Goal: Communication & Community: Share content

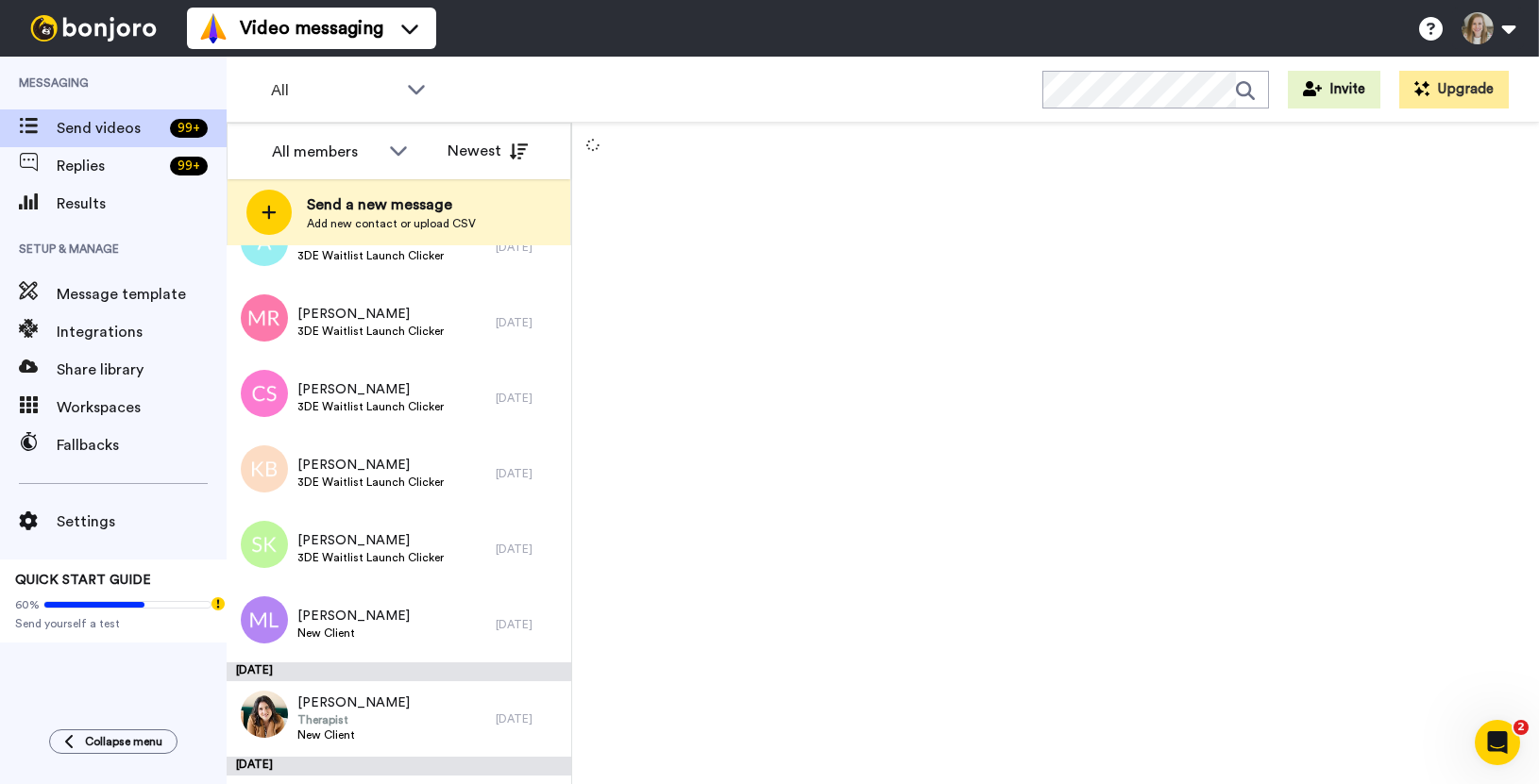
scroll to position [4169, 0]
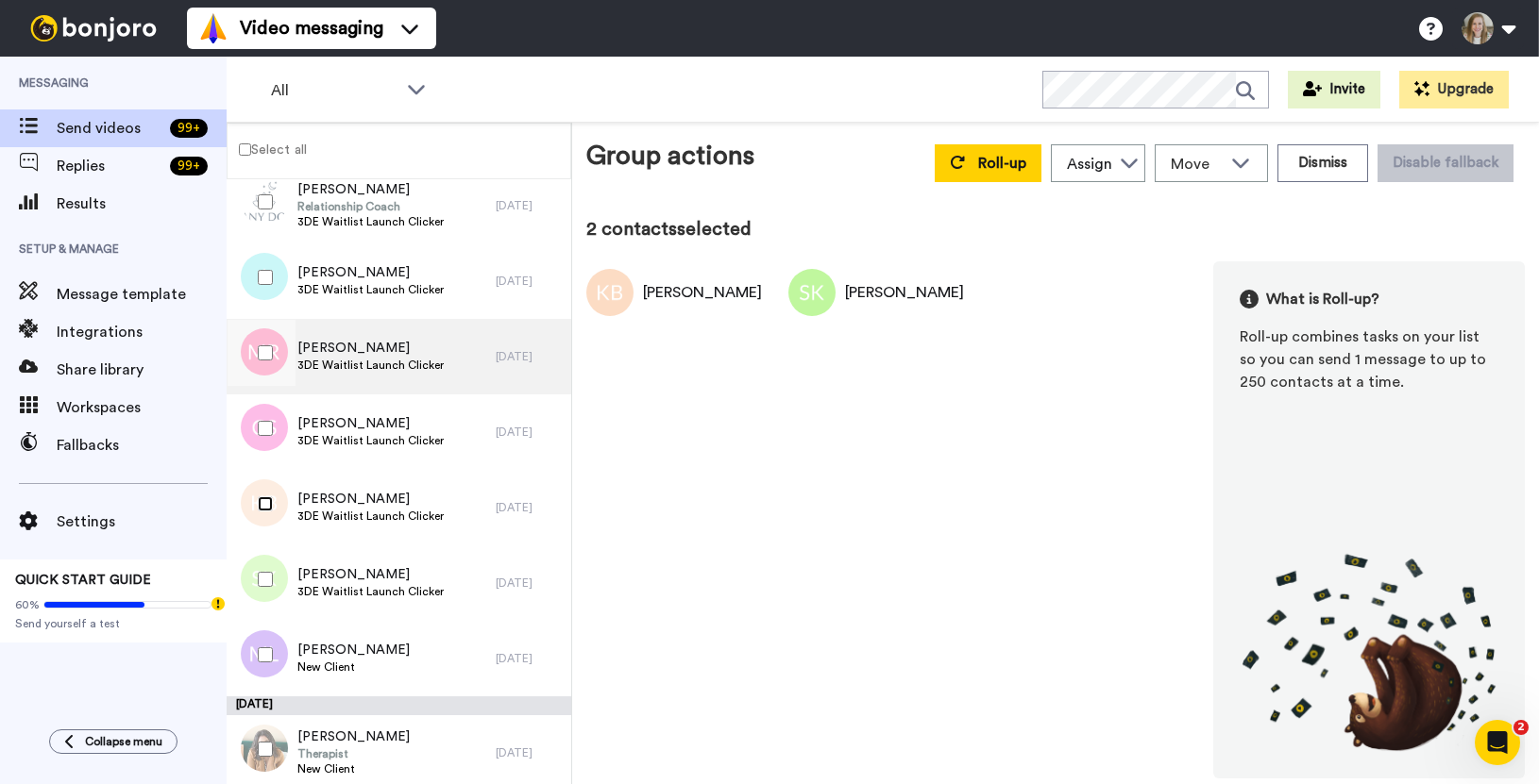
scroll to position [3956, 0]
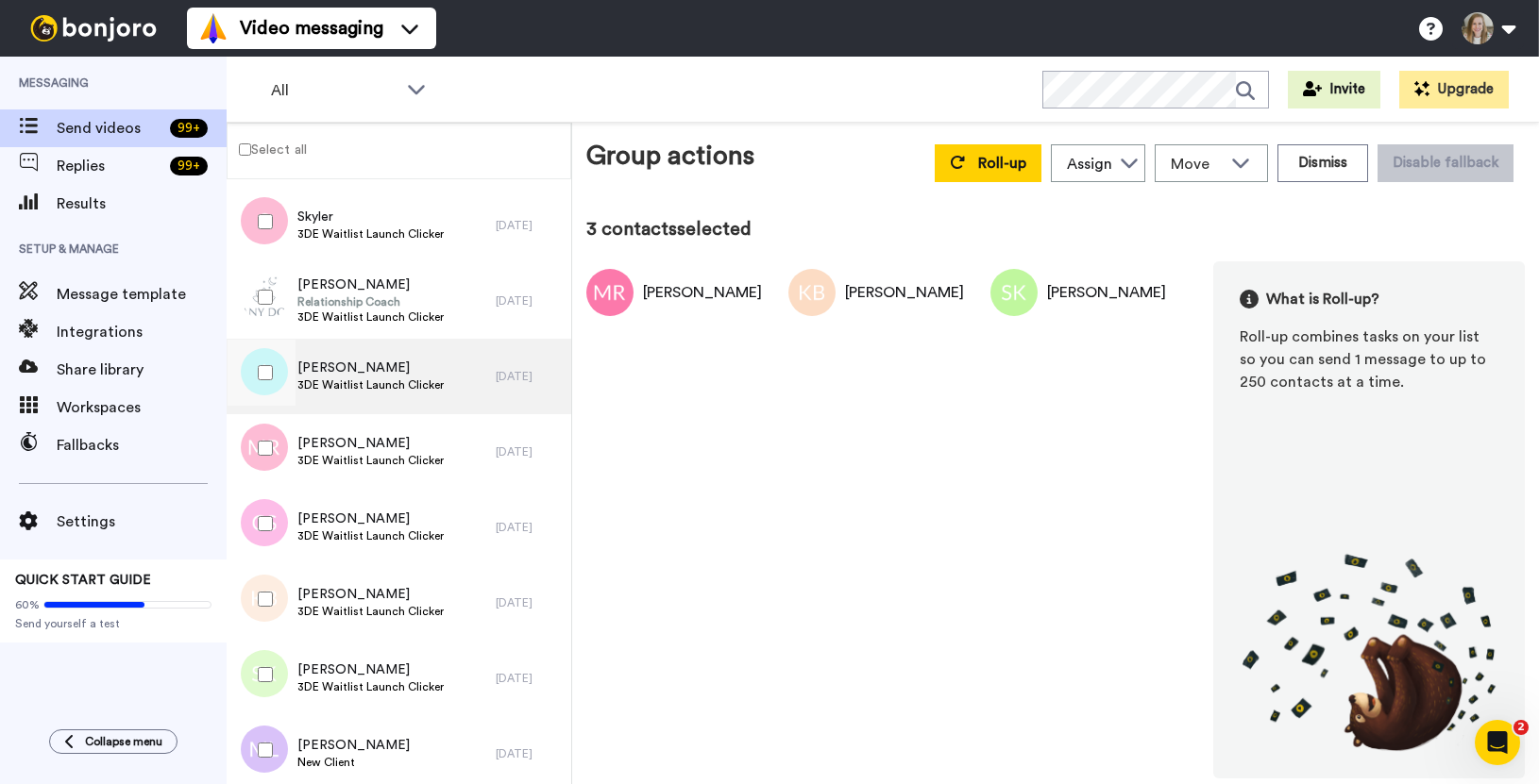
click at [341, 369] on span "[PERSON_NAME]" at bounding box center [370, 368] width 147 height 19
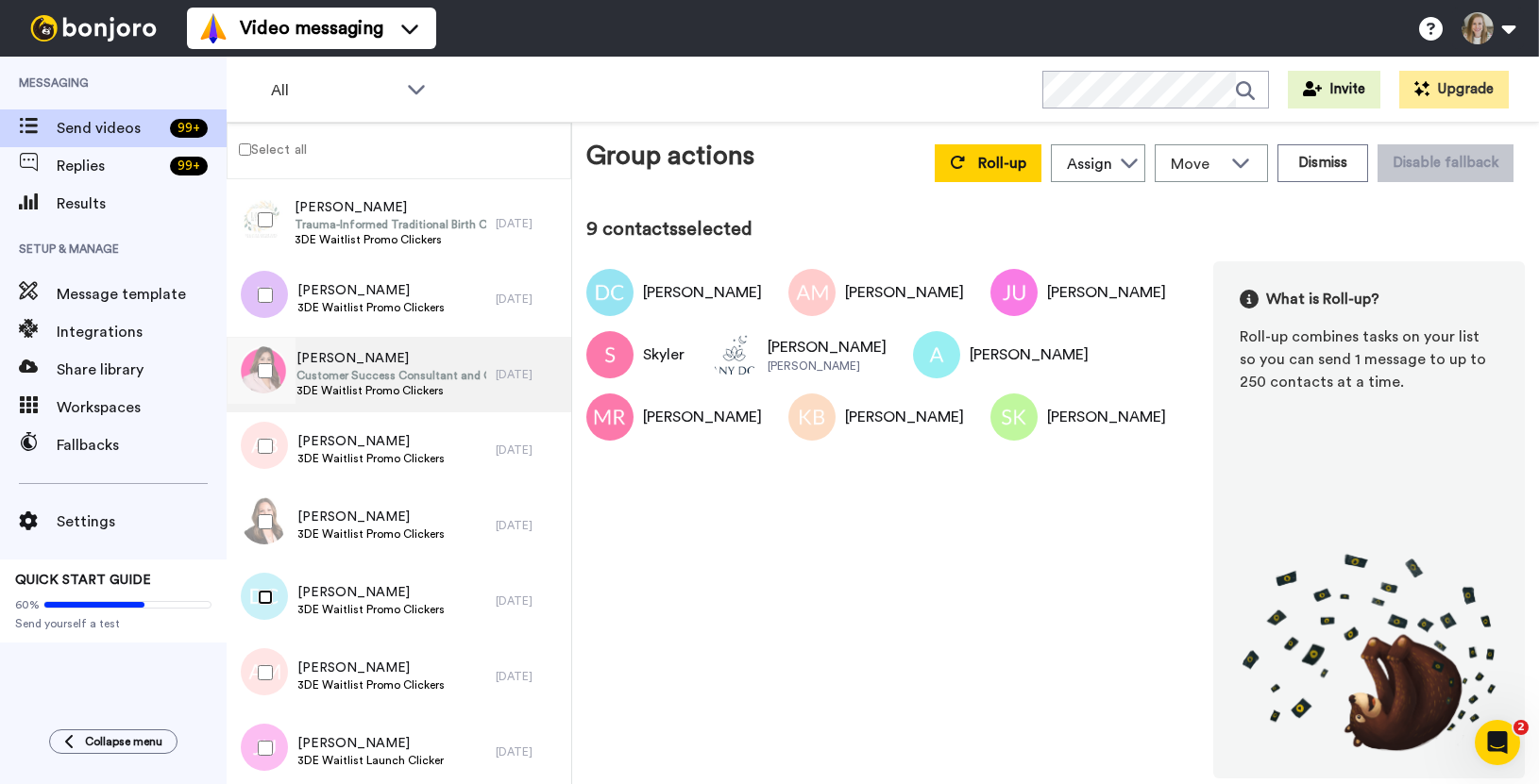
scroll to position [3349, 0]
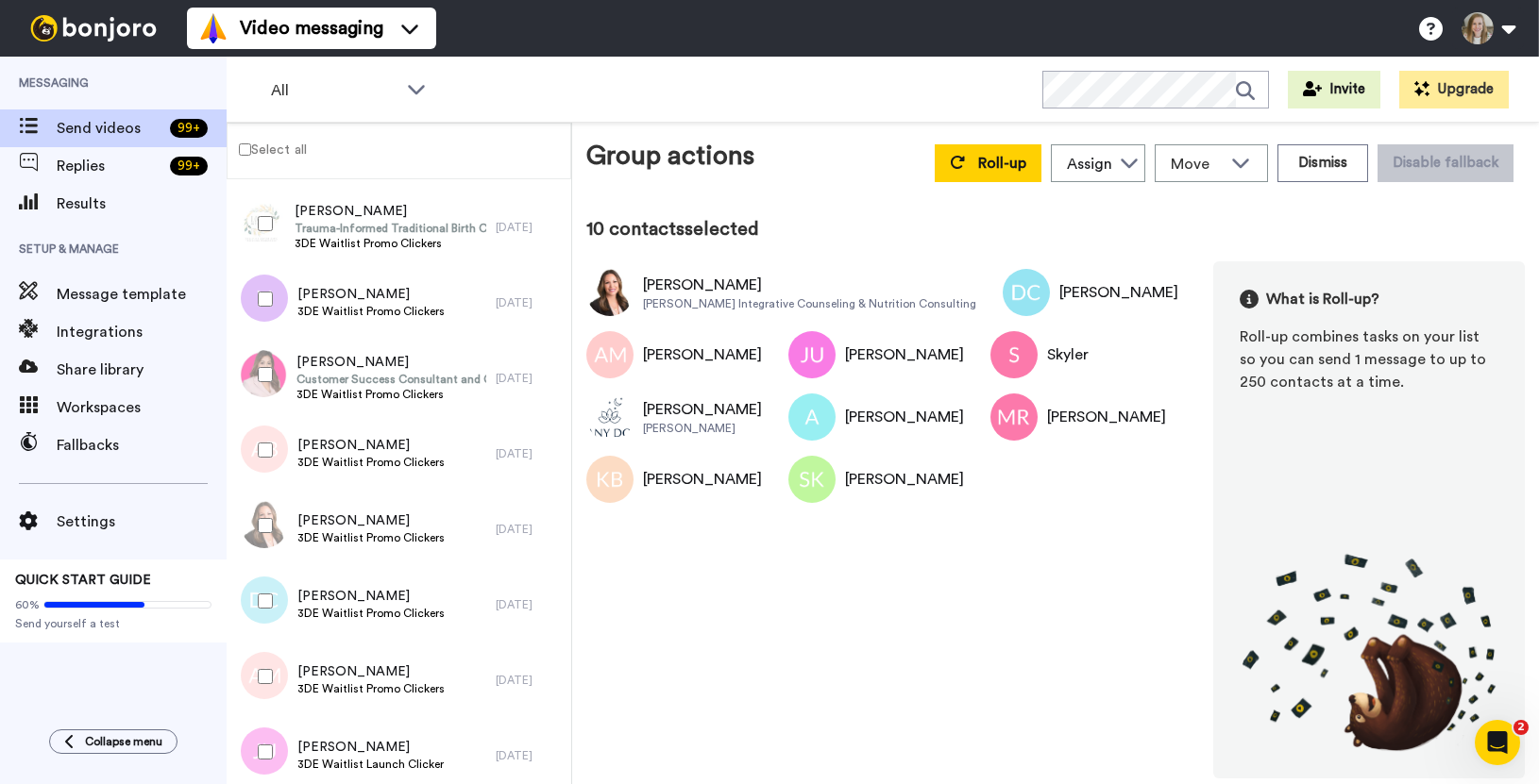
click at [264, 439] on div at bounding box center [261, 450] width 68 height 66
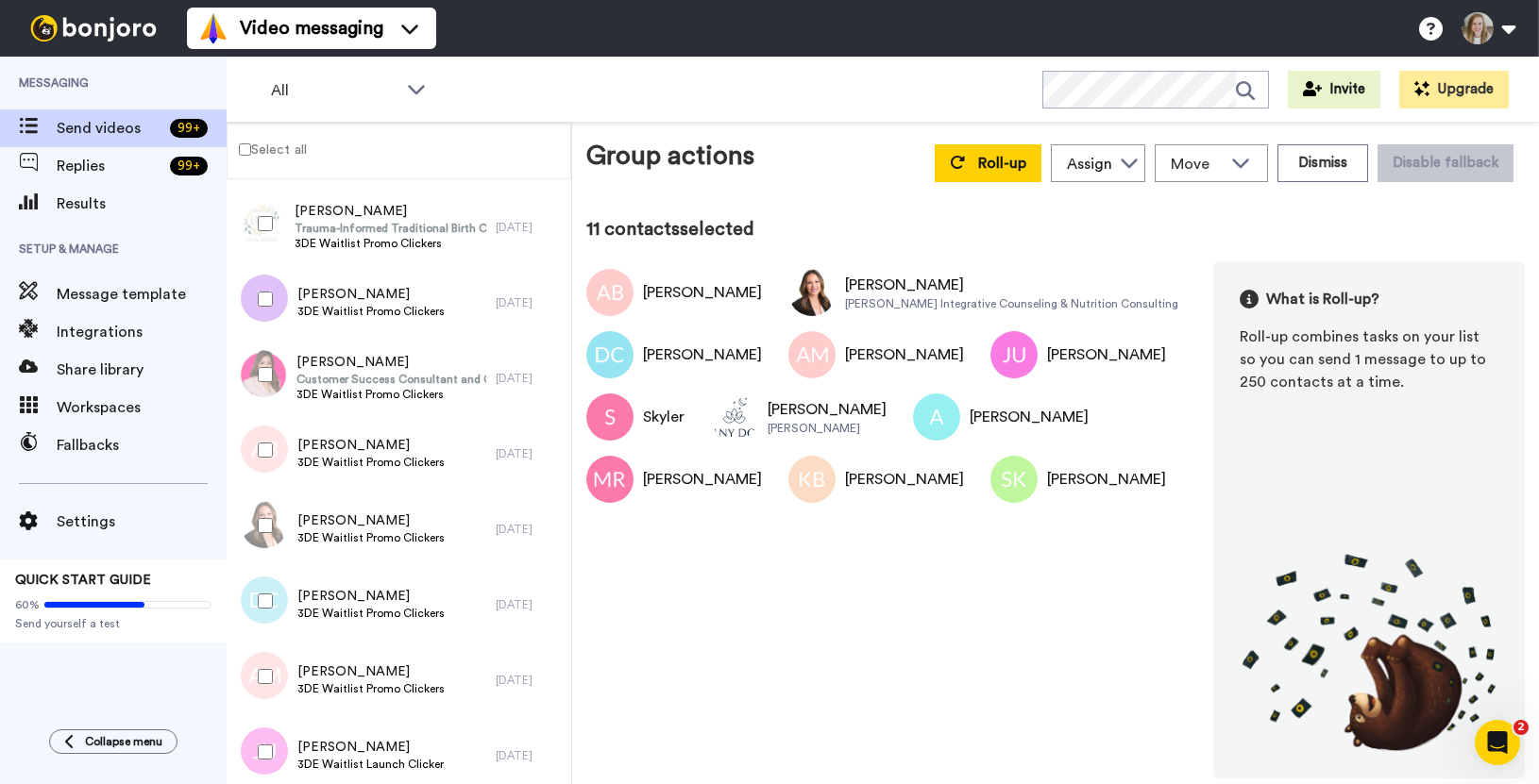
click at [258, 357] on div at bounding box center [261, 375] width 68 height 66
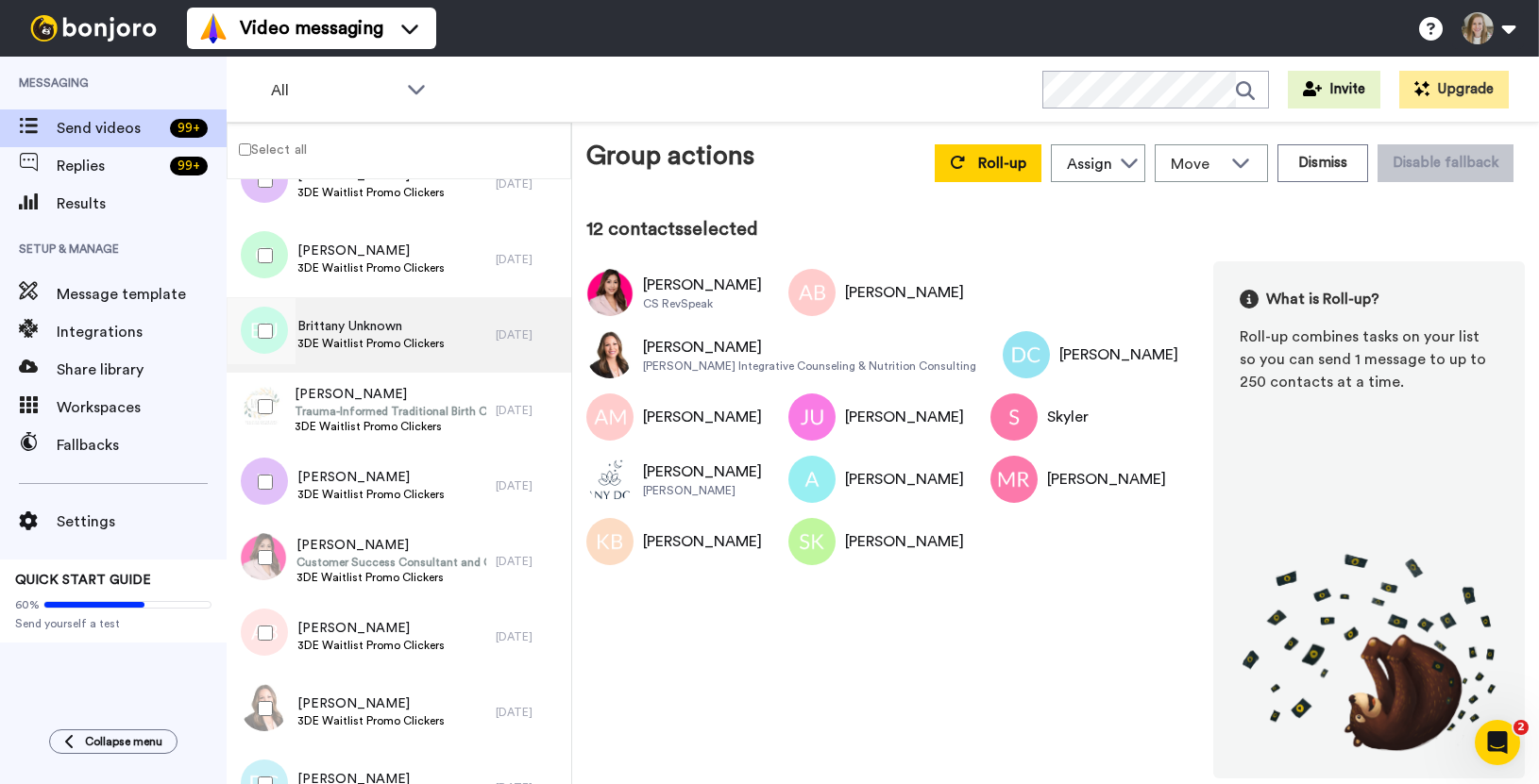
scroll to position [3094, 0]
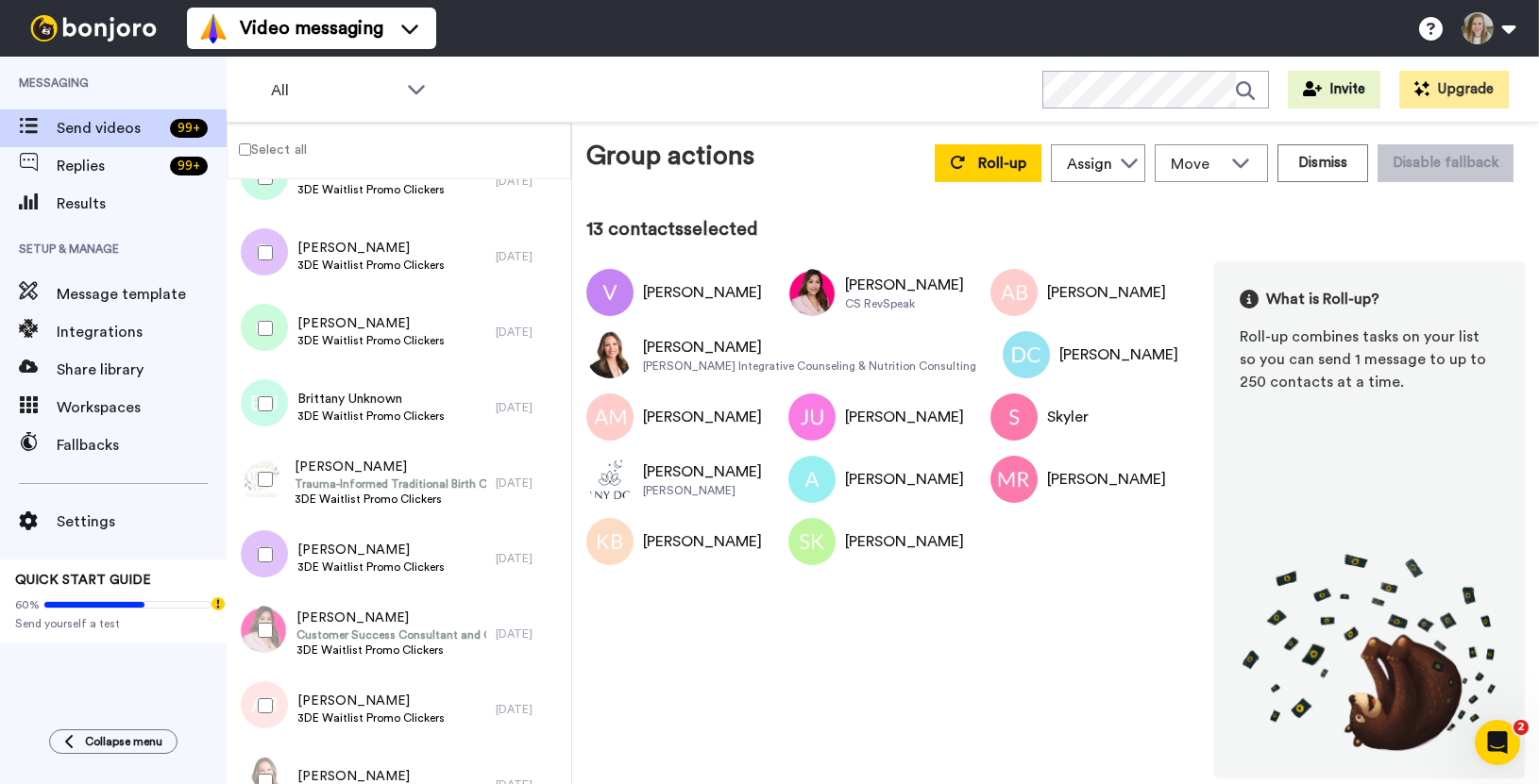
click at [269, 467] on div at bounding box center [261, 480] width 68 height 66
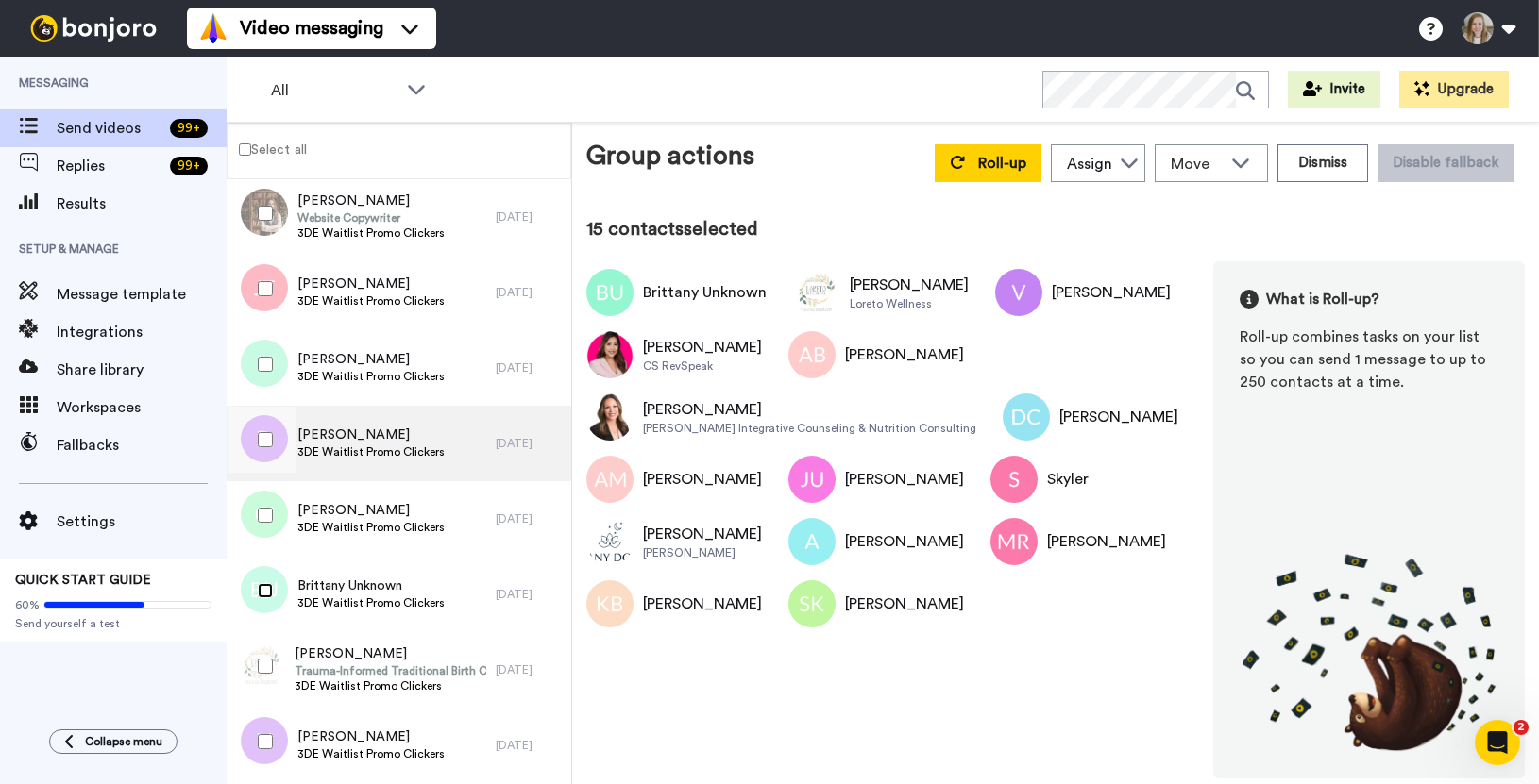
scroll to position [2907, 0]
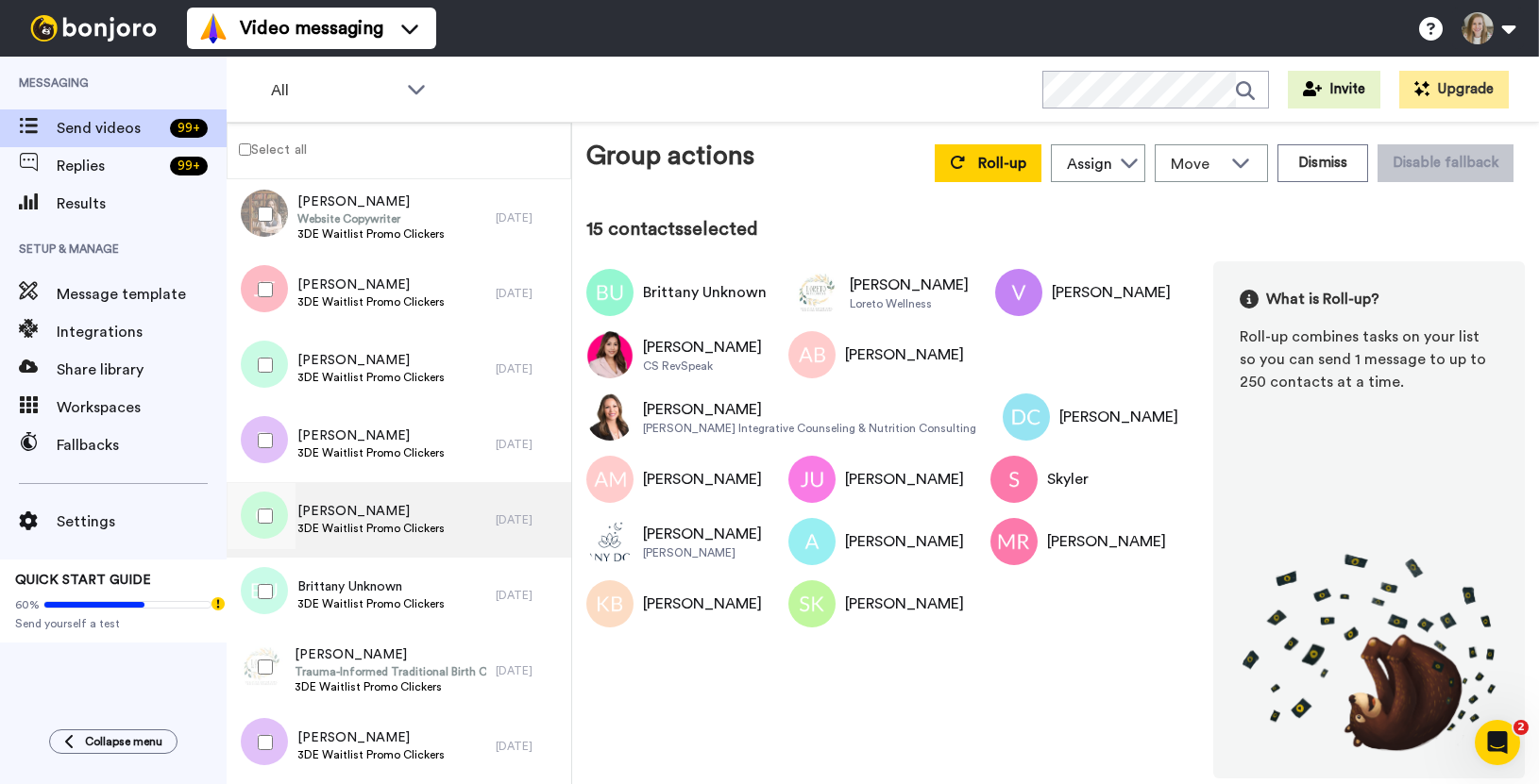
click at [374, 524] on span "3DE Waitlist Promo Clickers" at bounding box center [371, 528] width 148 height 15
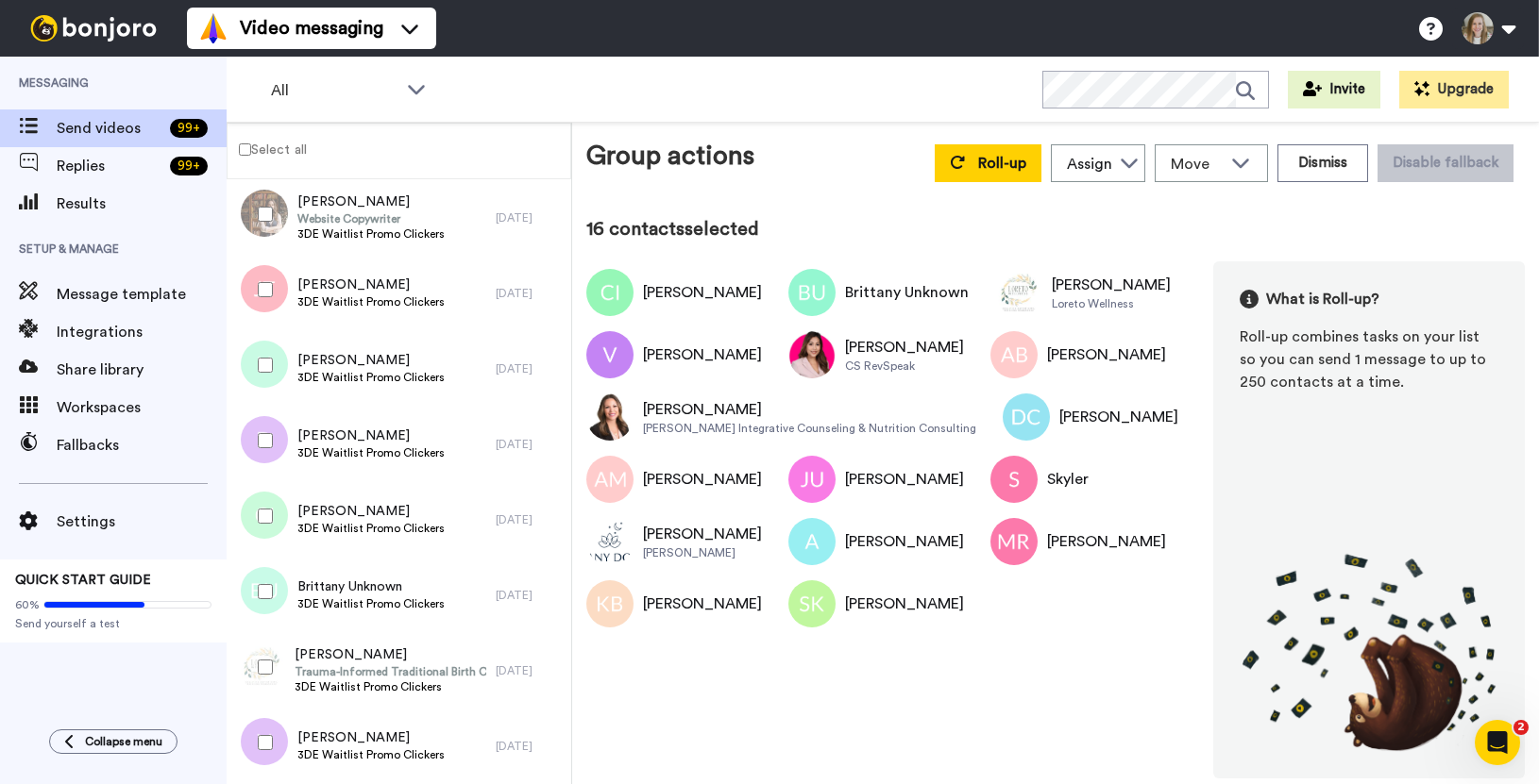
click at [258, 431] on div at bounding box center [261, 441] width 68 height 66
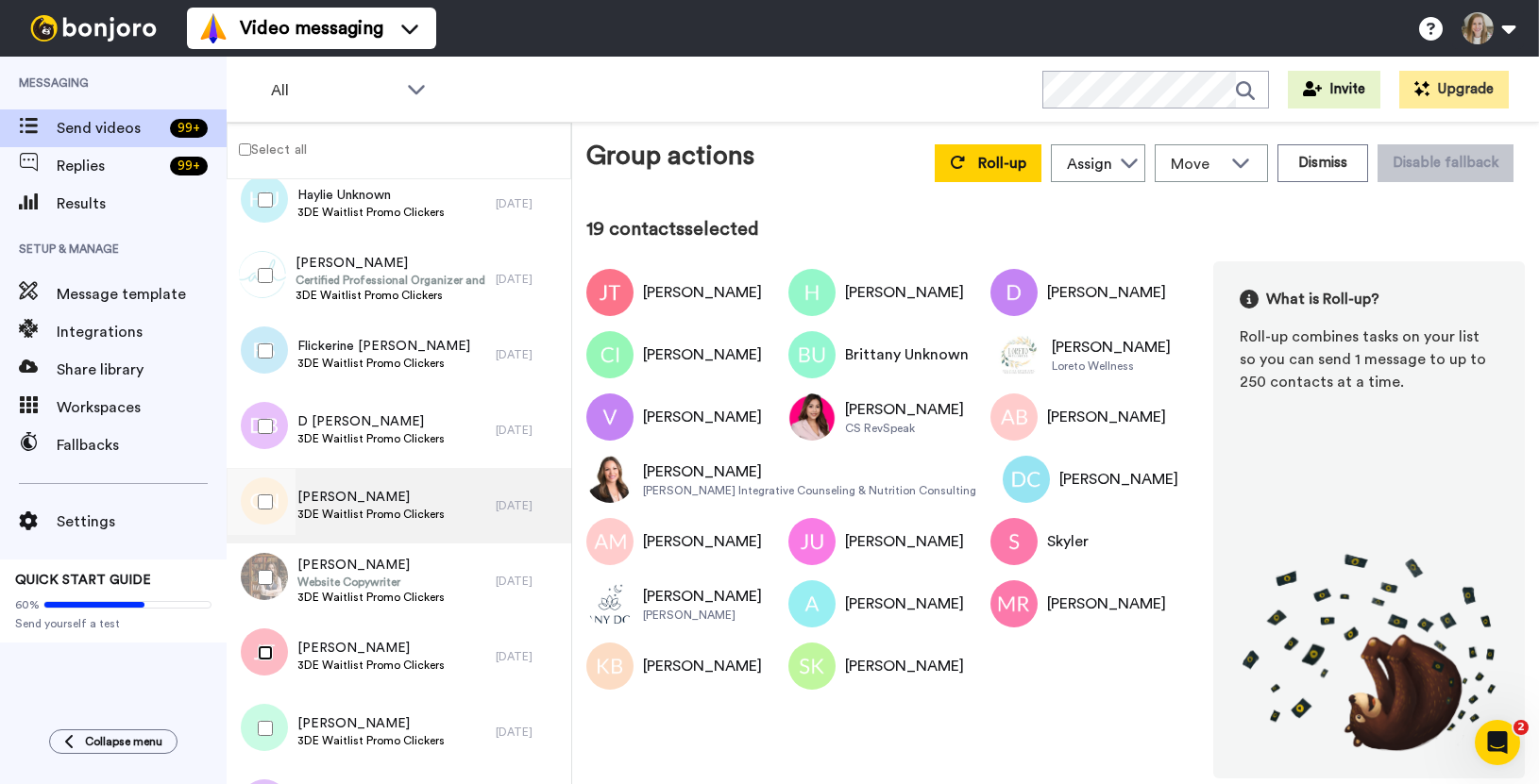
scroll to position [2532, 0]
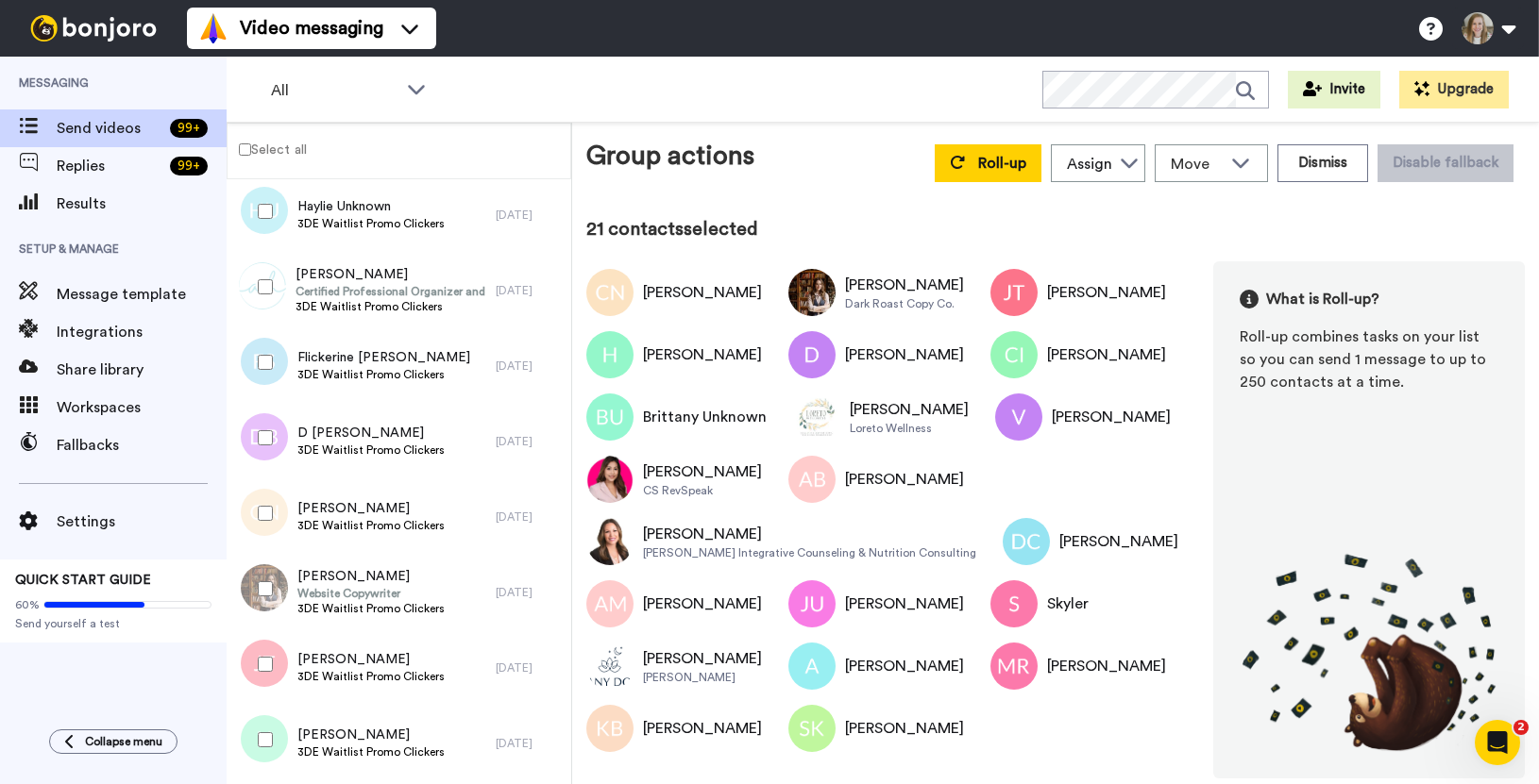
click at [264, 420] on div at bounding box center [261, 438] width 68 height 66
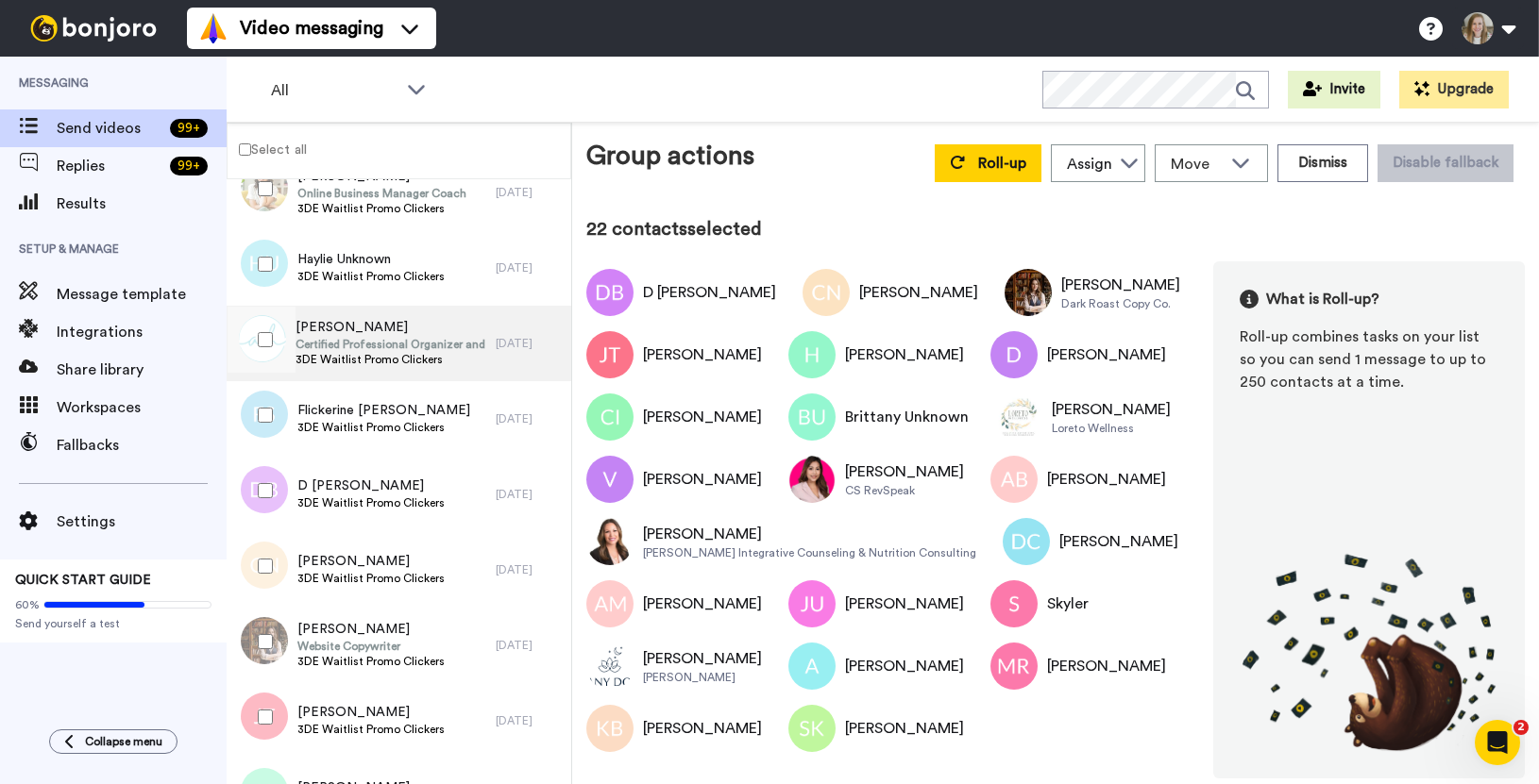
scroll to position [2390, 0]
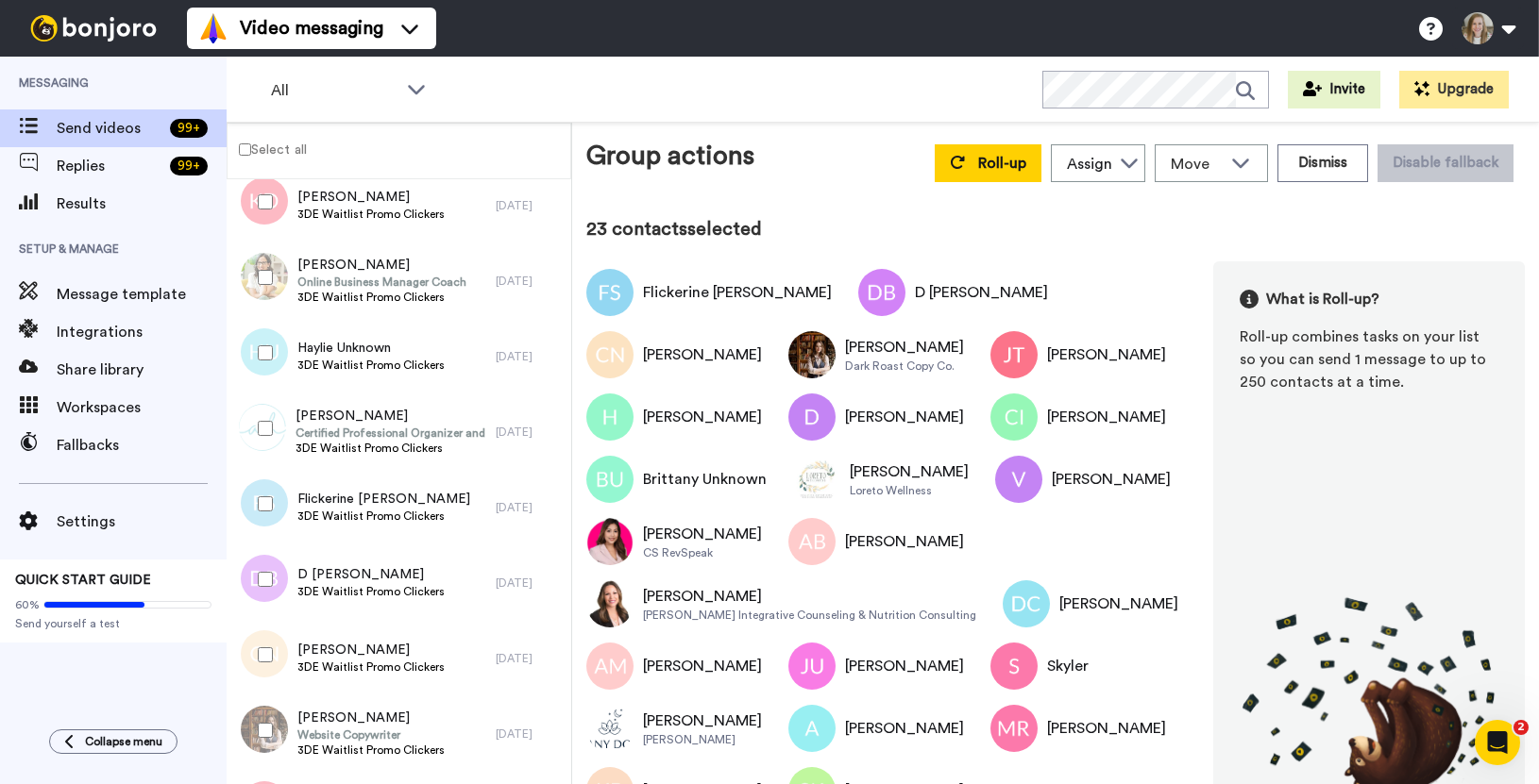
click at [266, 416] on div at bounding box center [261, 428] width 68 height 66
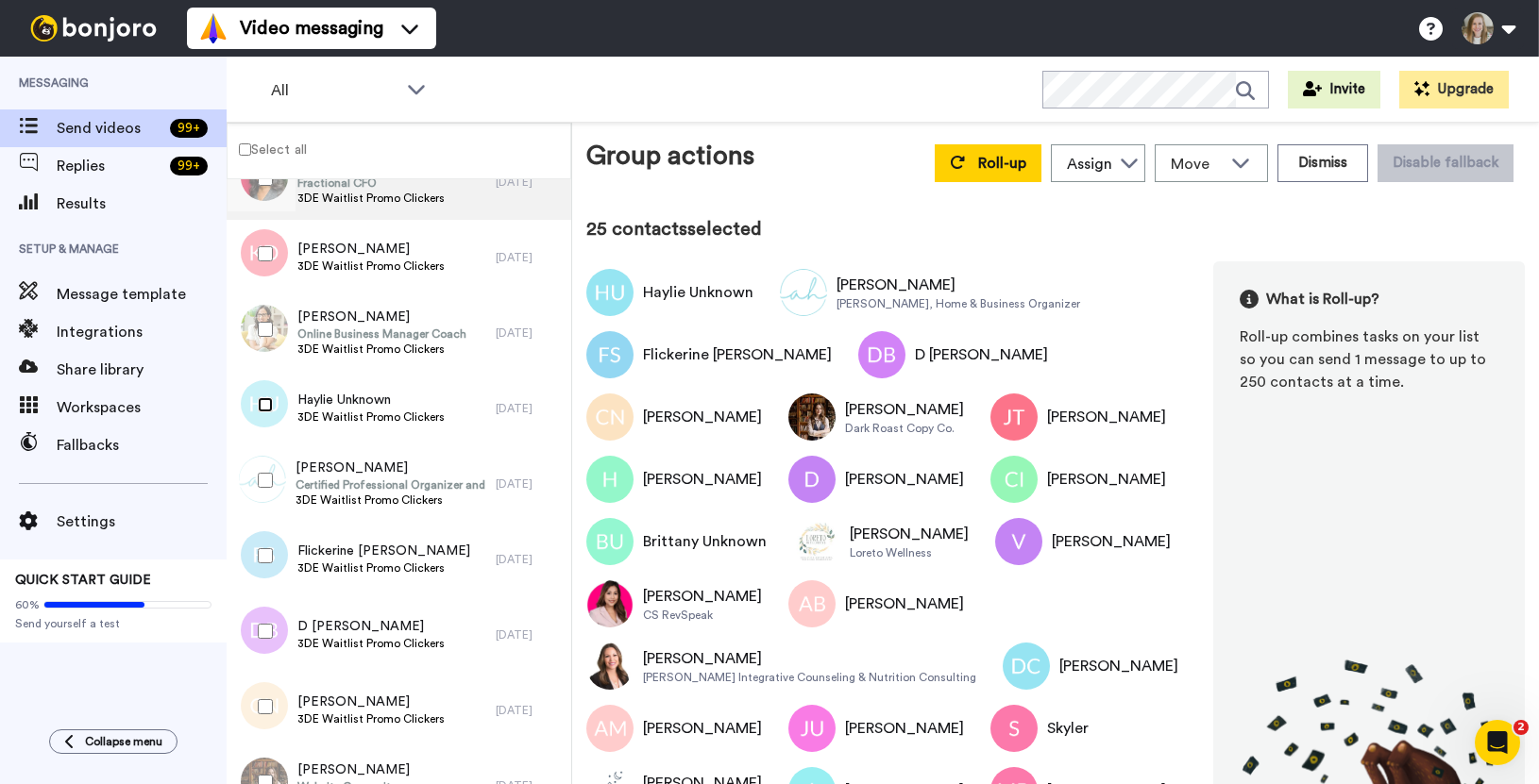
scroll to position [2118, 0]
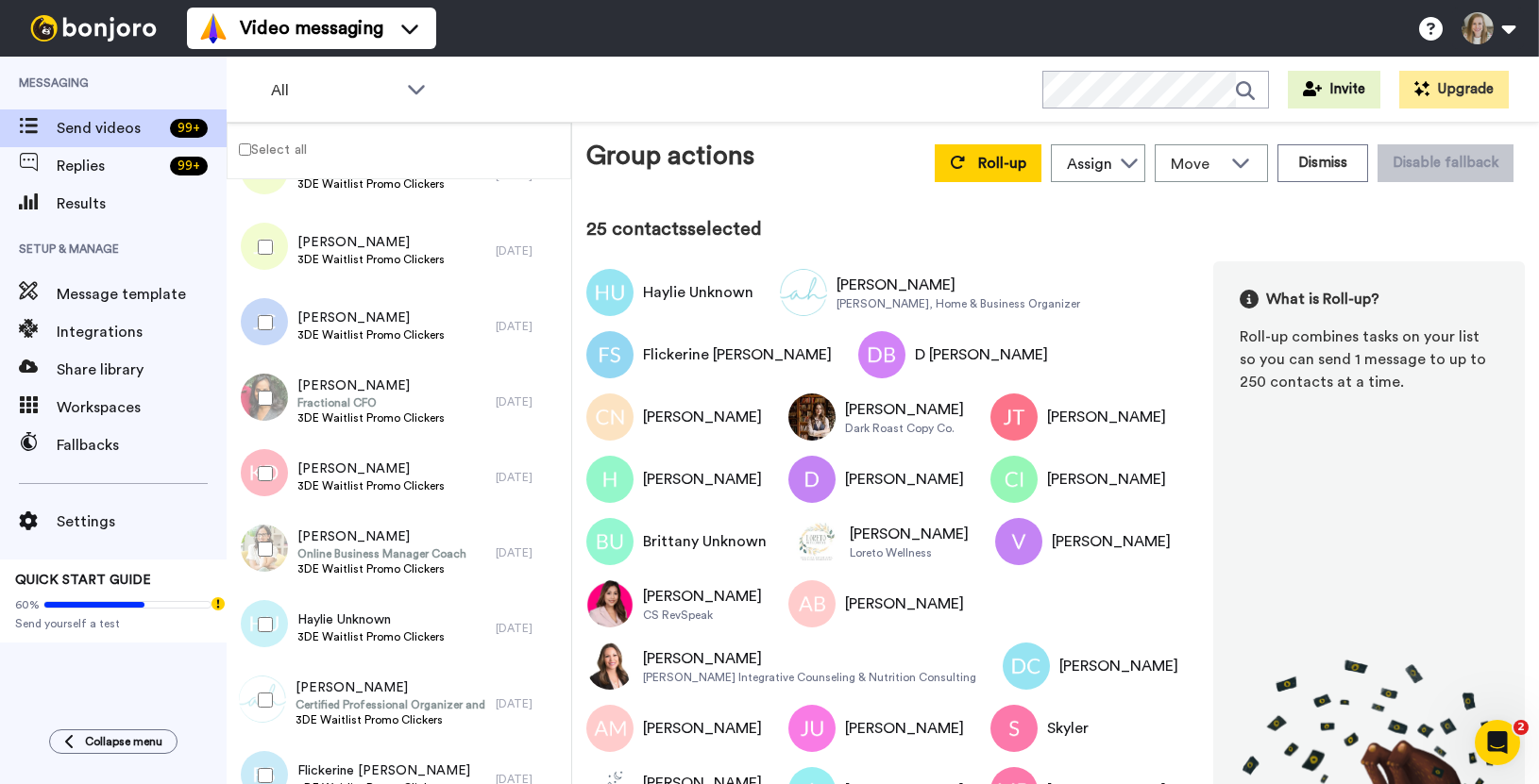
click at [273, 478] on div at bounding box center [261, 474] width 68 height 66
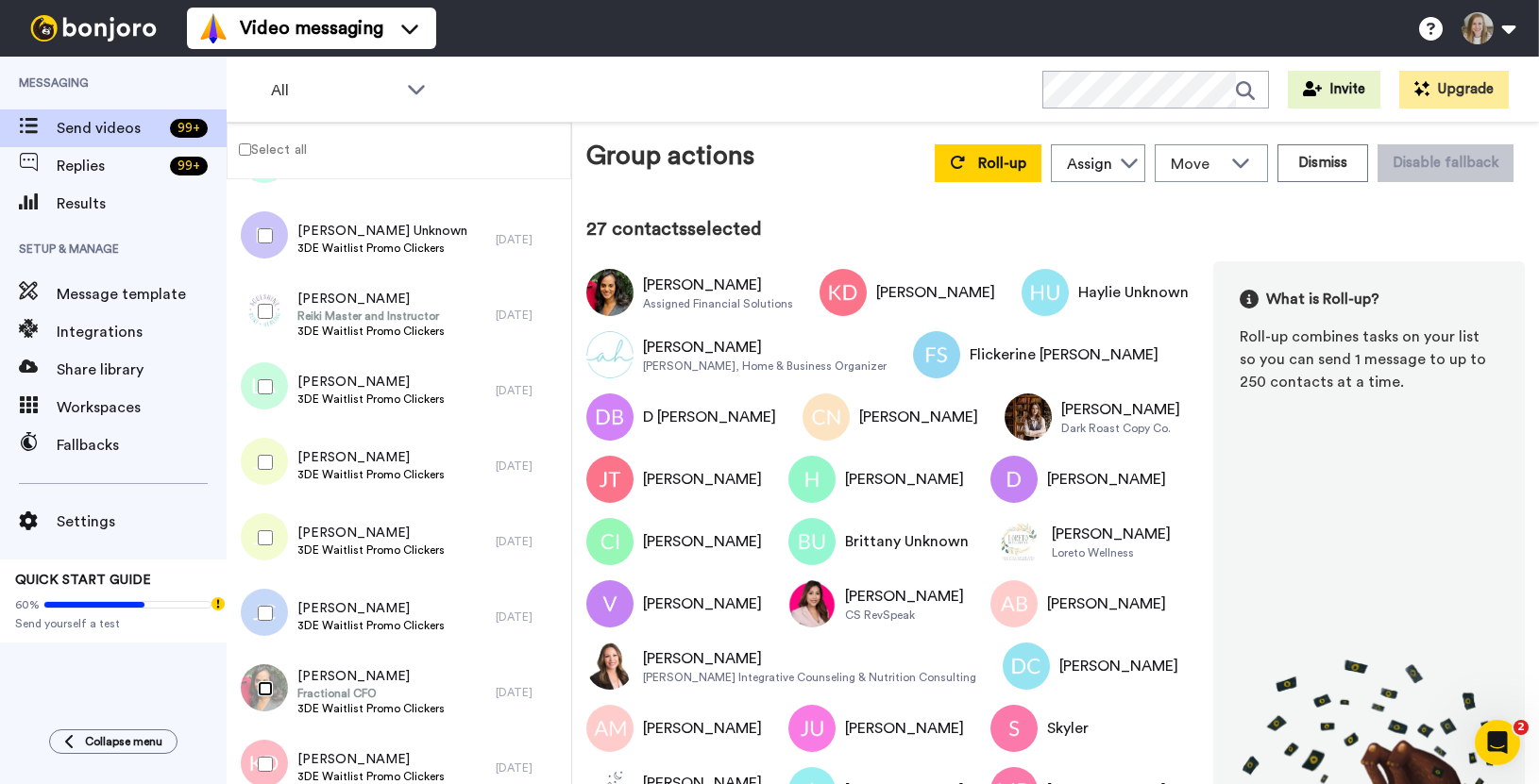
scroll to position [1817, 0]
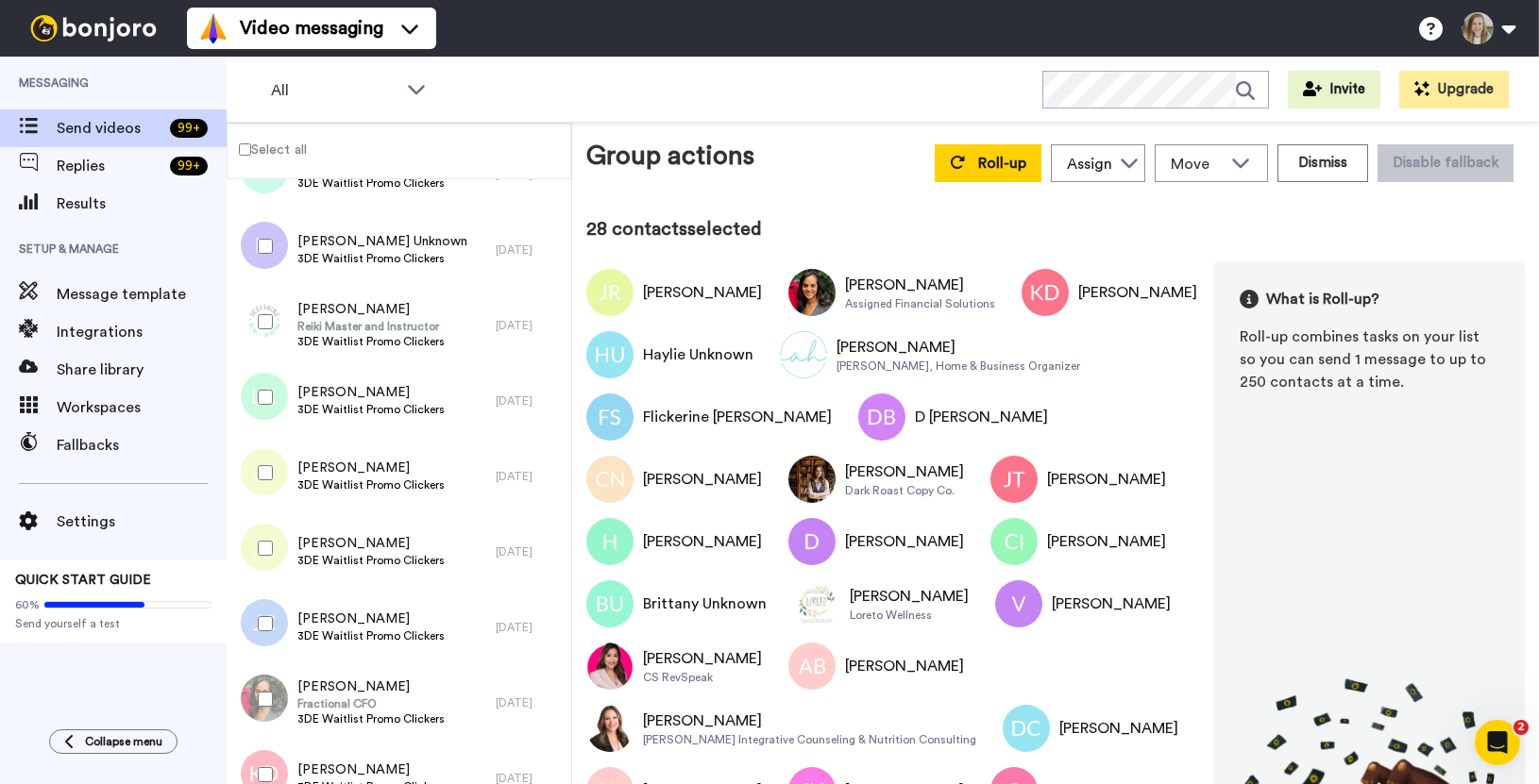
click at [254, 400] on div at bounding box center [261, 397] width 68 height 66
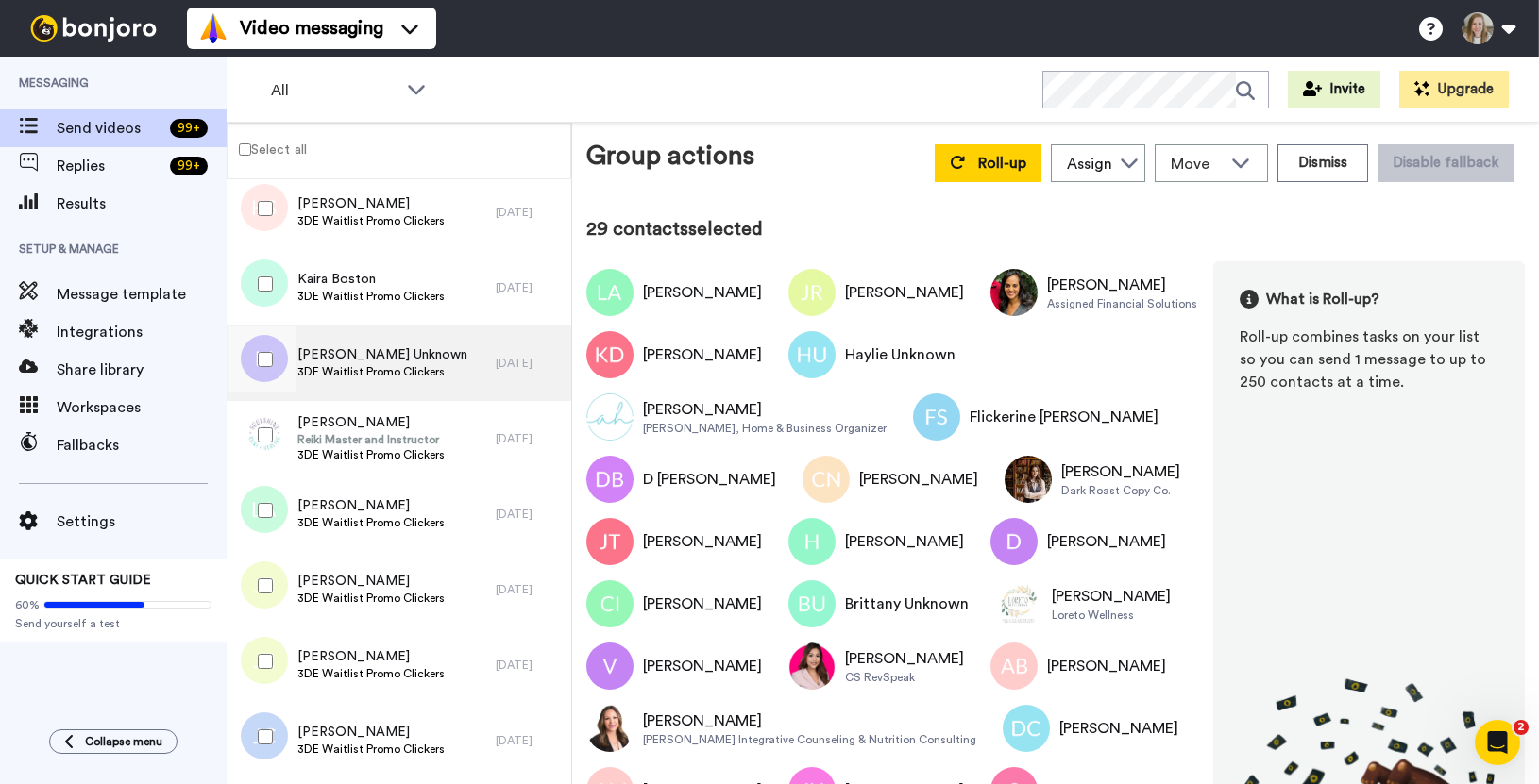
scroll to position [1696, 0]
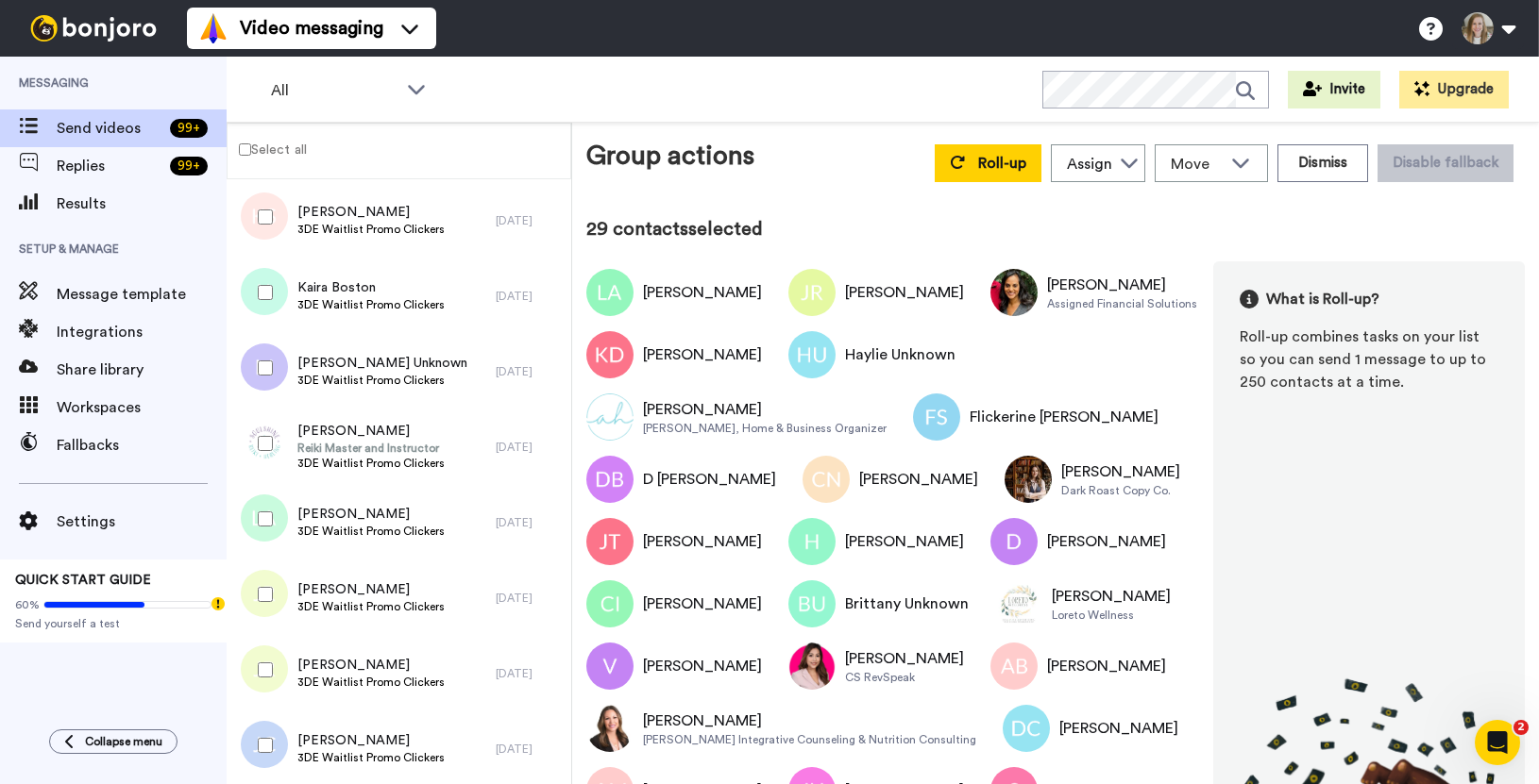
click at [265, 431] on div at bounding box center [261, 444] width 68 height 66
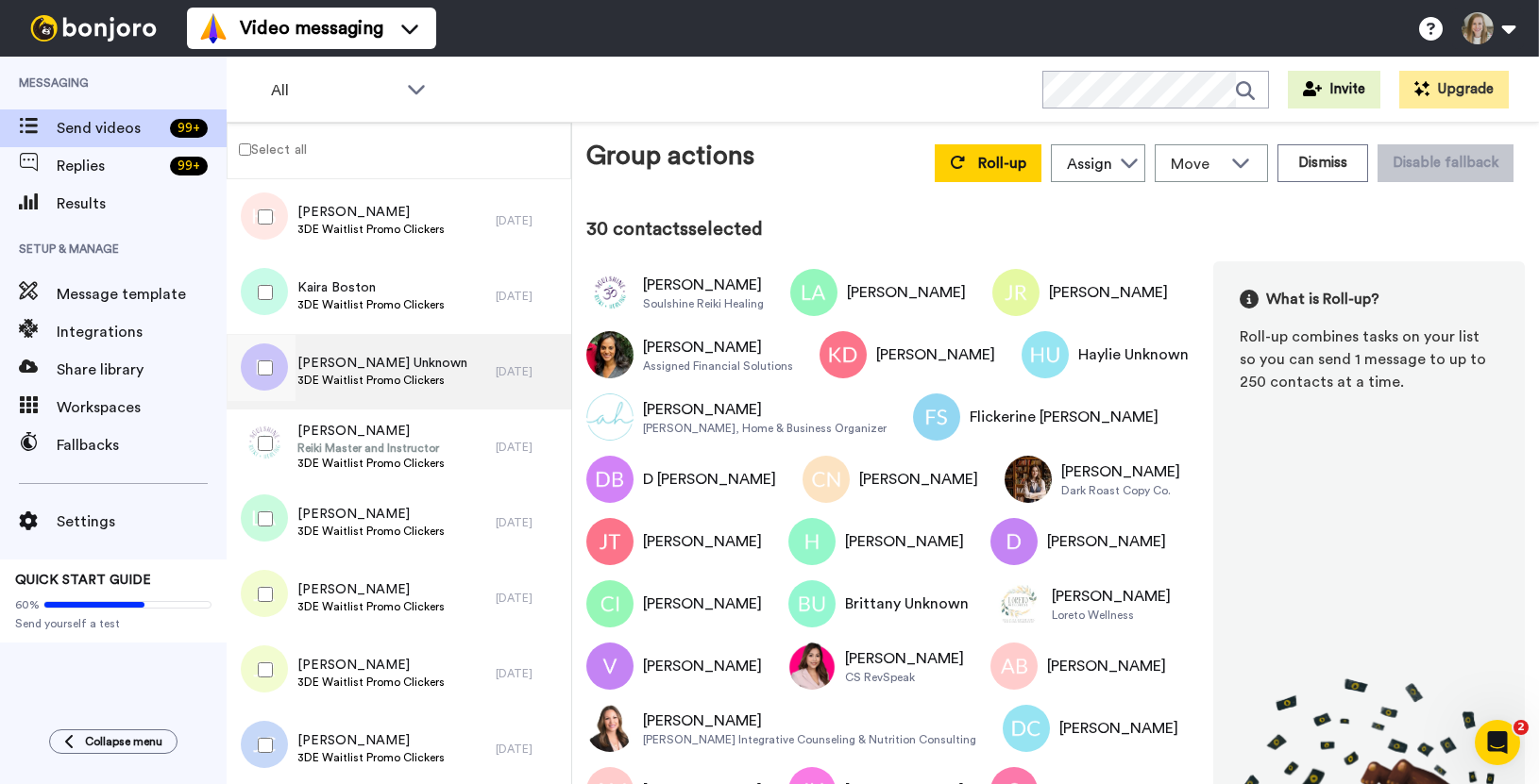
click at [321, 370] on span "[PERSON_NAME] Unknown" at bounding box center [382, 363] width 170 height 19
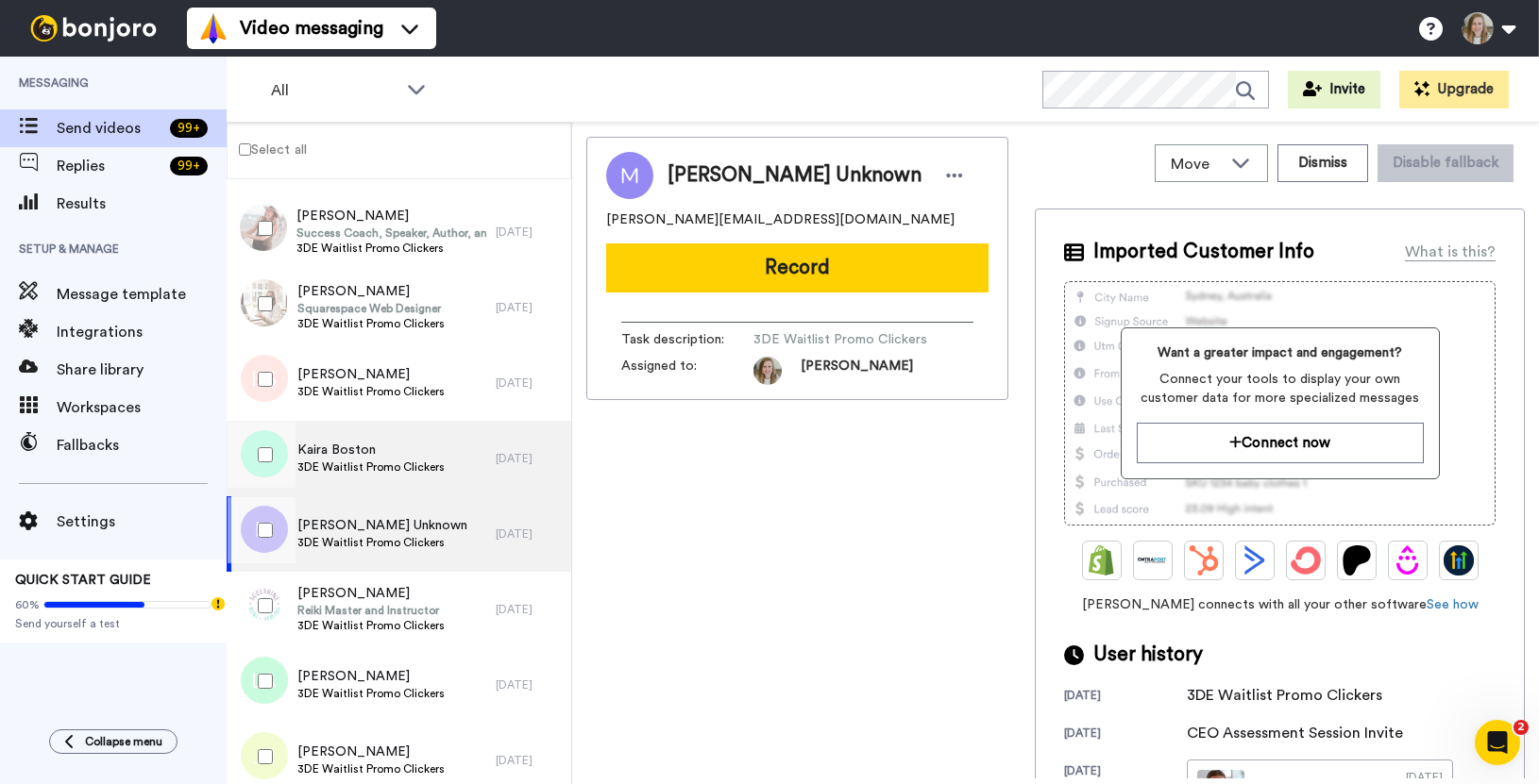
scroll to position [1531, 0]
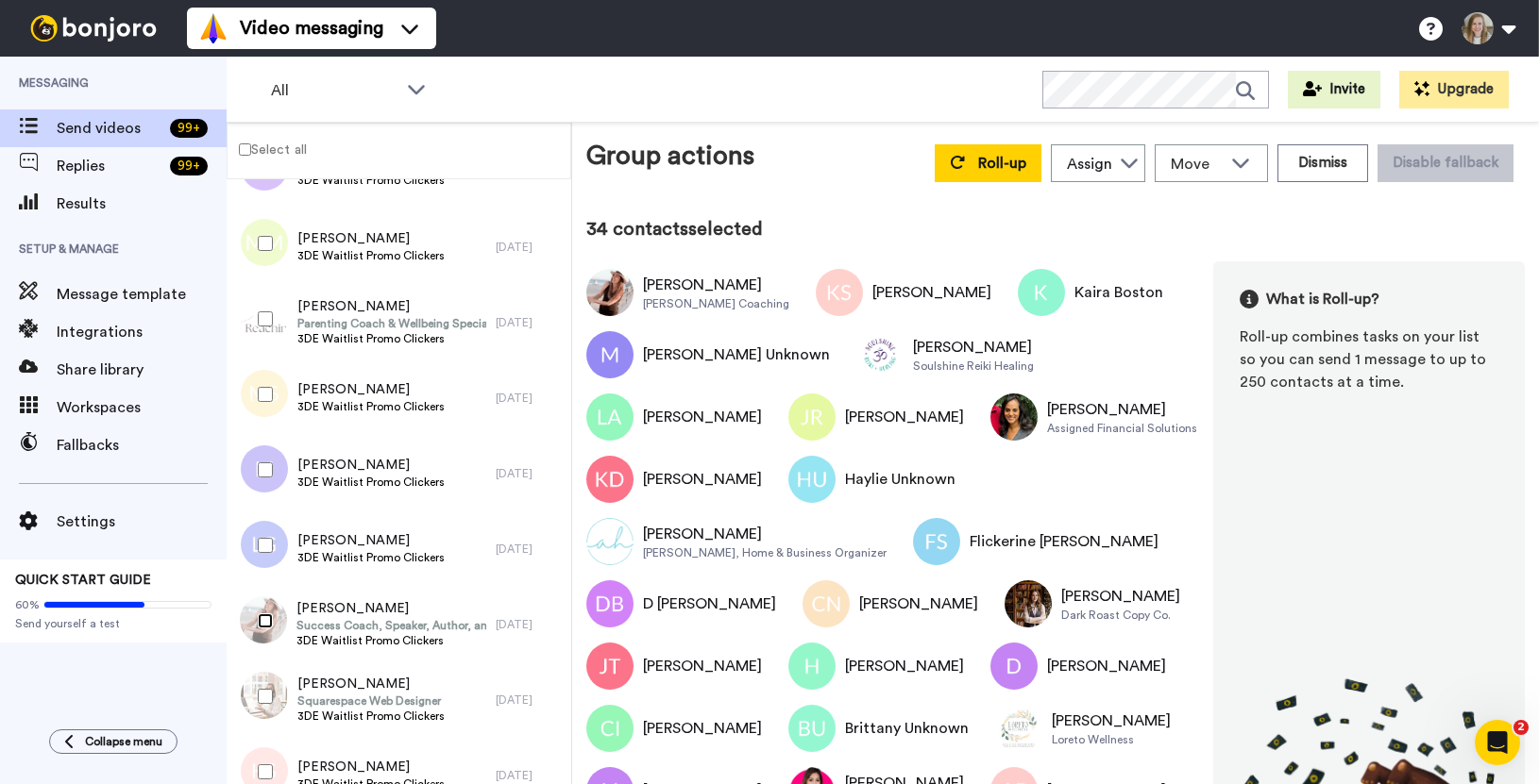
scroll to position [1121, 0]
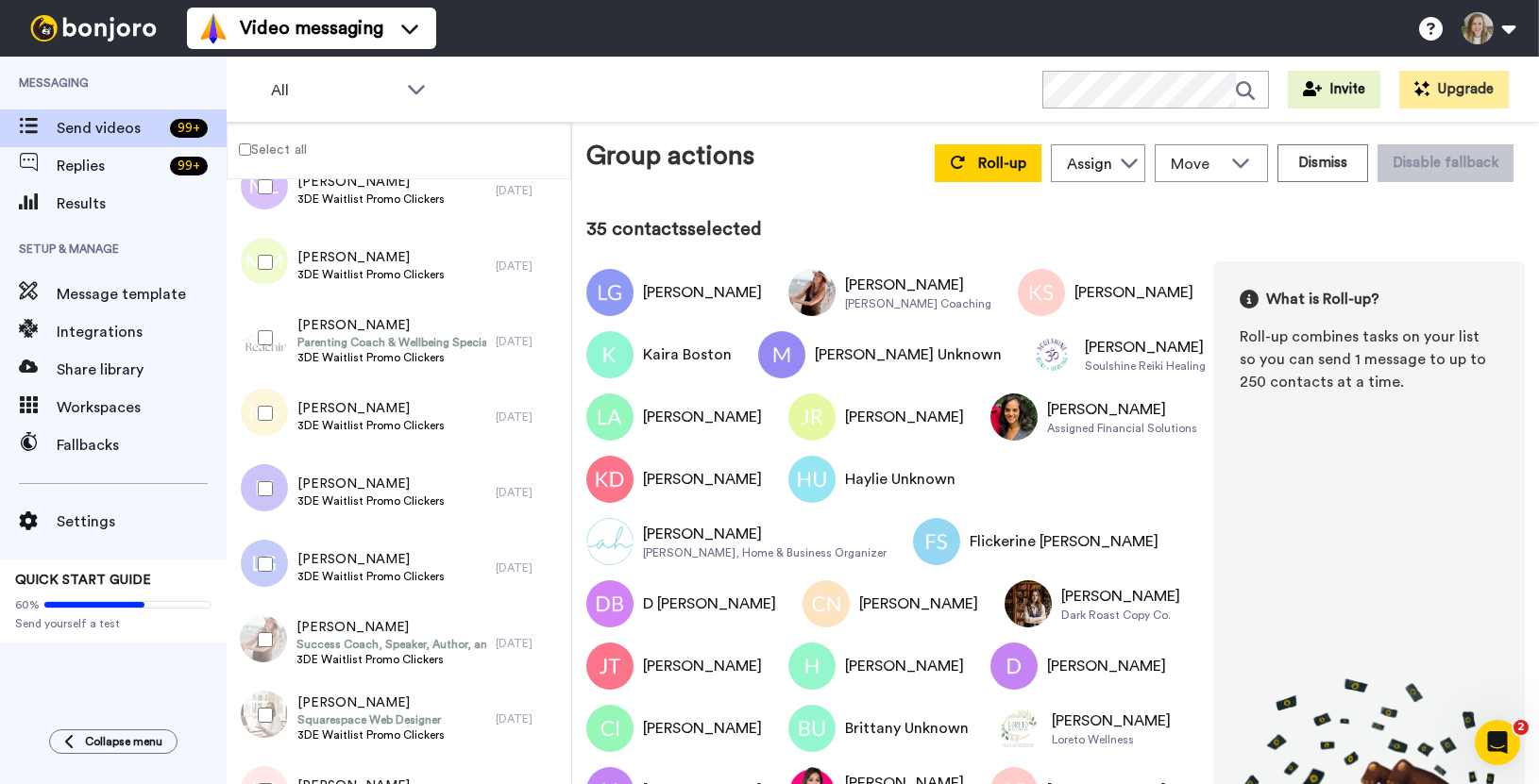
click at [261, 500] on div at bounding box center [261, 489] width 68 height 66
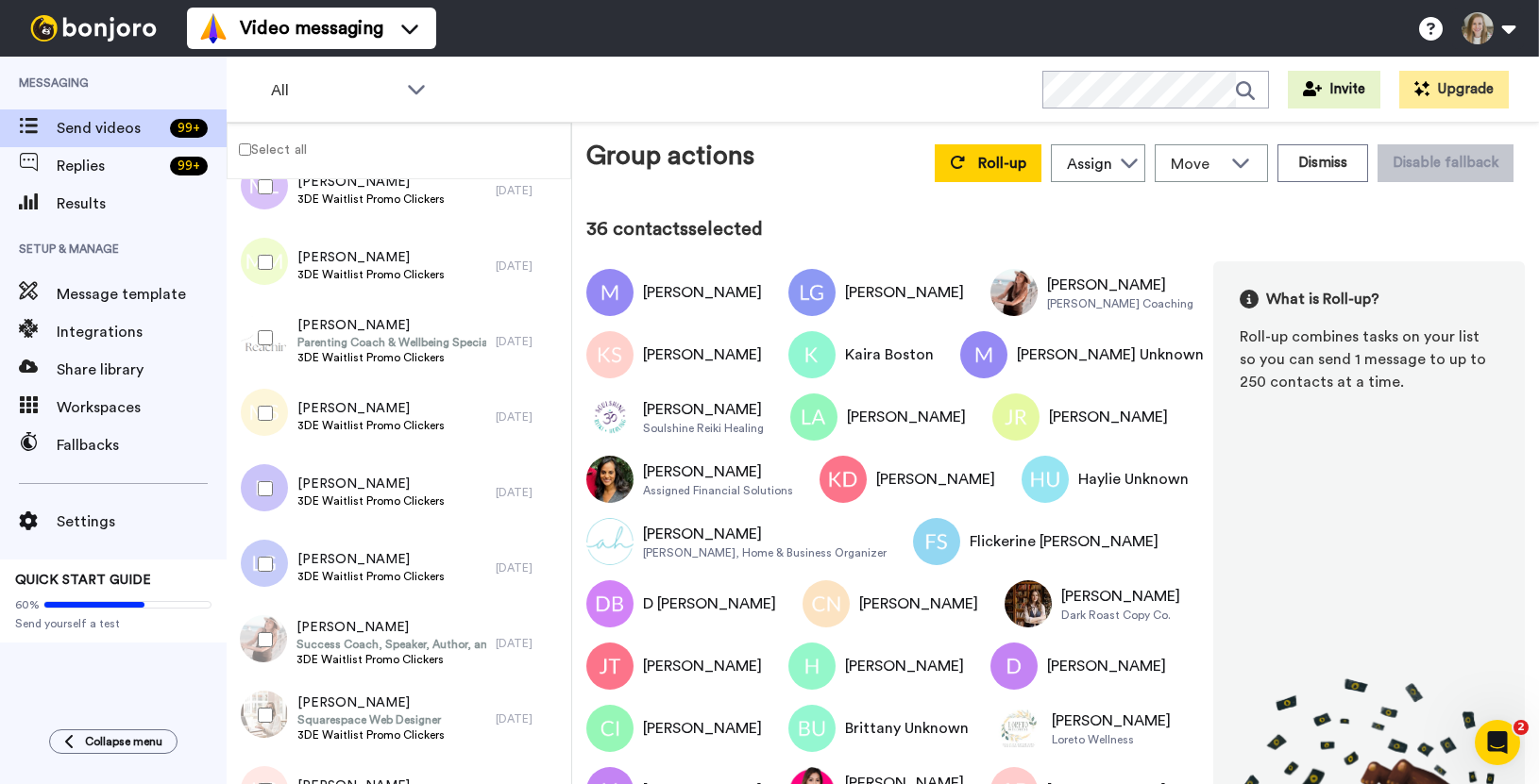
click at [261, 426] on div at bounding box center [261, 413] width 68 height 66
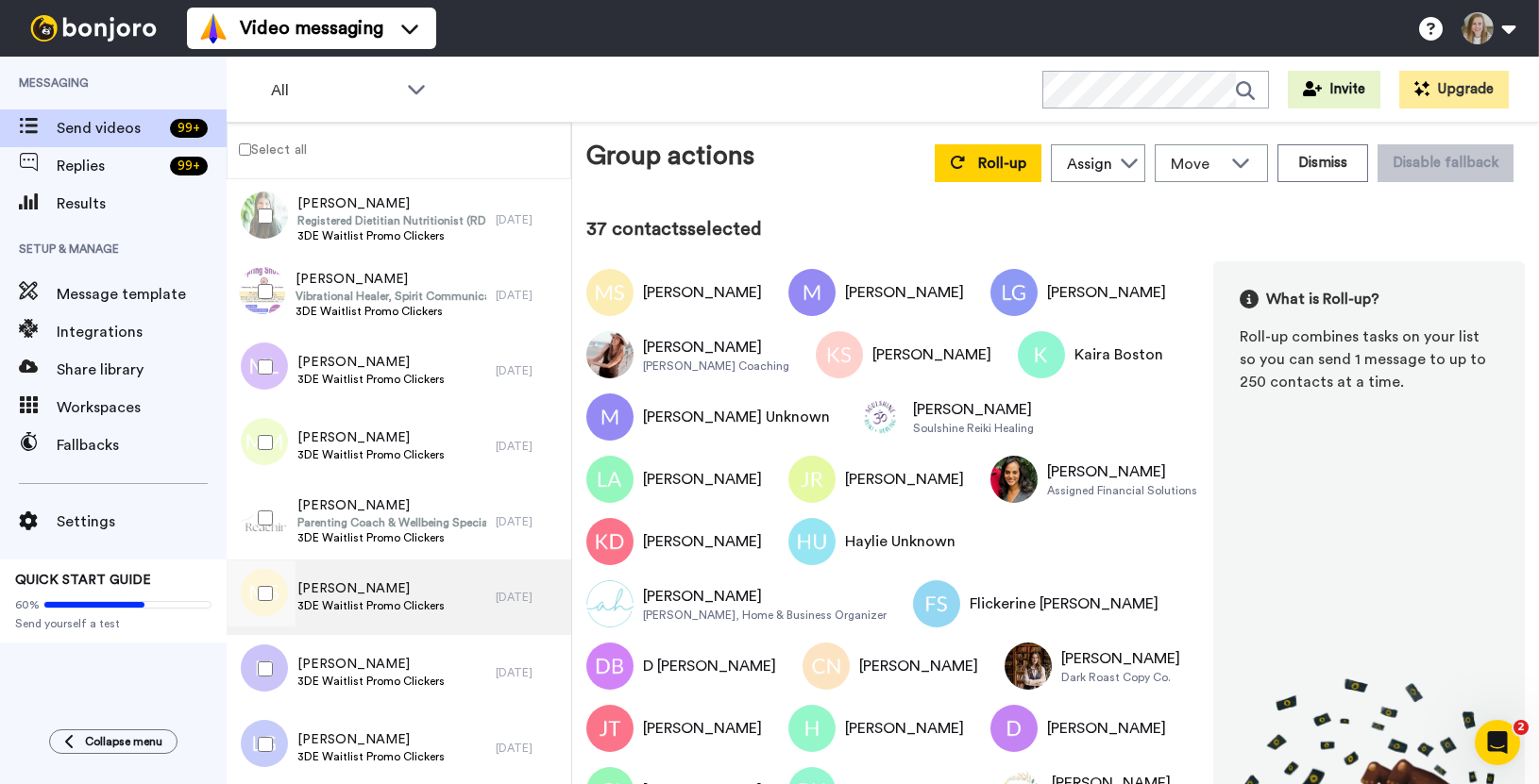
scroll to position [899, 0]
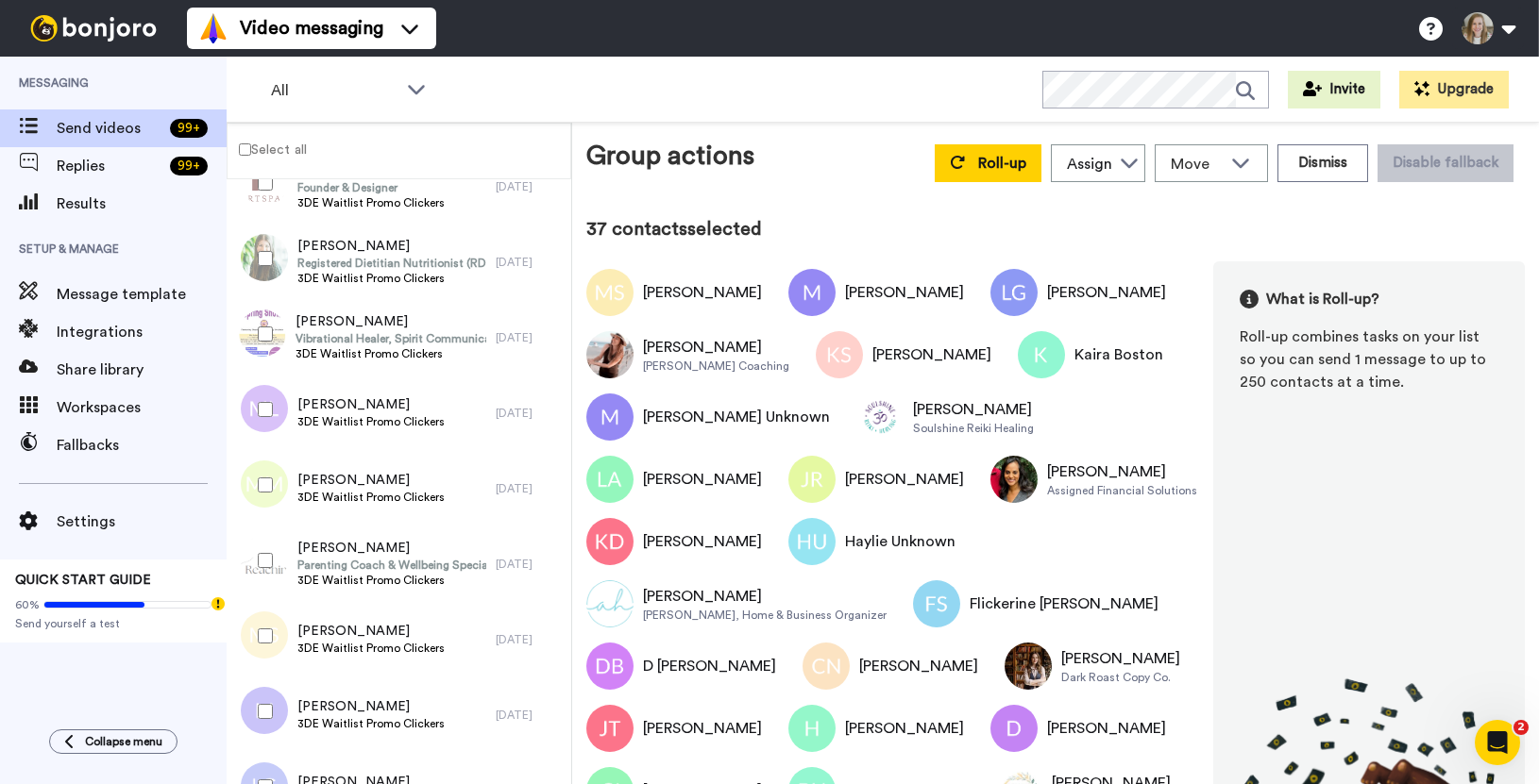
click at [266, 551] on div at bounding box center [261, 561] width 68 height 66
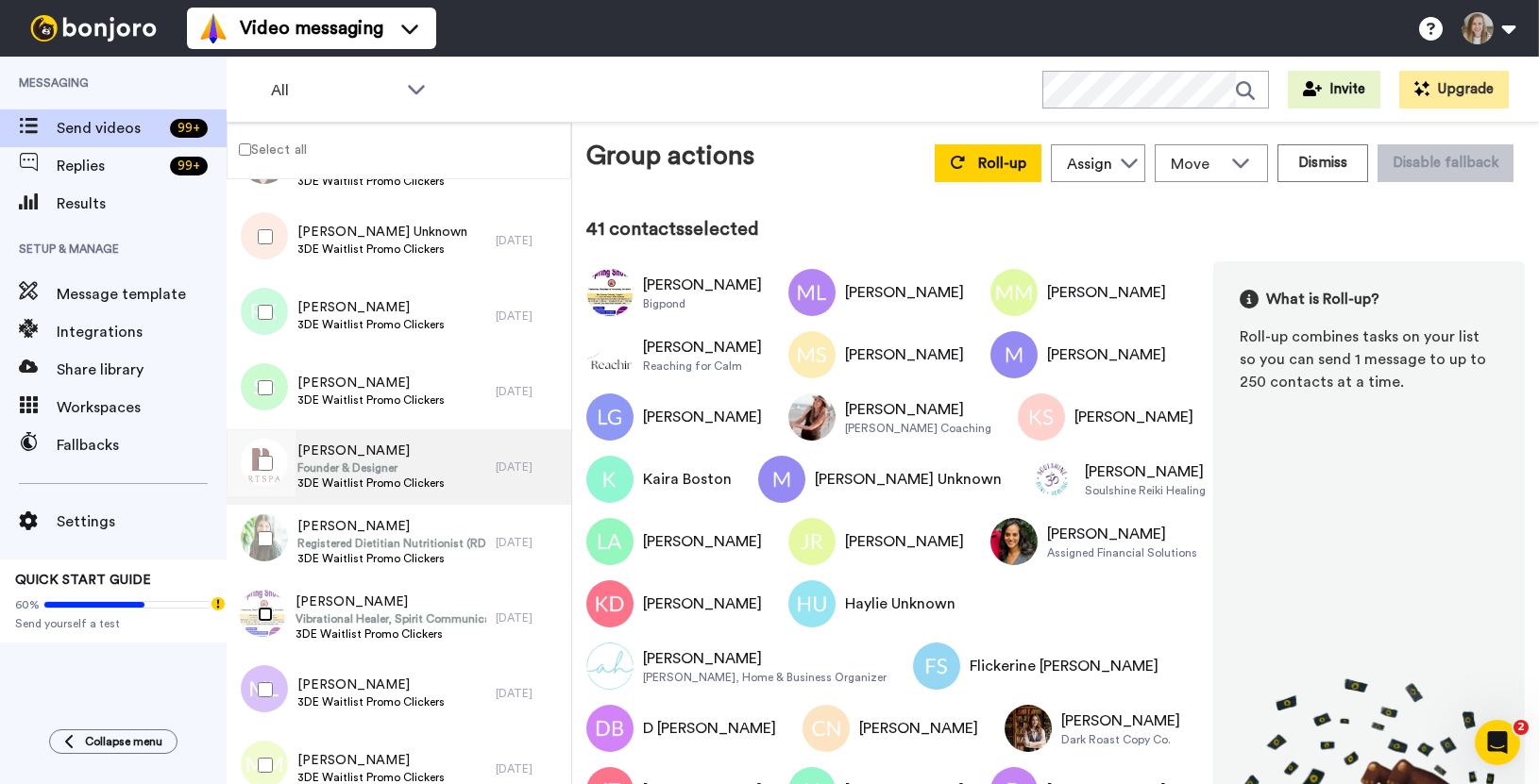
scroll to position [588, 0]
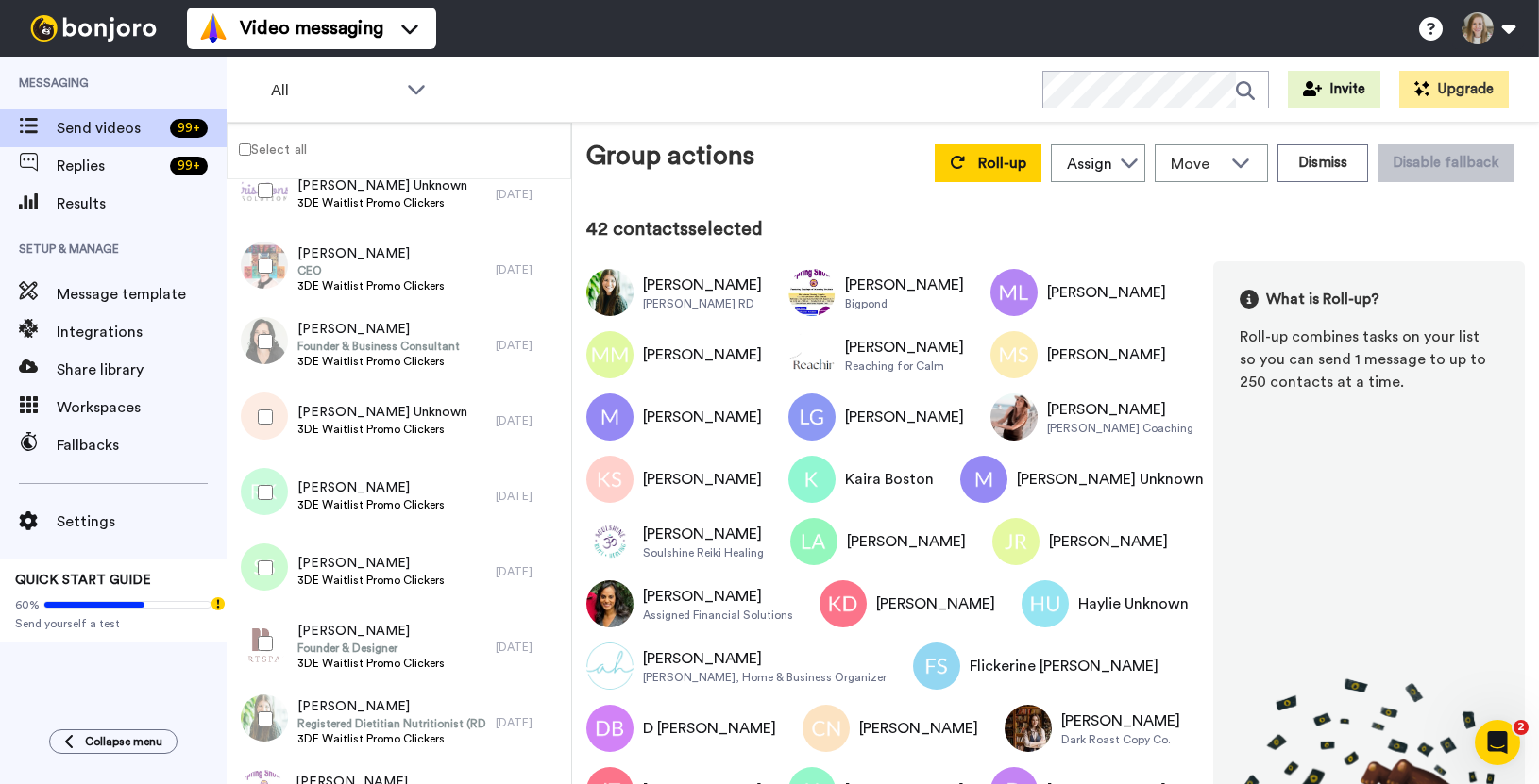
click at [279, 410] on div at bounding box center [261, 417] width 68 height 66
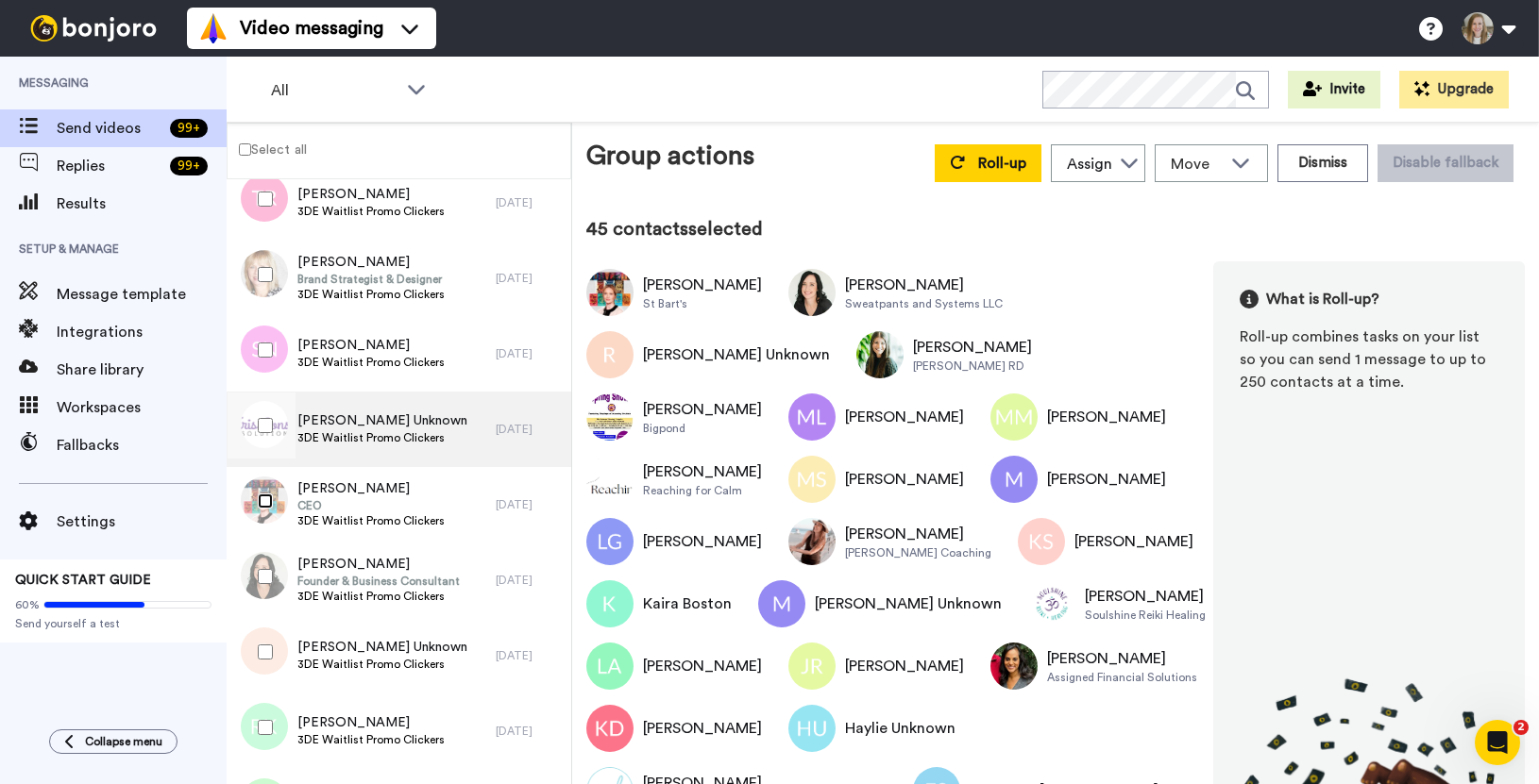
scroll to position [192, 0]
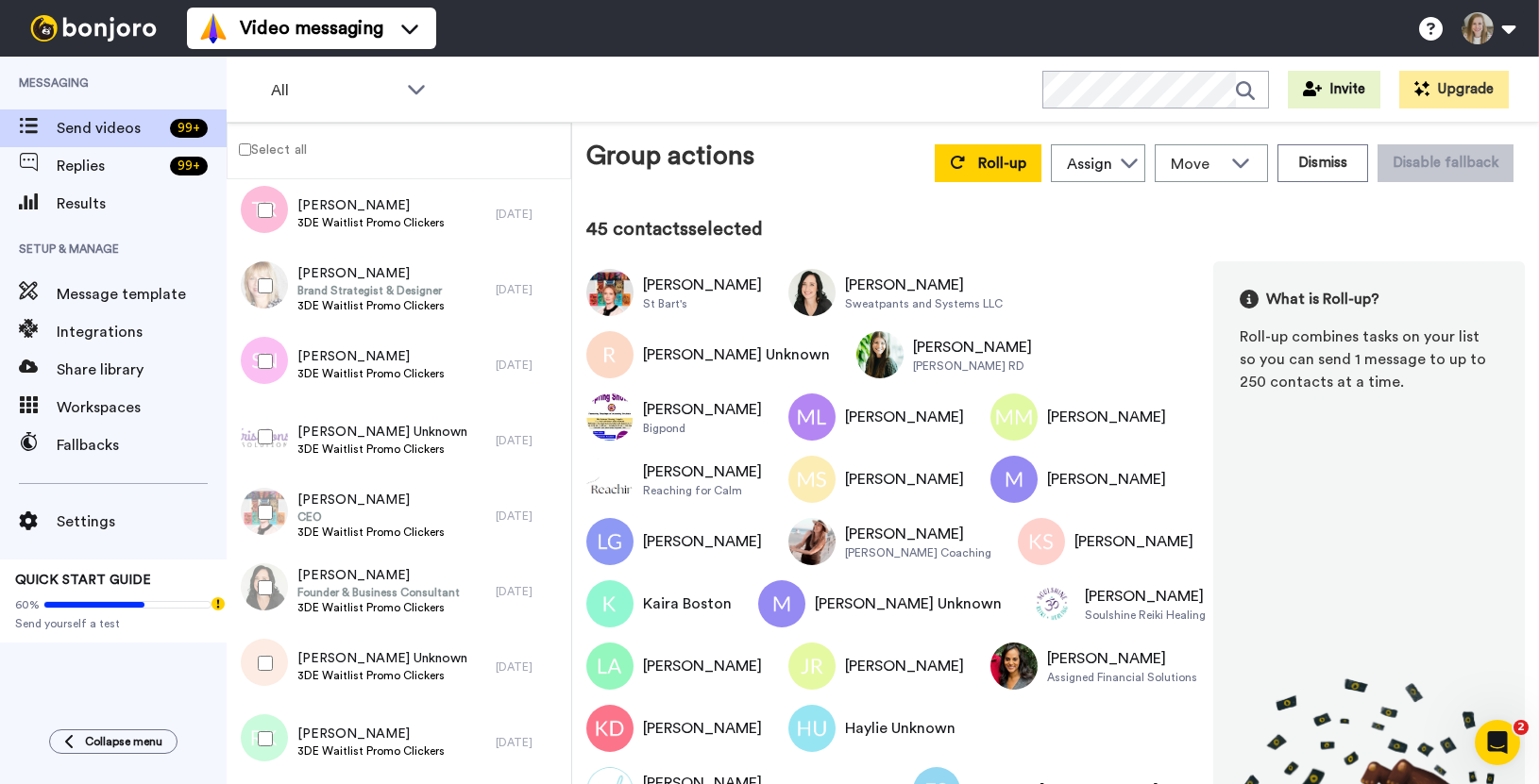
click at [272, 427] on div at bounding box center [261, 437] width 68 height 66
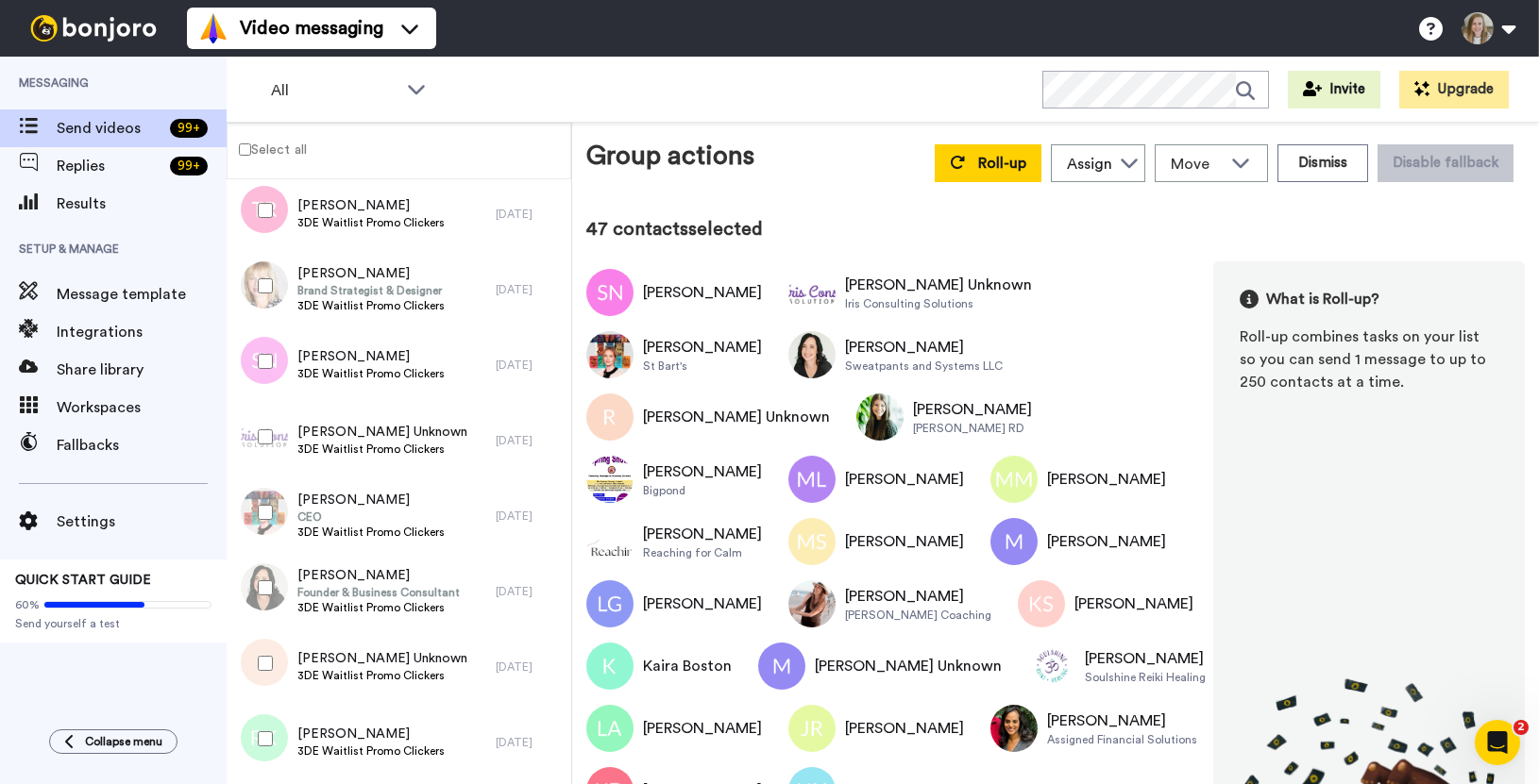
click at [266, 262] on div at bounding box center [261, 286] width 68 height 66
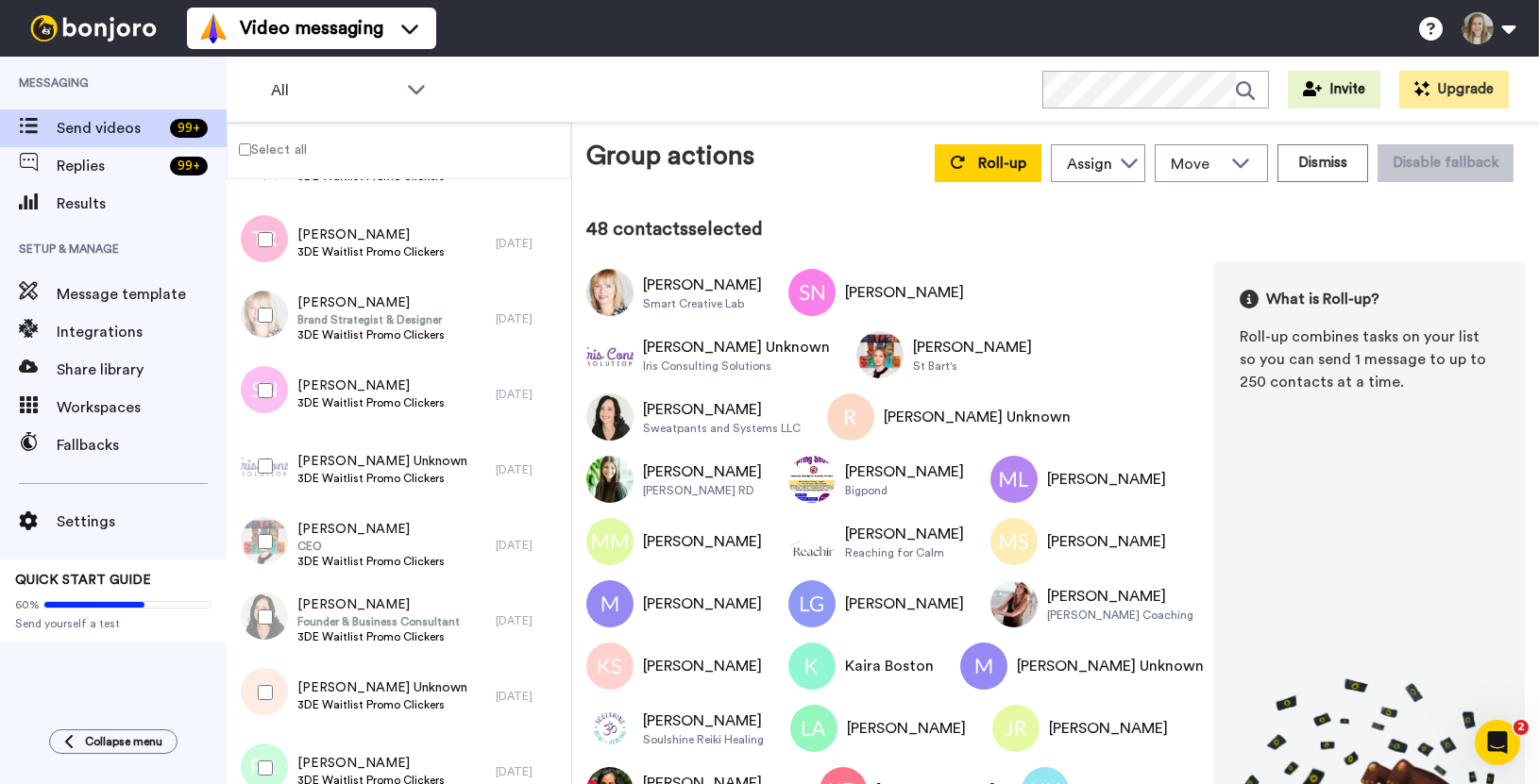
scroll to position [53, 0]
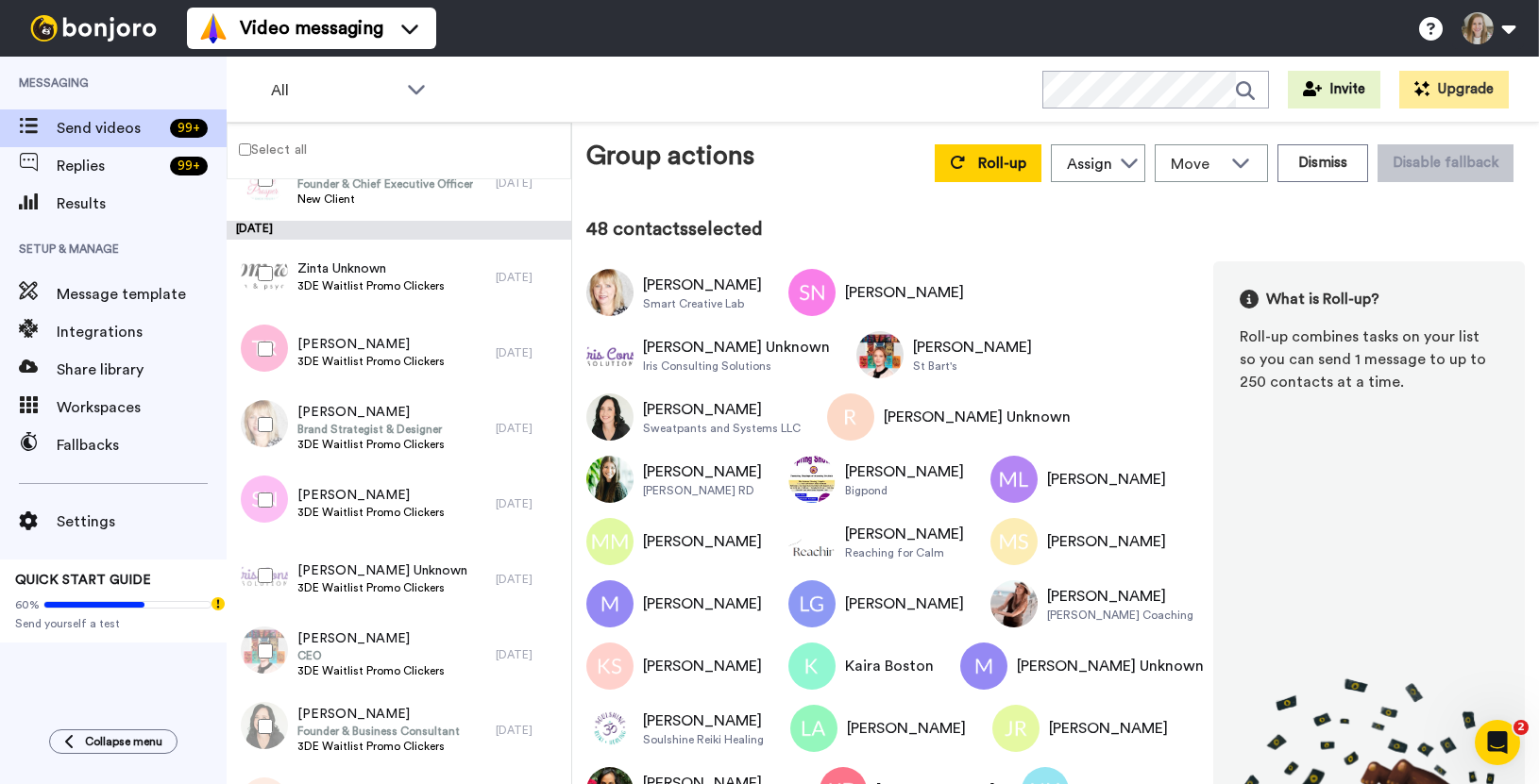
click at [274, 352] on div at bounding box center [261, 349] width 68 height 66
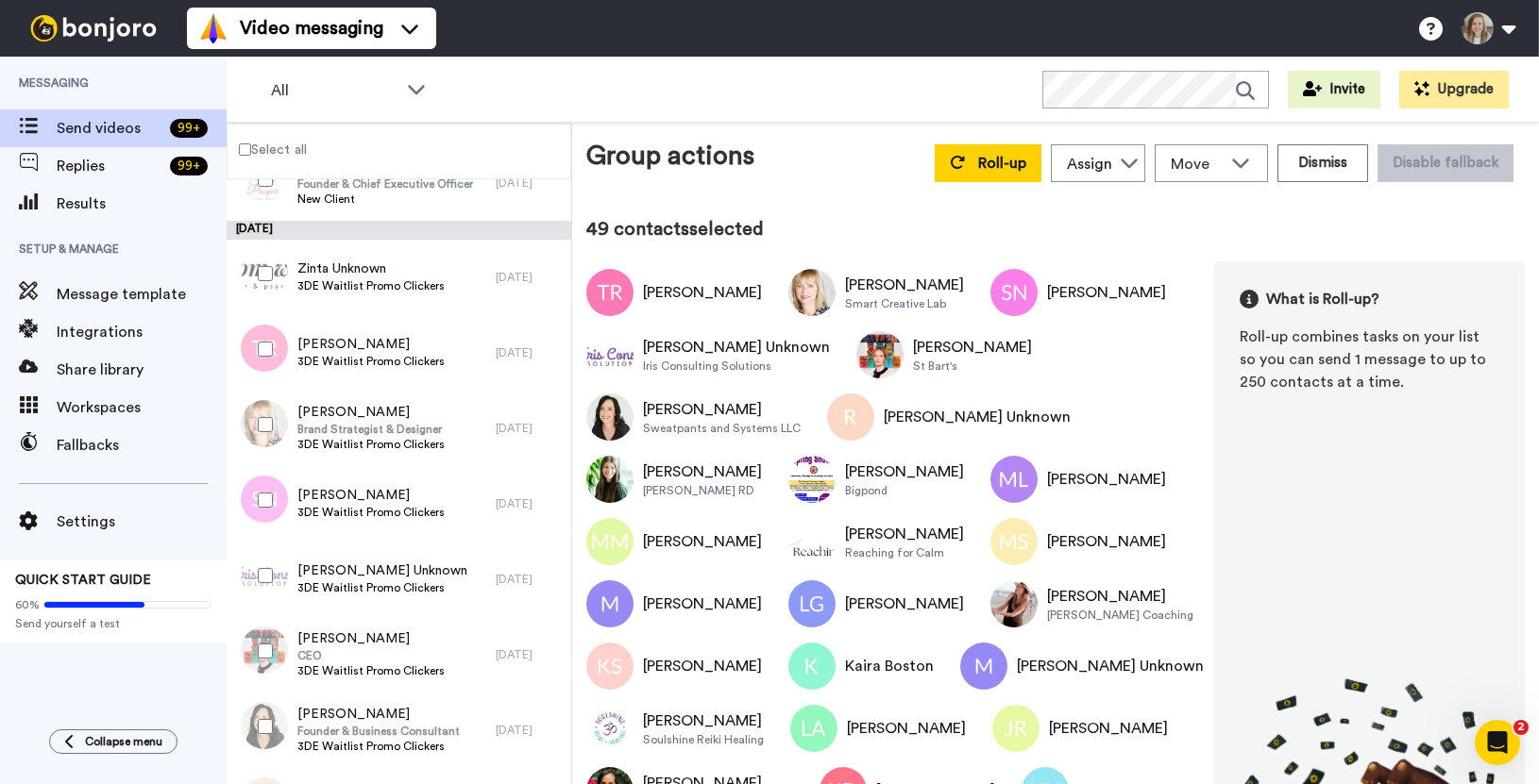
click at [274, 262] on div at bounding box center [261, 273] width 68 height 66
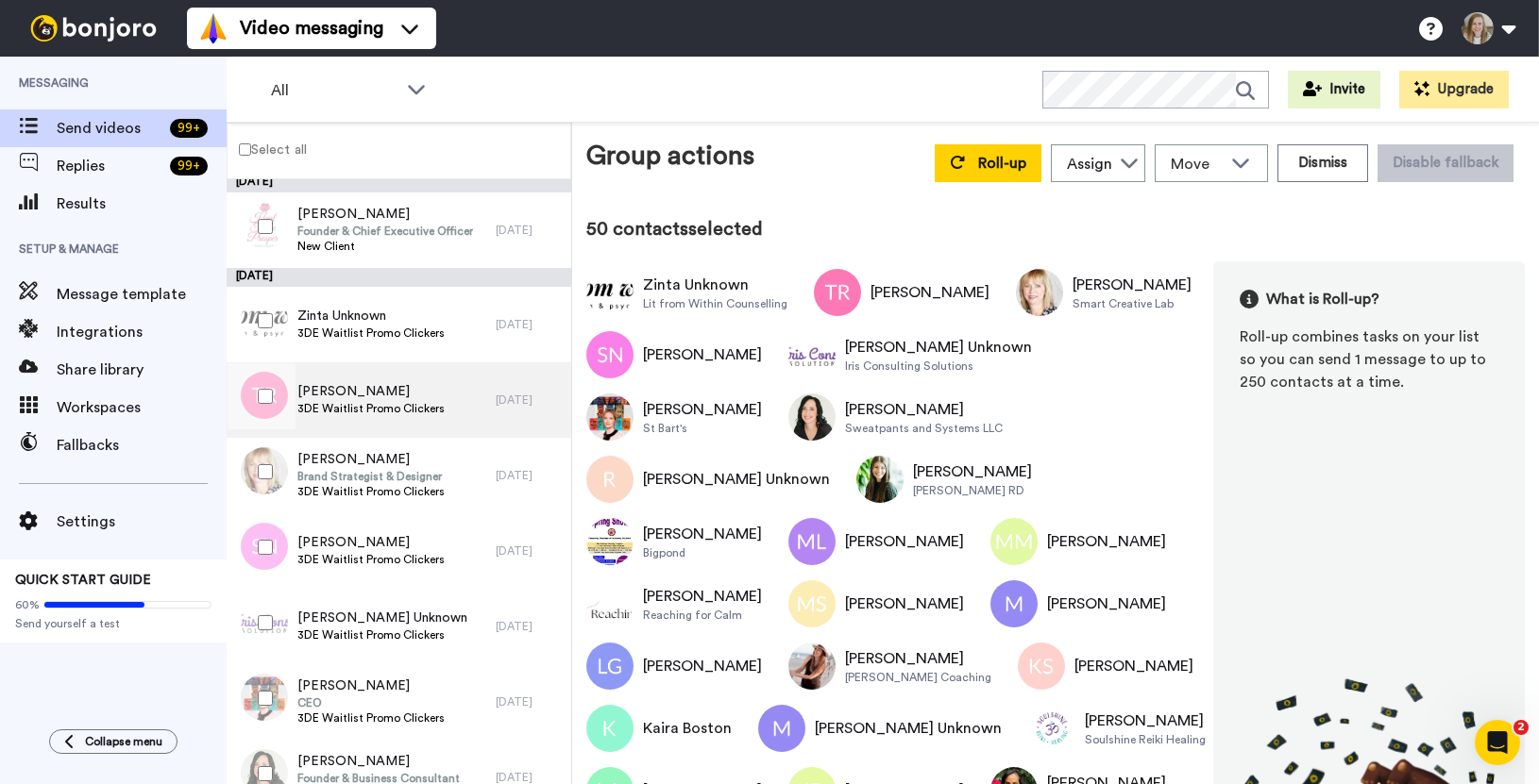
scroll to position [0, 0]
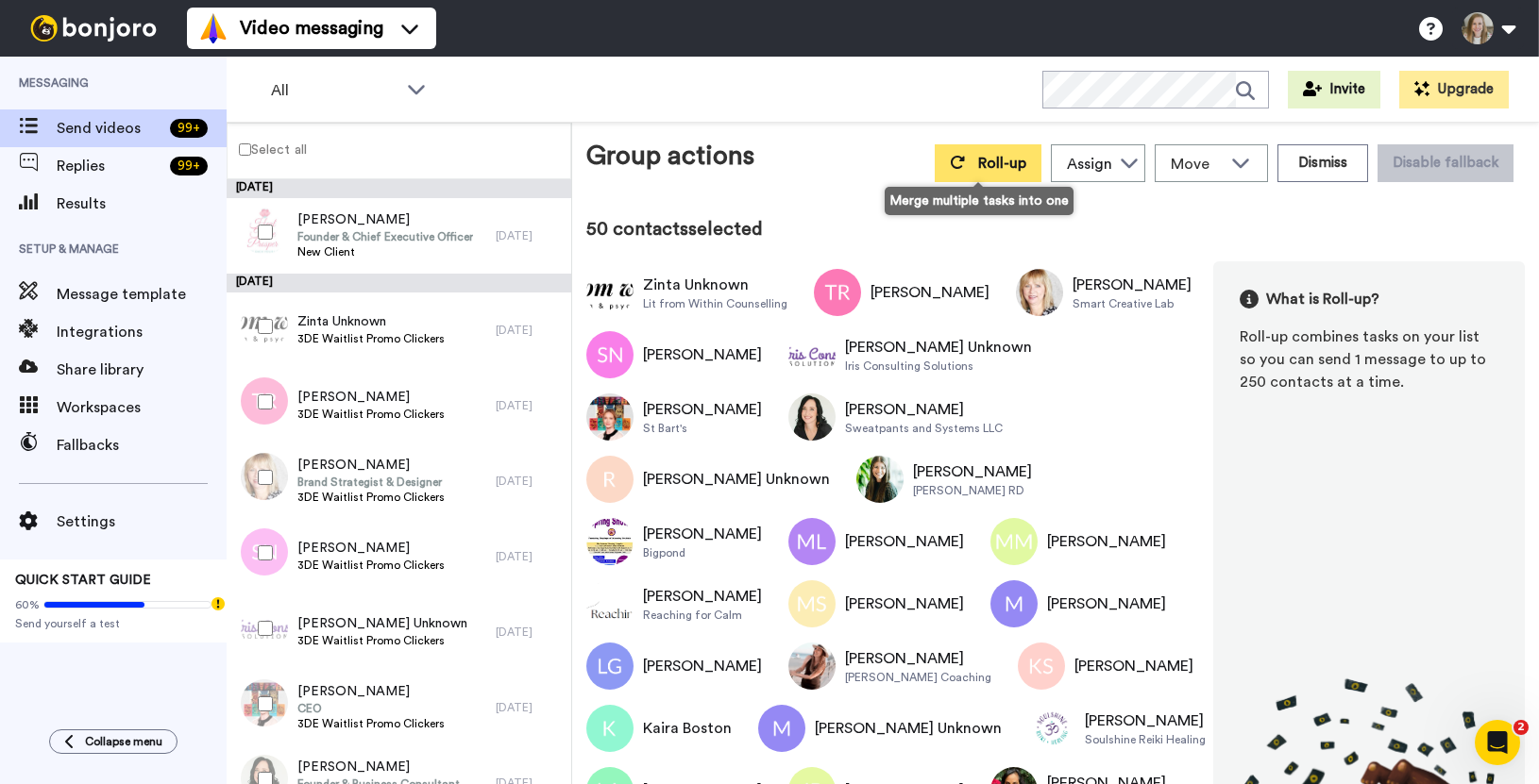
click at [958, 165] on button "Roll-up" at bounding box center [988, 164] width 107 height 38
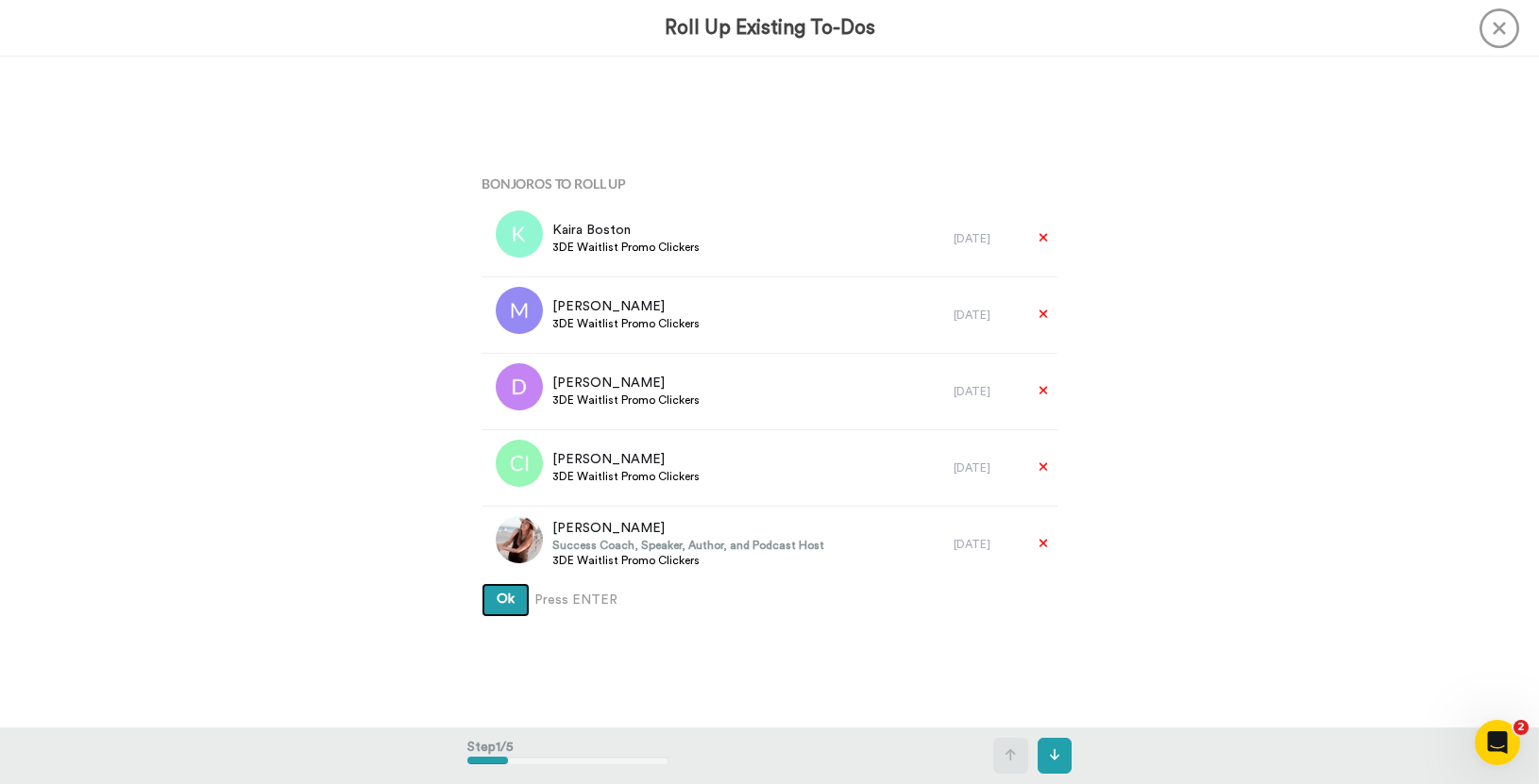
click at [512, 596] on button "Ok" at bounding box center [506, 600] width 48 height 34
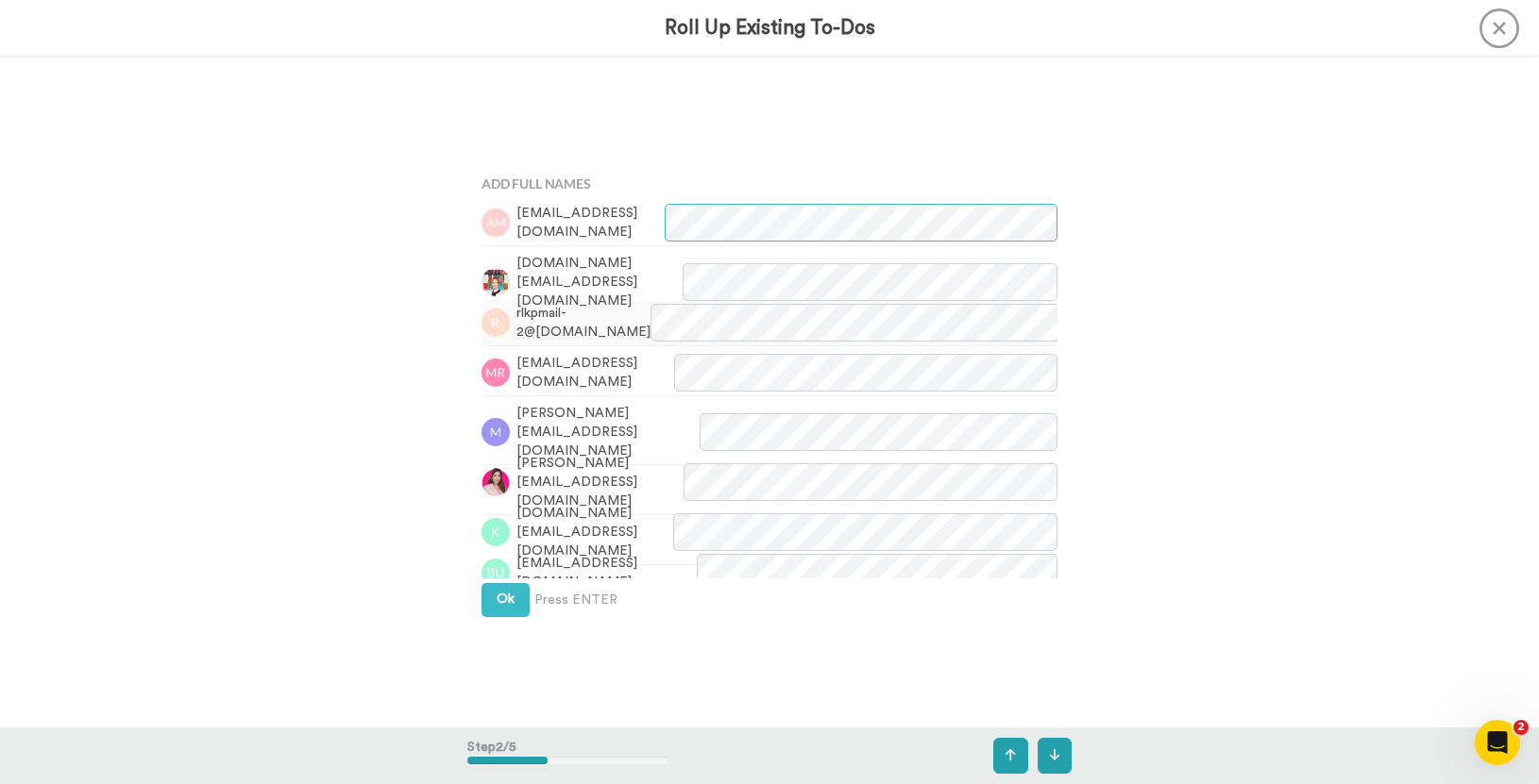
scroll to position [672, 0]
click at [497, 596] on span "Ok" at bounding box center [506, 597] width 18 height 13
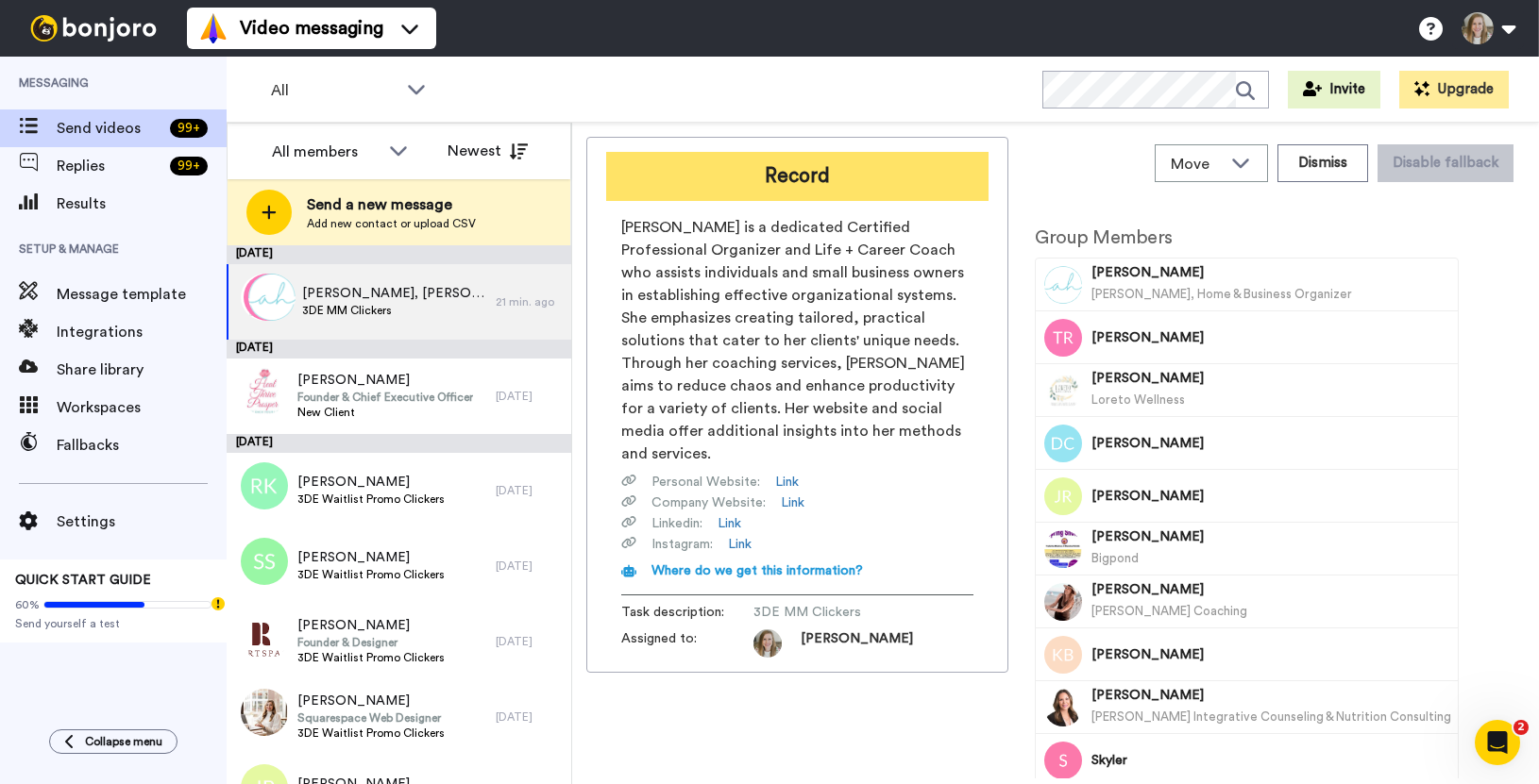
click at [823, 184] on button "Record" at bounding box center [797, 176] width 382 height 49
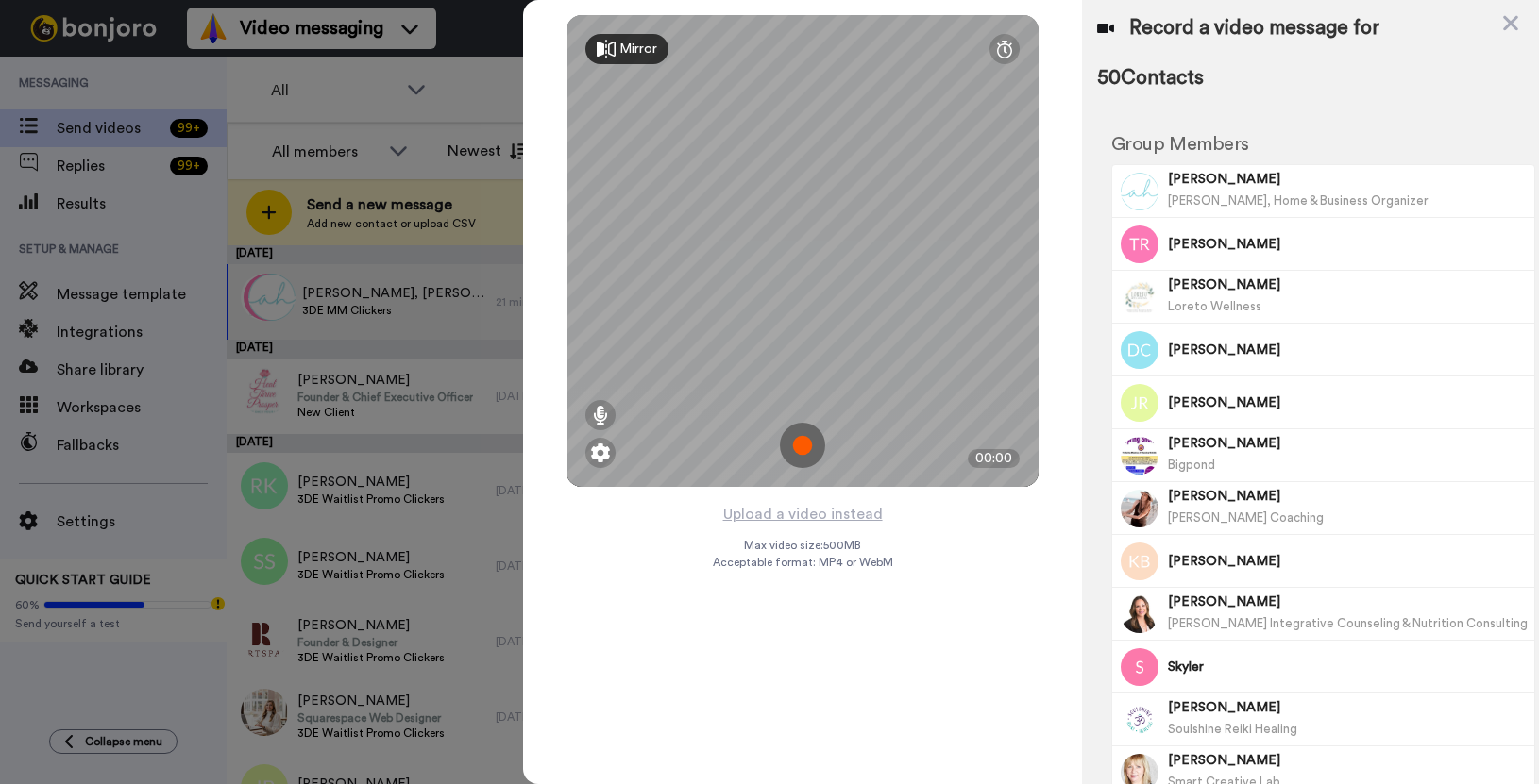
click at [798, 460] on img at bounding box center [802, 445] width 45 height 45
click at [807, 451] on img at bounding box center [802, 445] width 45 height 45
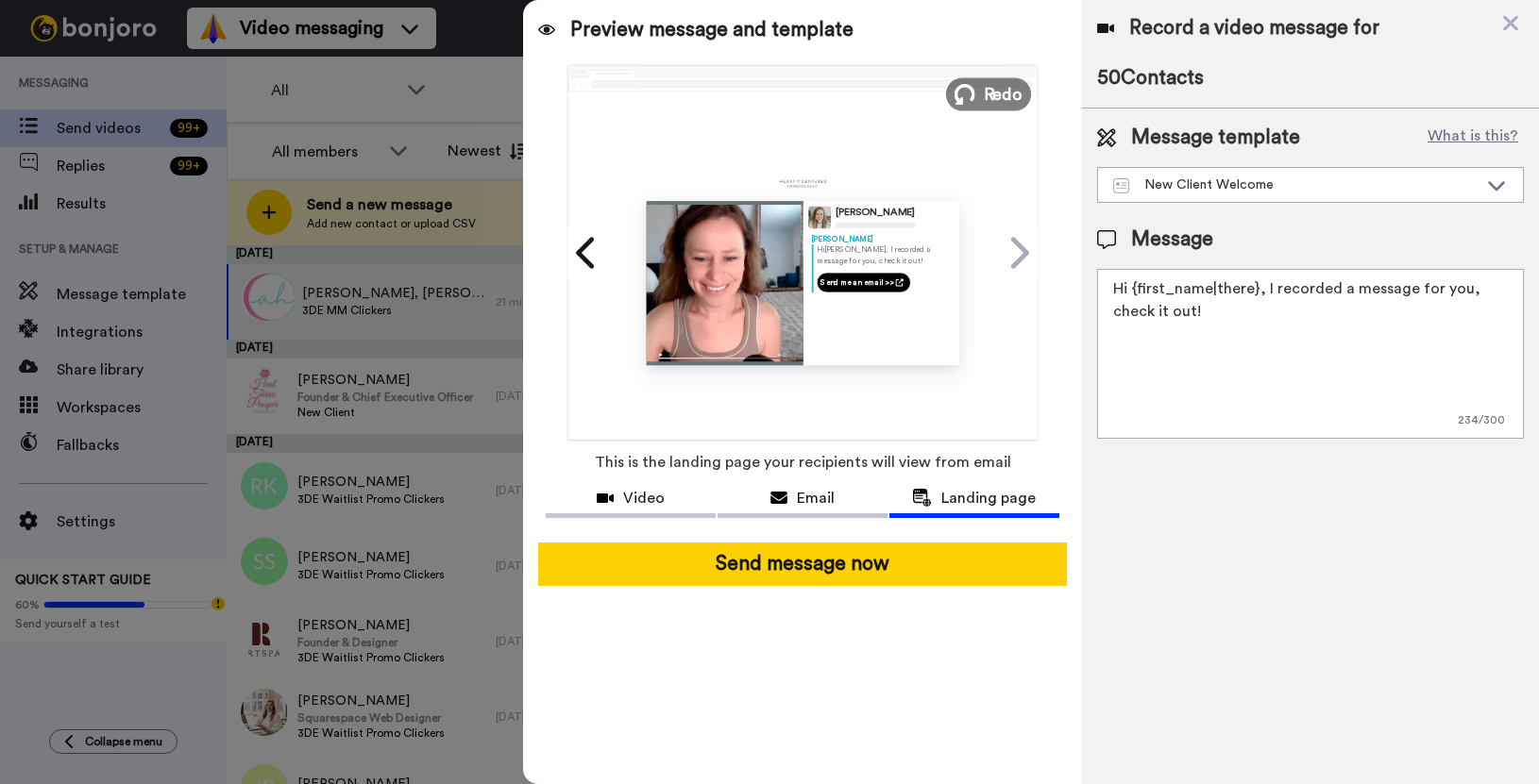
click at [982, 90] on button "Redo" at bounding box center [988, 94] width 85 height 33
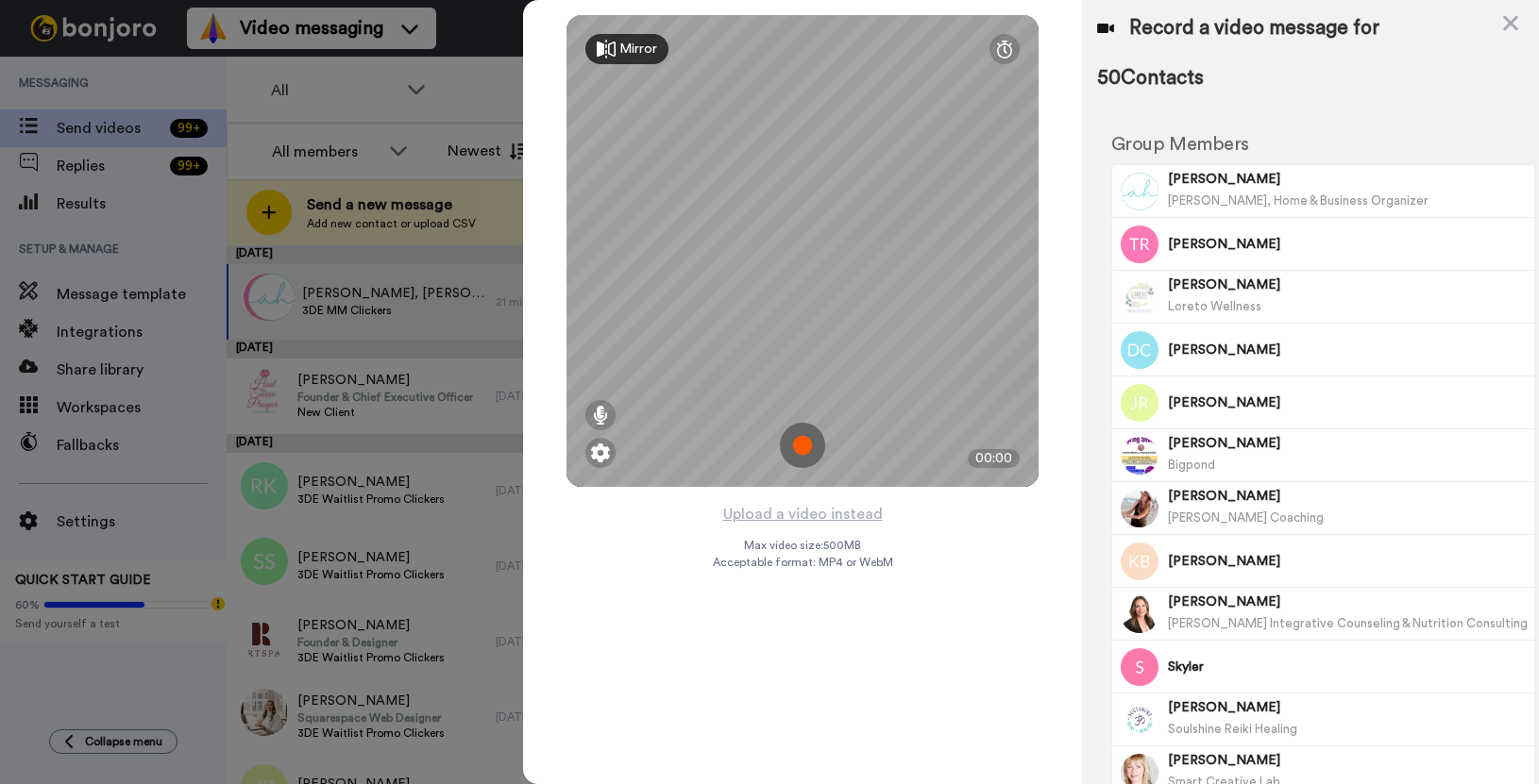
click at [803, 448] on img at bounding box center [802, 445] width 45 height 45
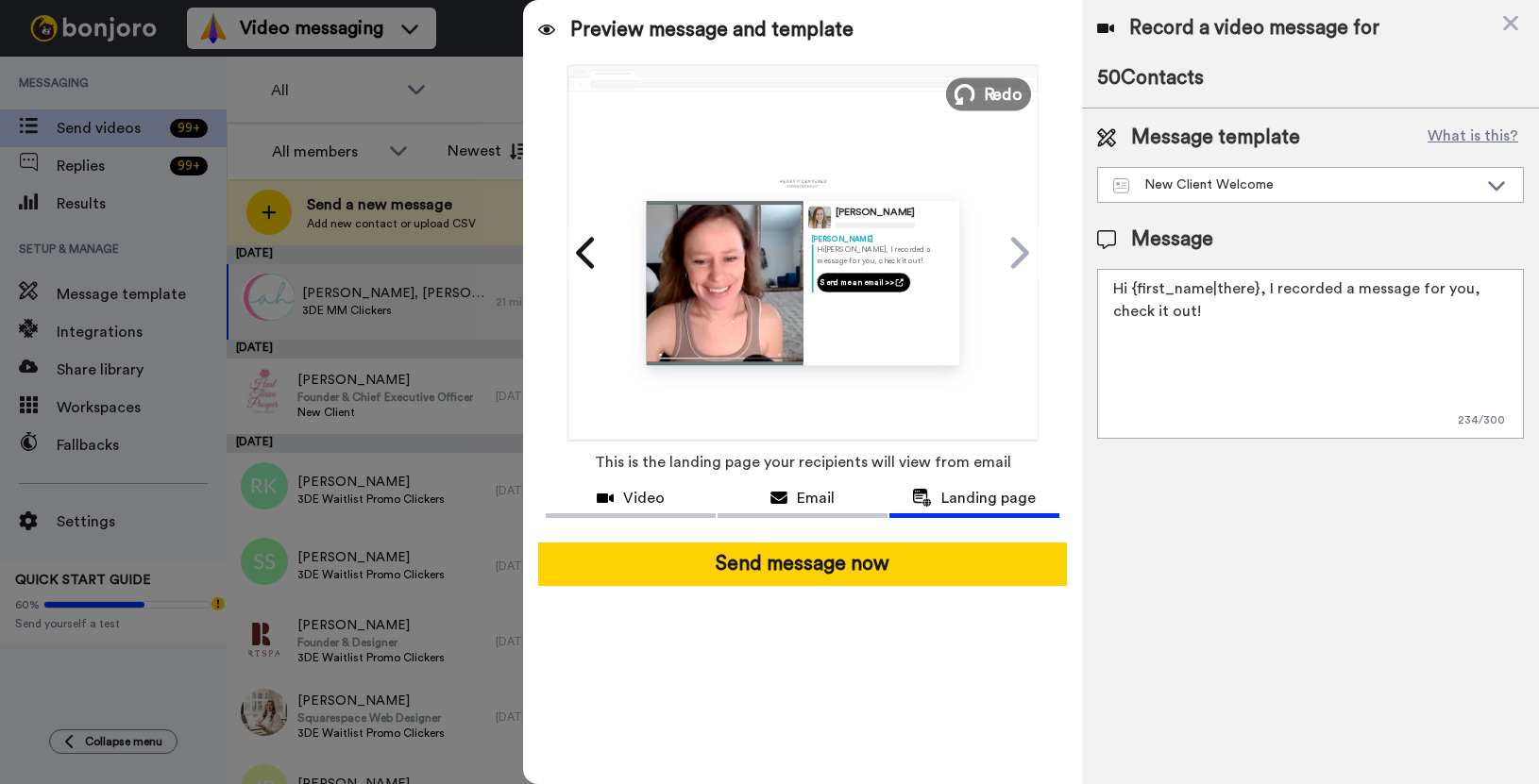
click at [987, 91] on span "Redo" at bounding box center [1004, 93] width 40 height 25
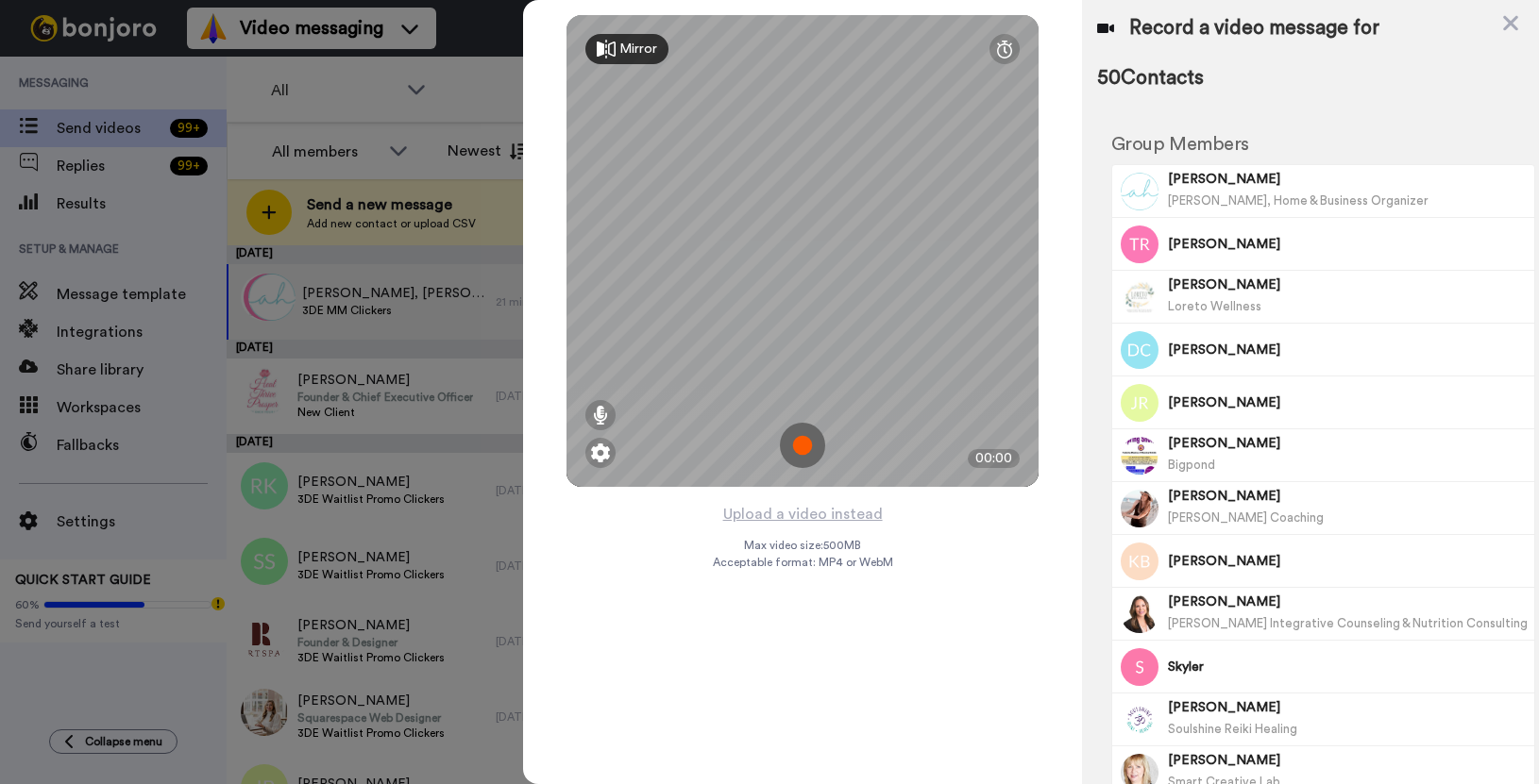
click at [803, 448] on img at bounding box center [802, 445] width 45 height 45
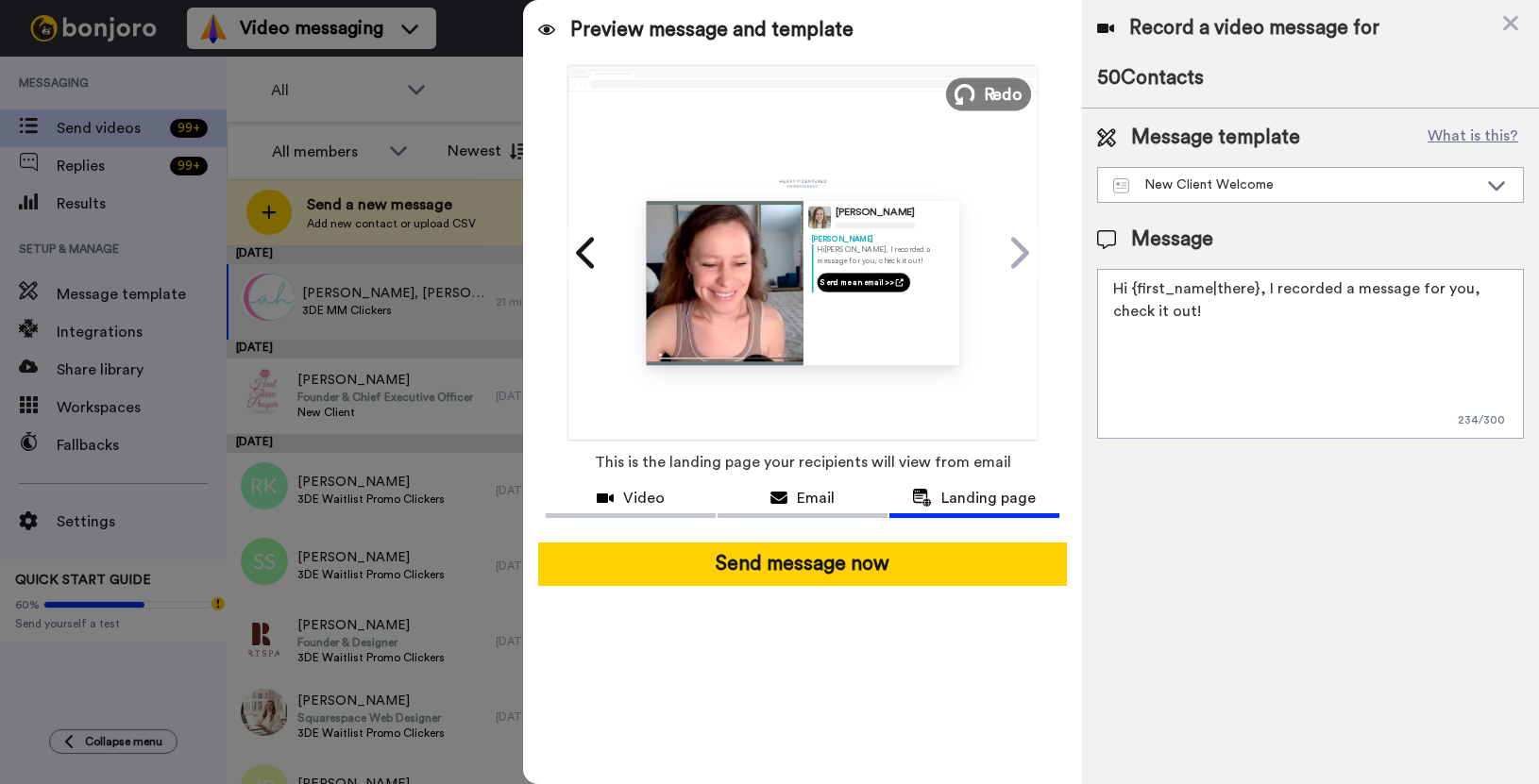
click at [1005, 102] on span "Redo" at bounding box center [1004, 93] width 40 height 25
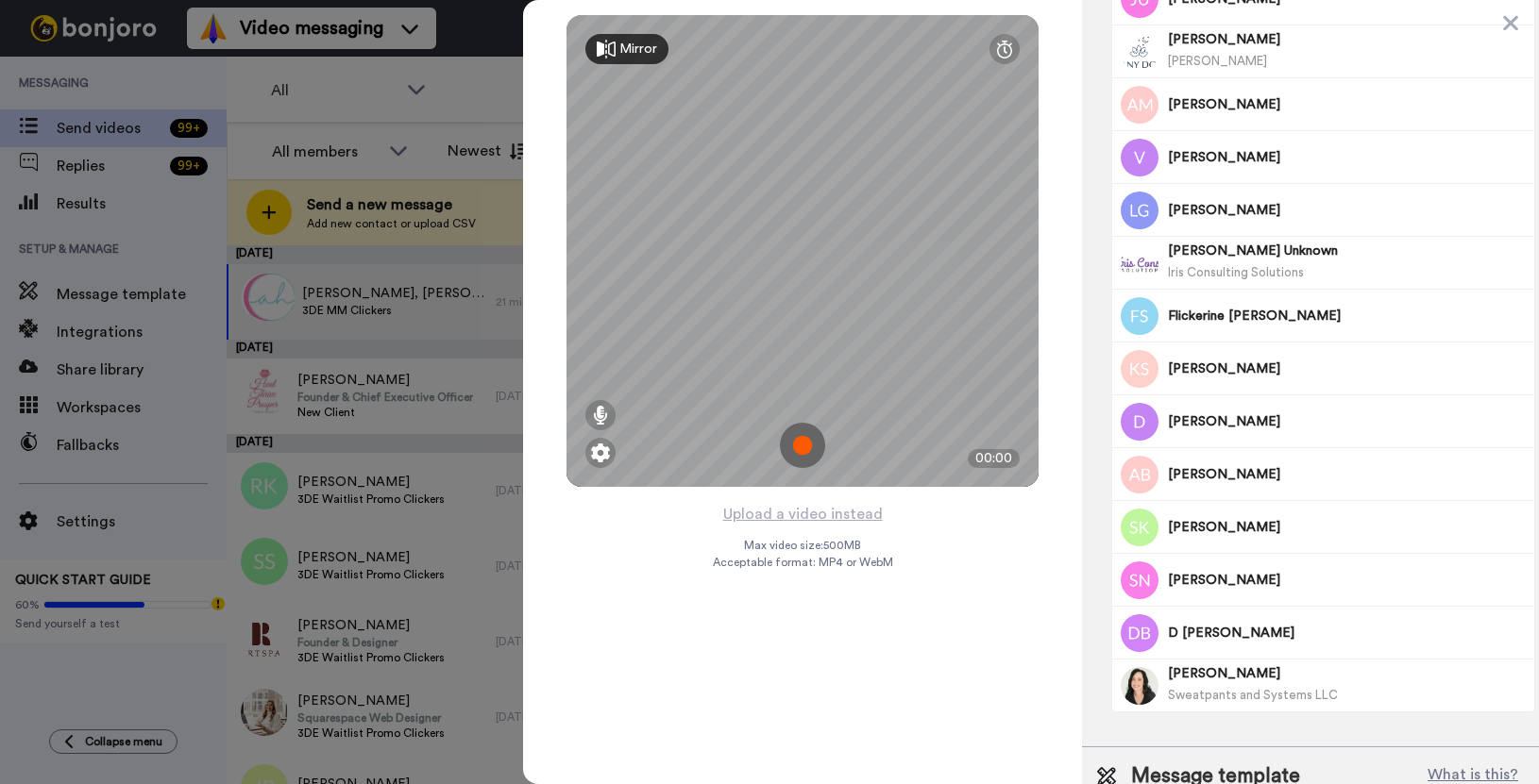
scroll to position [2093, 0]
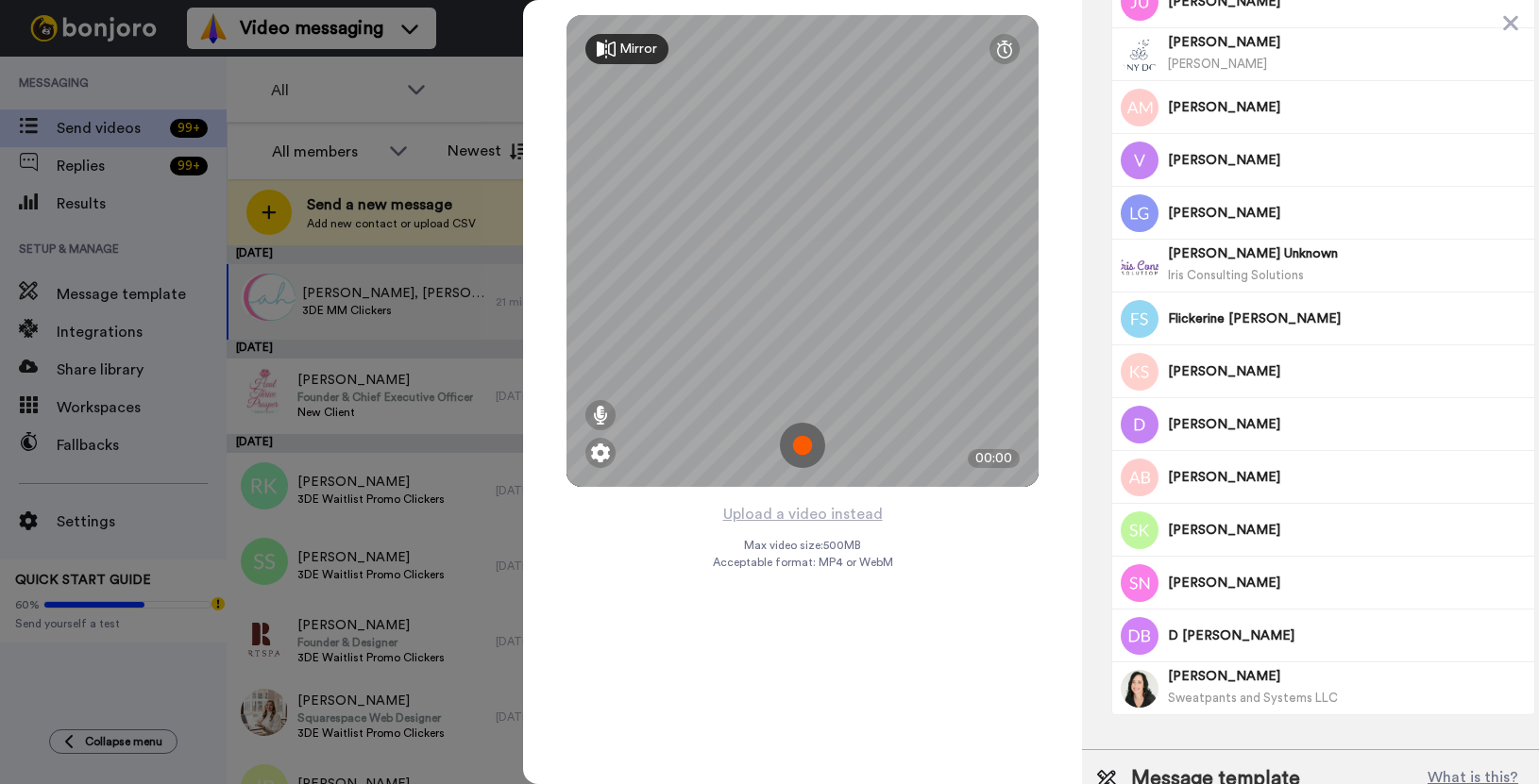
click at [1190, 316] on span "Flickerine [PERSON_NAME]" at bounding box center [1348, 318] width 360 height 19
click at [1224, 306] on div "Flickerine [PERSON_NAME]" at bounding box center [1348, 318] width 360 height 52
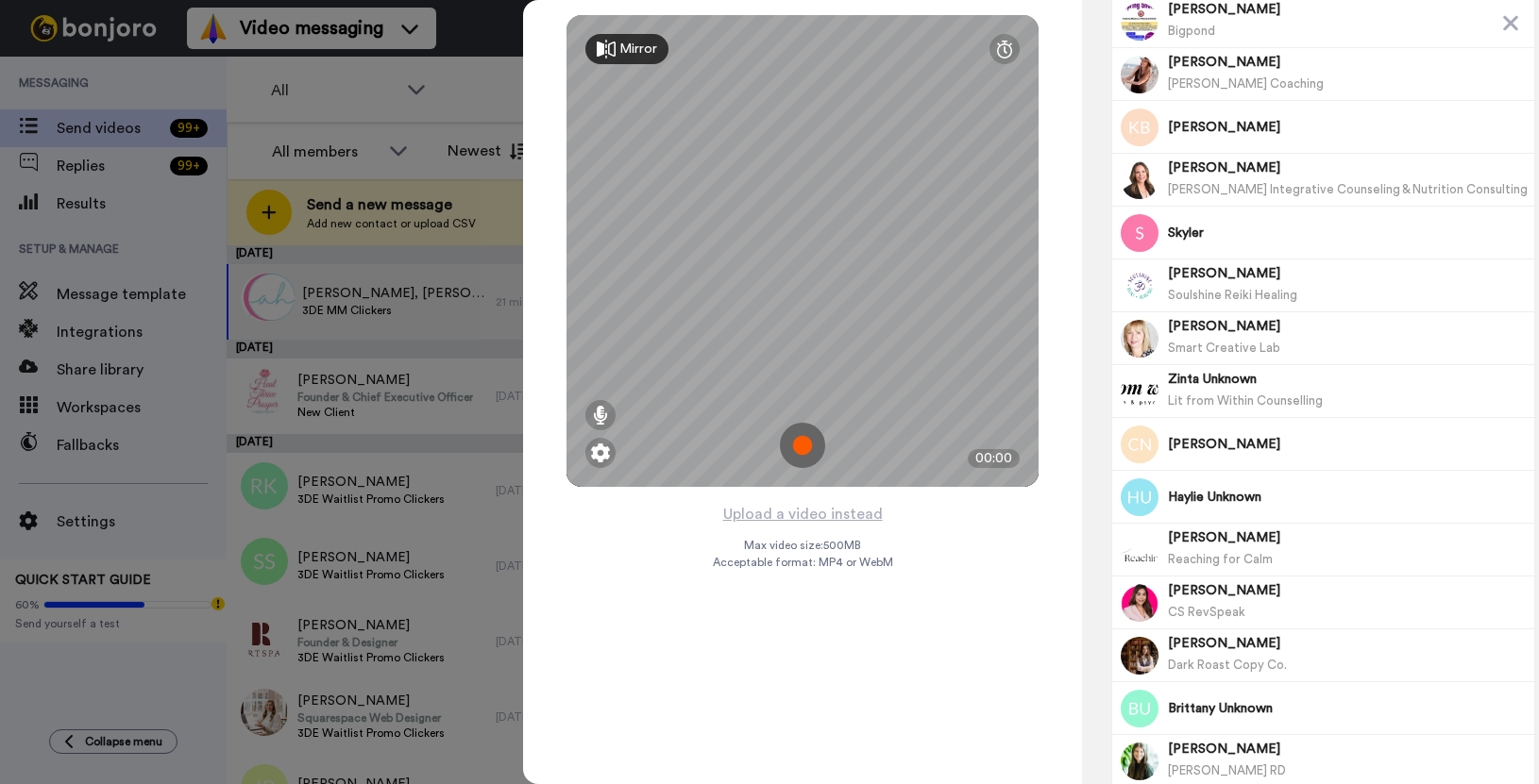
scroll to position [0, 0]
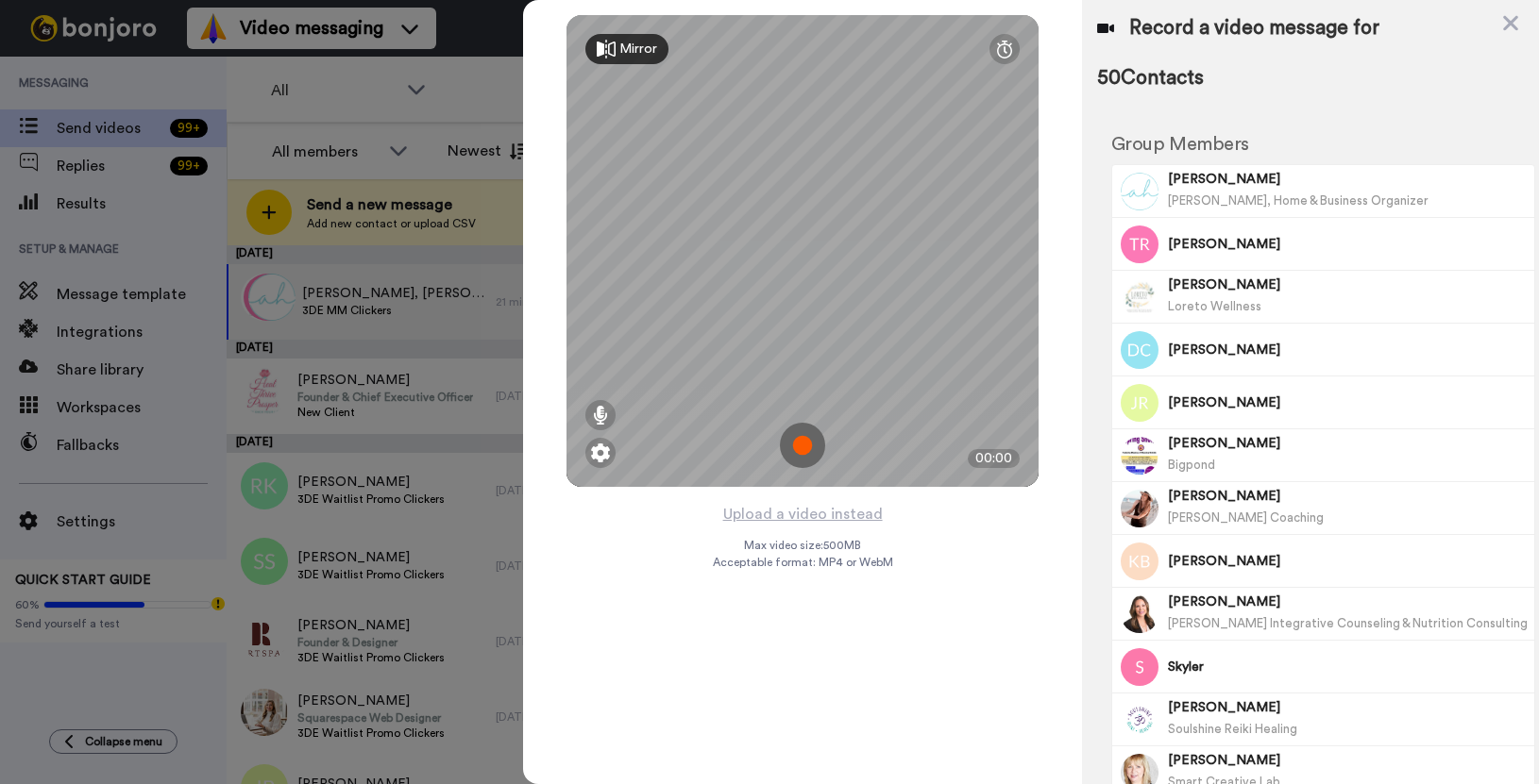
click at [806, 447] on img at bounding box center [802, 445] width 45 height 45
click at [802, 448] on img at bounding box center [802, 445] width 45 height 45
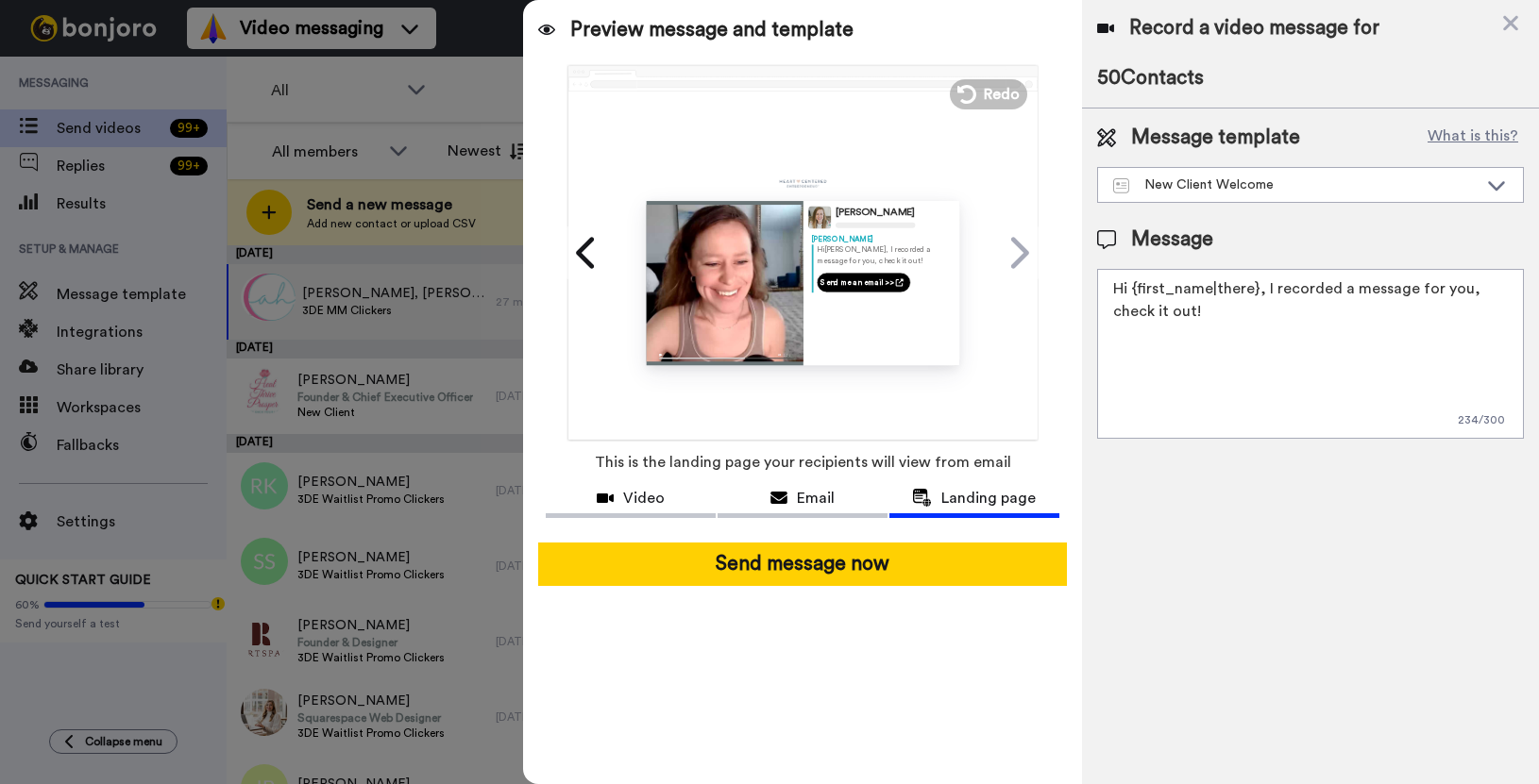
click at [1267, 293] on textarea "Hi {first_name|there}, I recorded a message for you, check it out!" at bounding box center [1311, 354] width 427 height 170
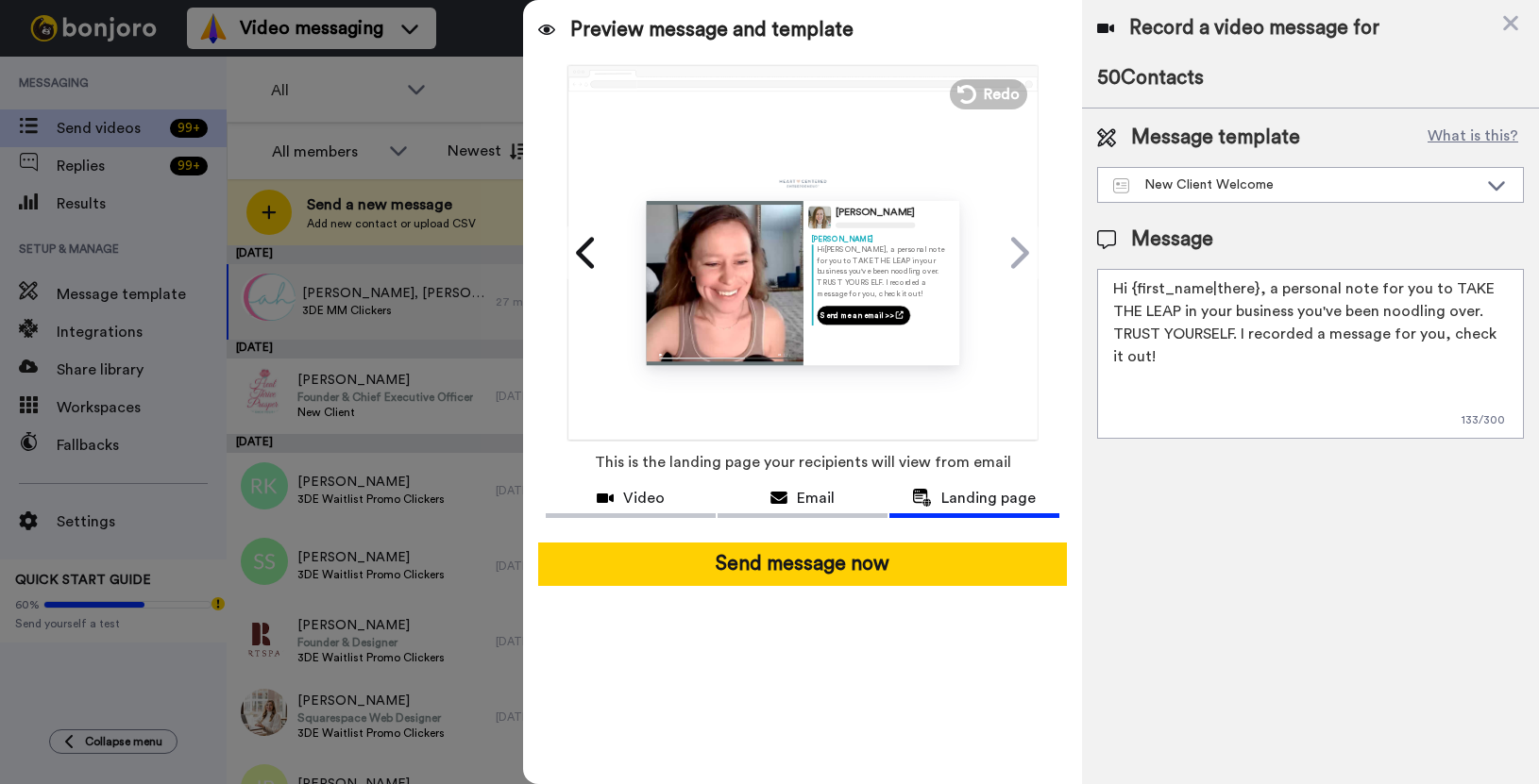
click at [1245, 342] on textarea "Hi {first_name|there}, a personal note for you to TAKE THE LEAP in your busines…" at bounding box center [1311, 354] width 427 height 170
drag, startPoint x: 1368, startPoint y: 369, endPoint x: 1409, endPoint y: 342, distance: 49.1
click at [1409, 342] on textarea "Hi {first_name|there}, a personal note for you to TAKE THE LEAP in your busines…" at bounding box center [1311, 354] width 427 height 170
click at [1332, 352] on textarea "Hi {first_name|there}, a personal note for you to TAKE THE LEAP in your busines…" at bounding box center [1311, 354] width 427 height 170
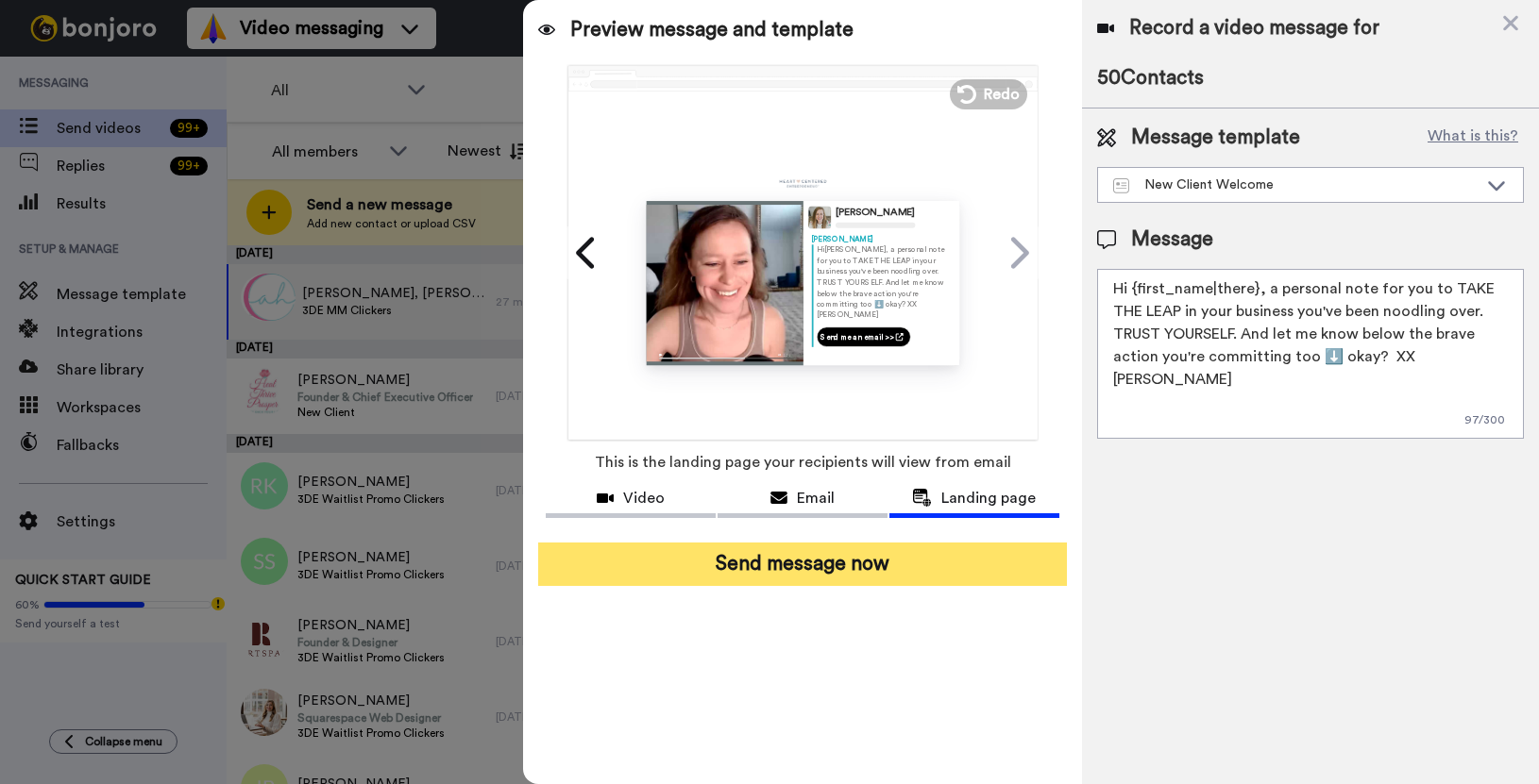
type textarea "Hi {first_name|there}, a personal note for you to TAKE THE LEAP in your busines…"
click at [852, 574] on button "Send message now" at bounding box center [802, 565] width 529 height 44
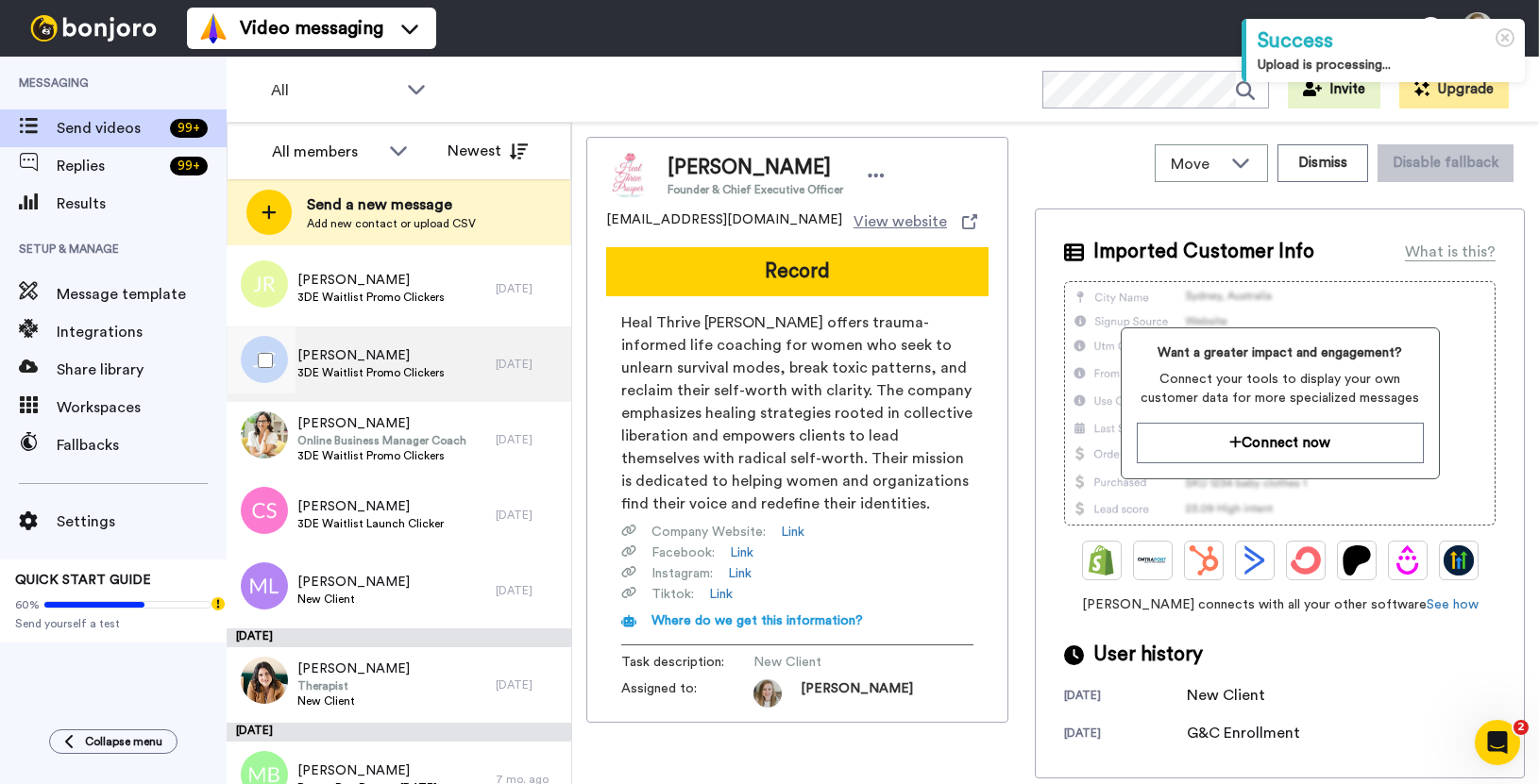
scroll to position [426, 0]
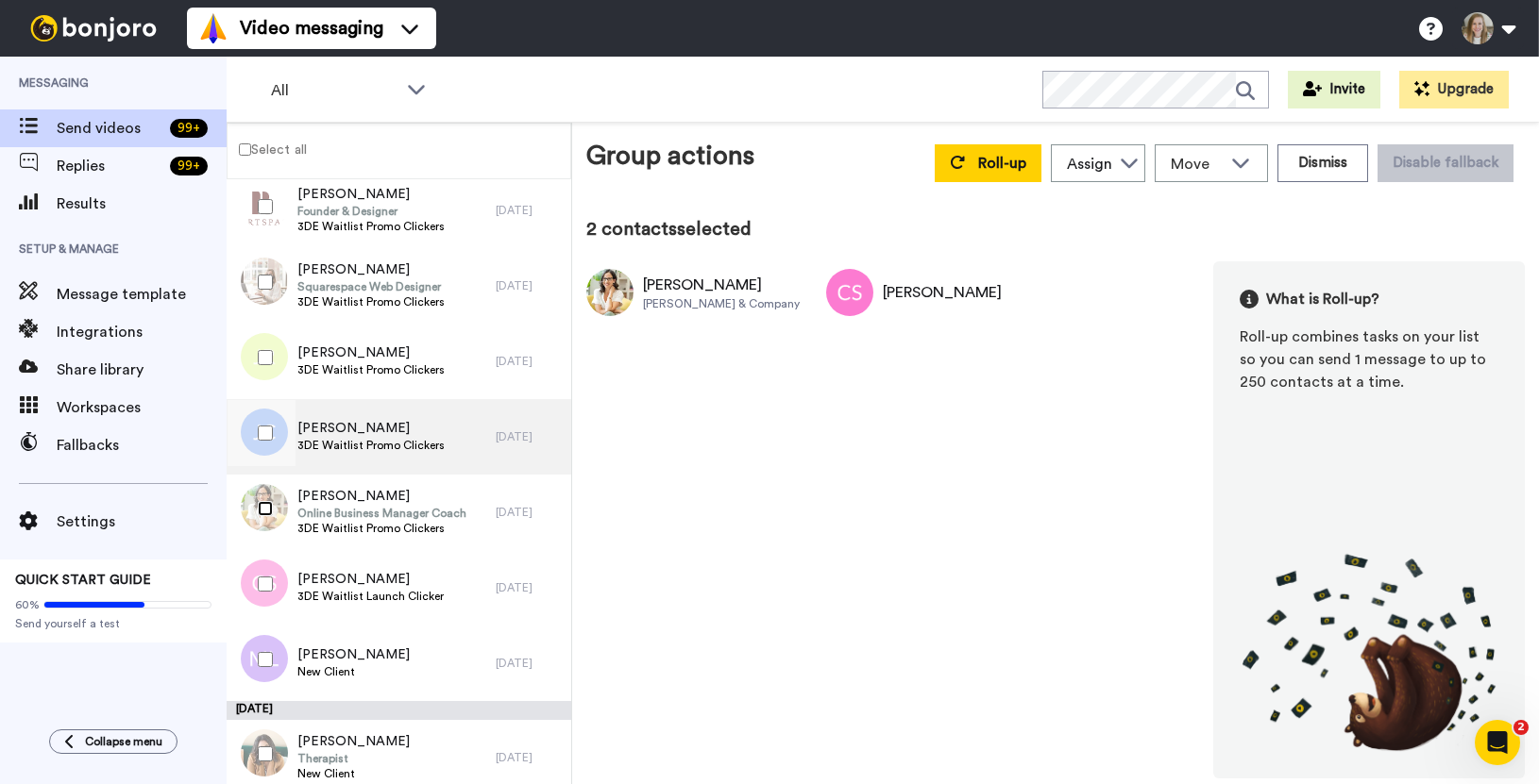
scroll to position [270, 0]
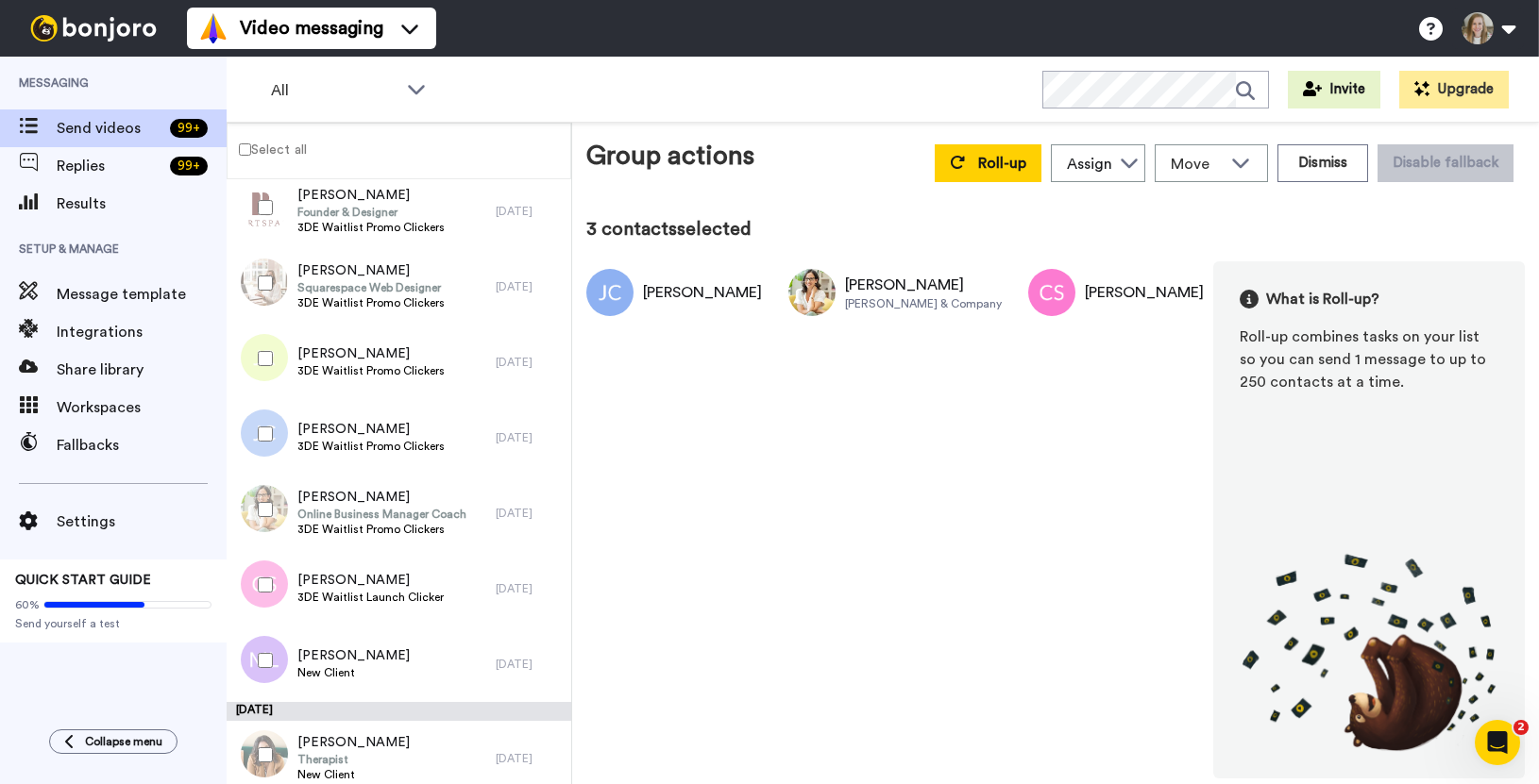
drag, startPoint x: 274, startPoint y: 366, endPoint x: 268, endPoint y: 347, distance: 19.9
click at [274, 366] on div at bounding box center [261, 358] width 68 height 66
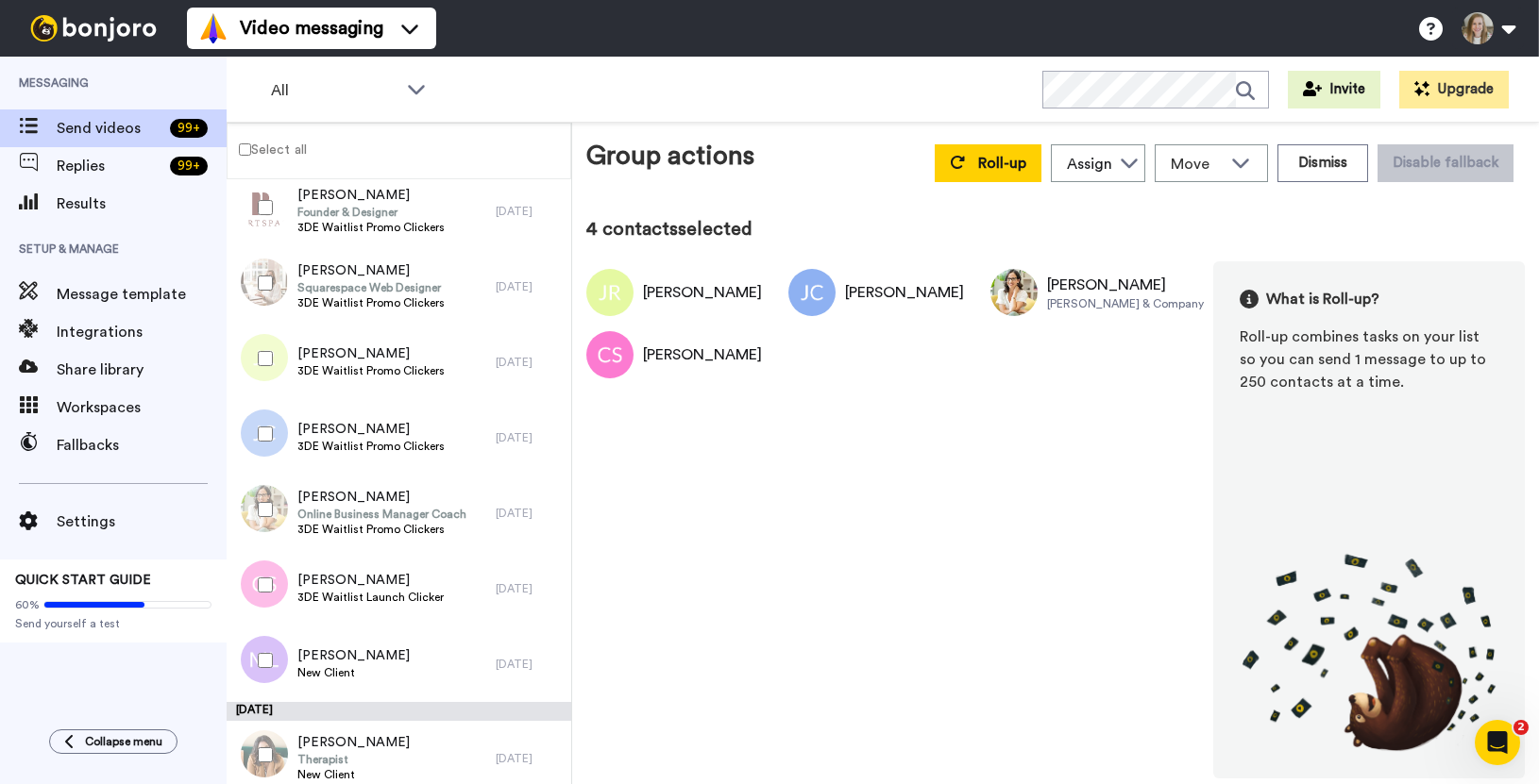
click at [268, 270] on div at bounding box center [261, 283] width 68 height 66
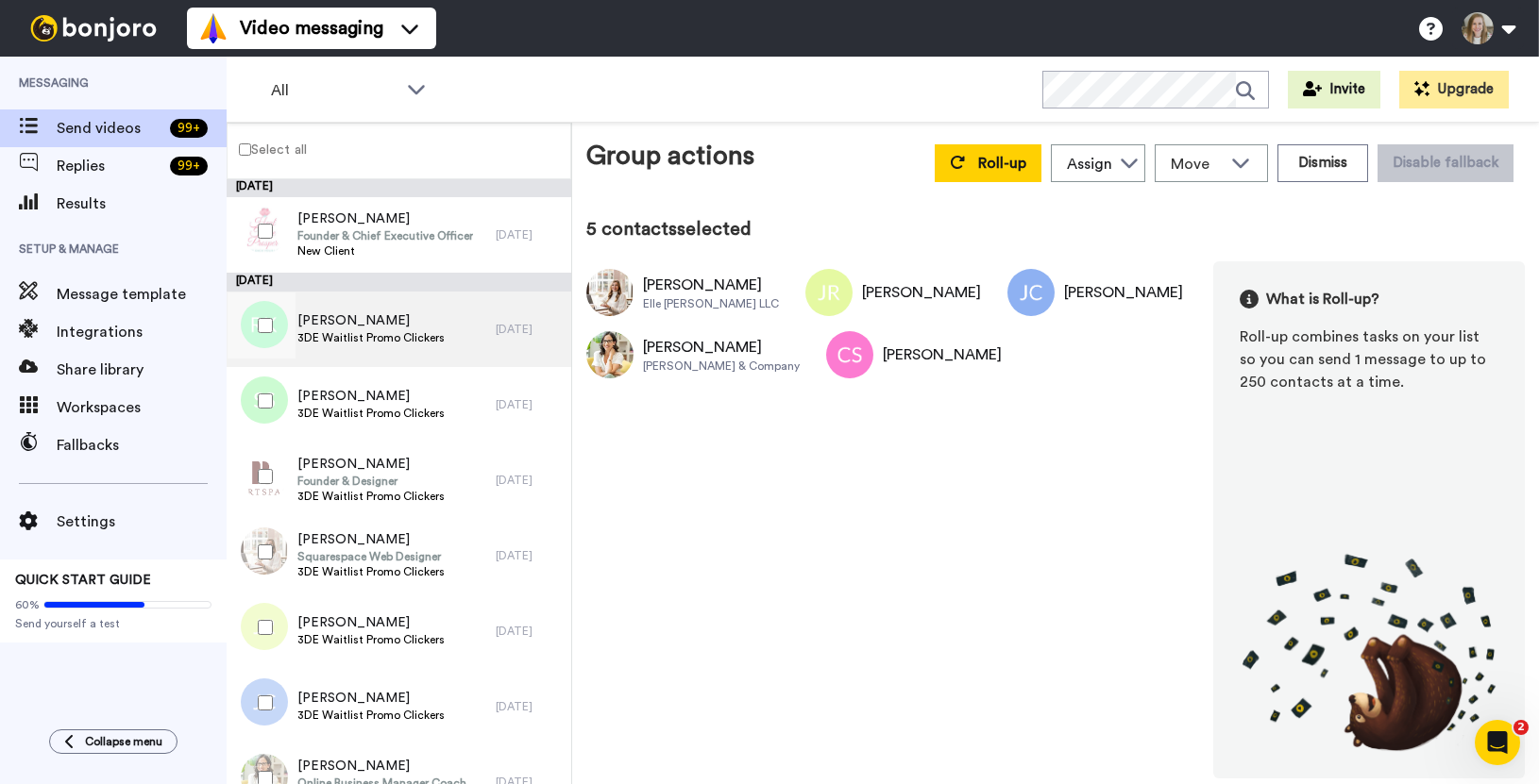
scroll to position [0, 0]
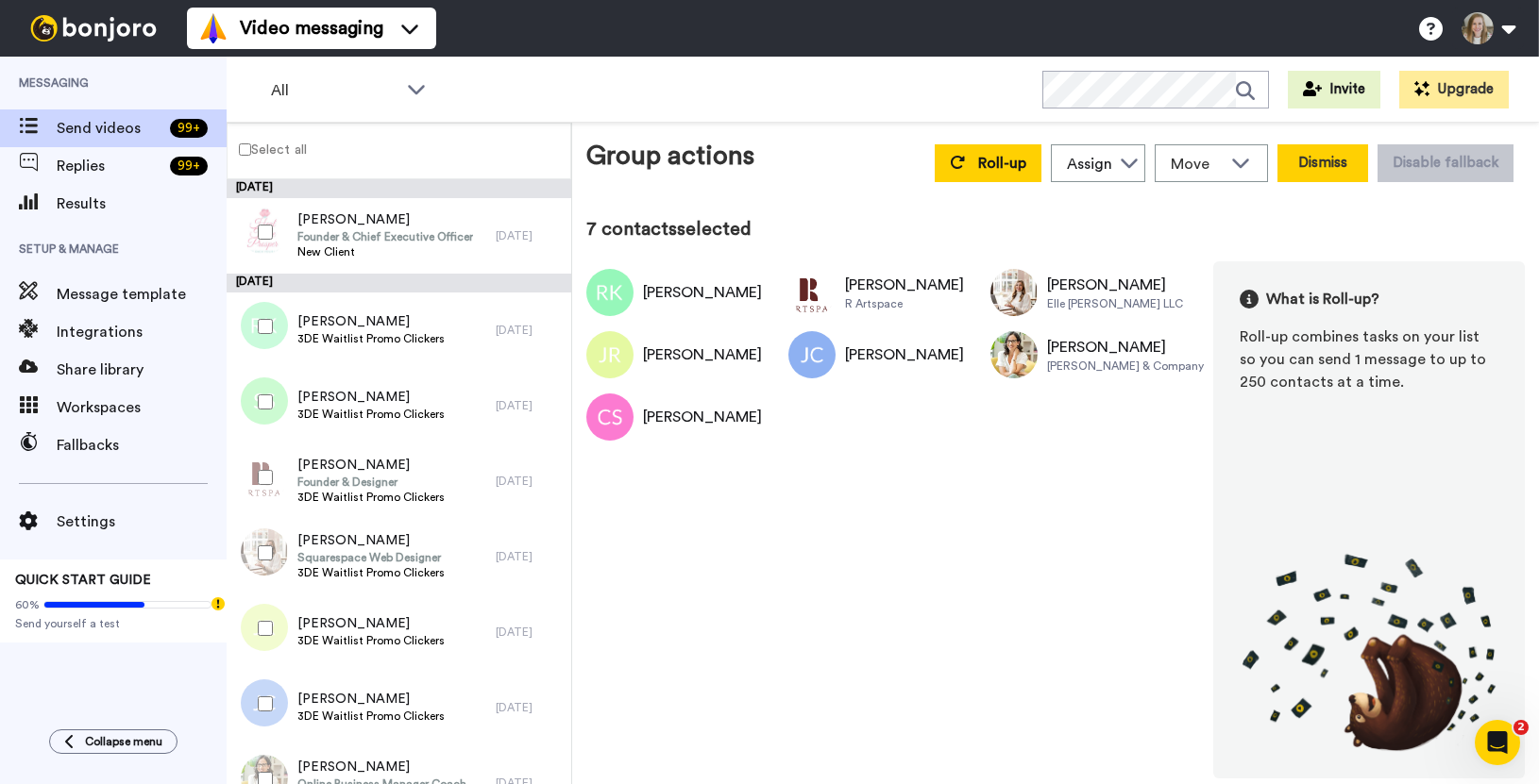
click at [1303, 170] on button "Dismiss" at bounding box center [1322, 164] width 91 height 38
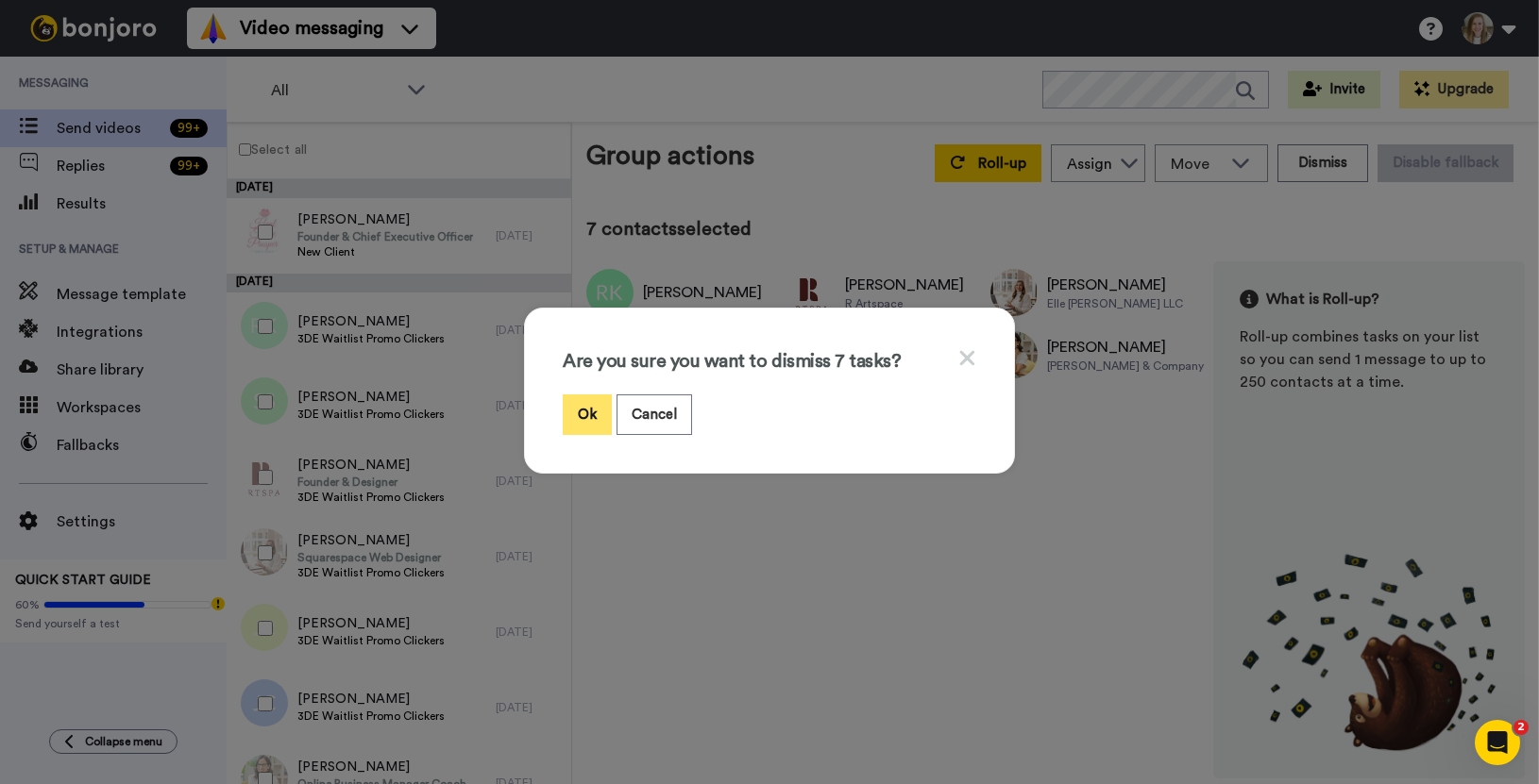
click at [583, 414] on button "Ok" at bounding box center [587, 415] width 49 height 41
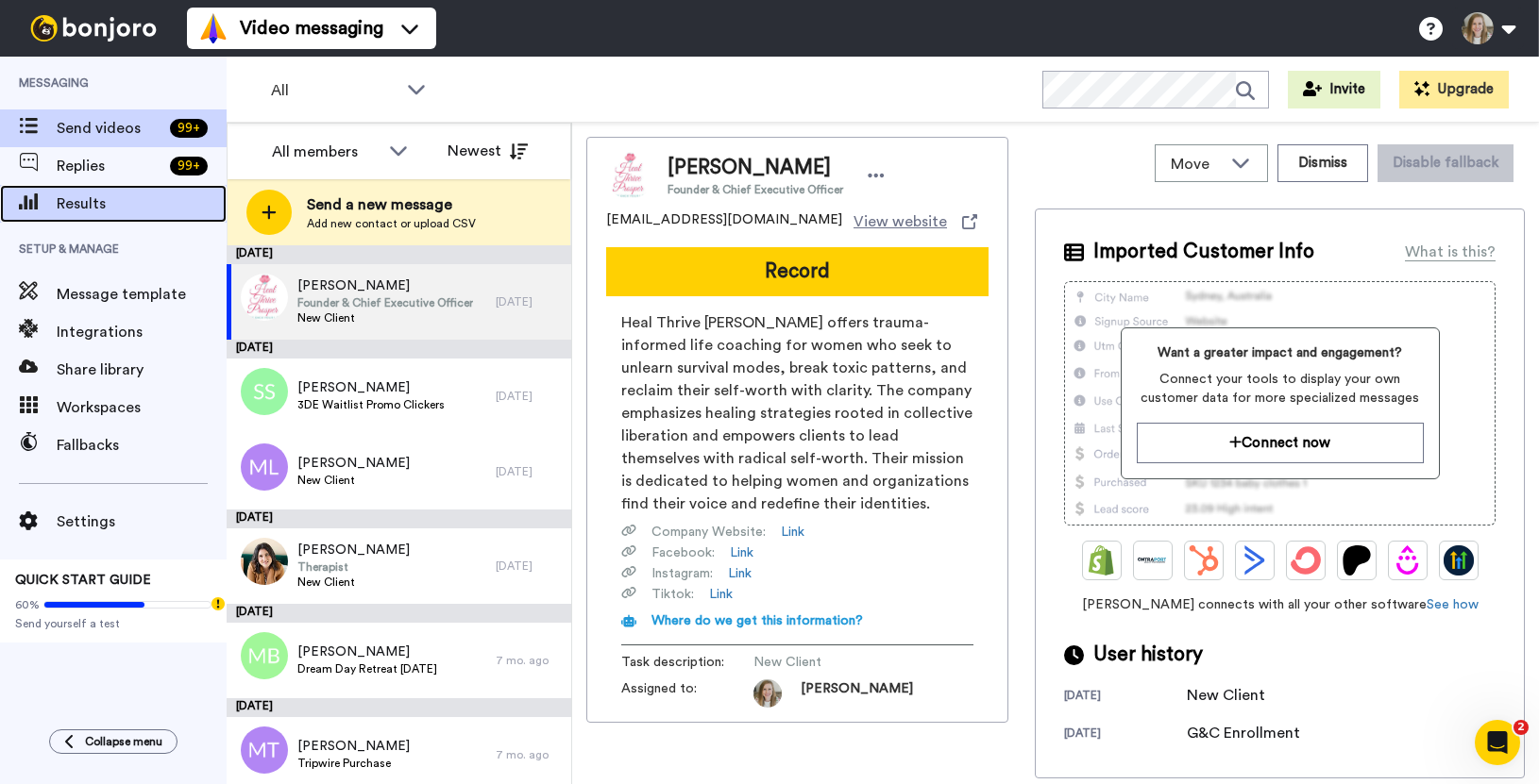
click at [153, 208] on span "Results" at bounding box center [142, 203] width 170 height 23
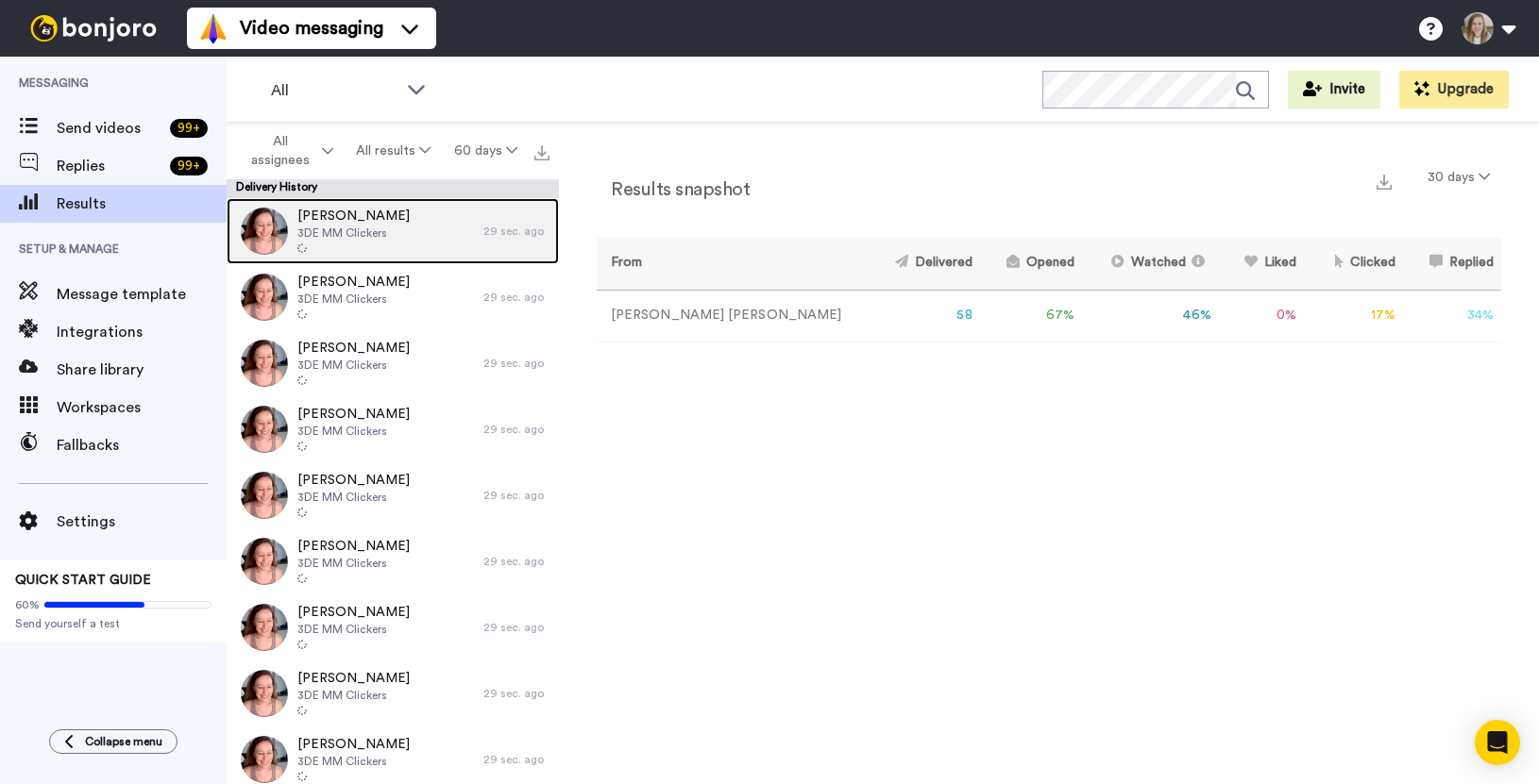
click at [411, 242] on div "[PERSON_NAME] 3DE MM Clickers" at bounding box center [354, 231] width 256 height 66
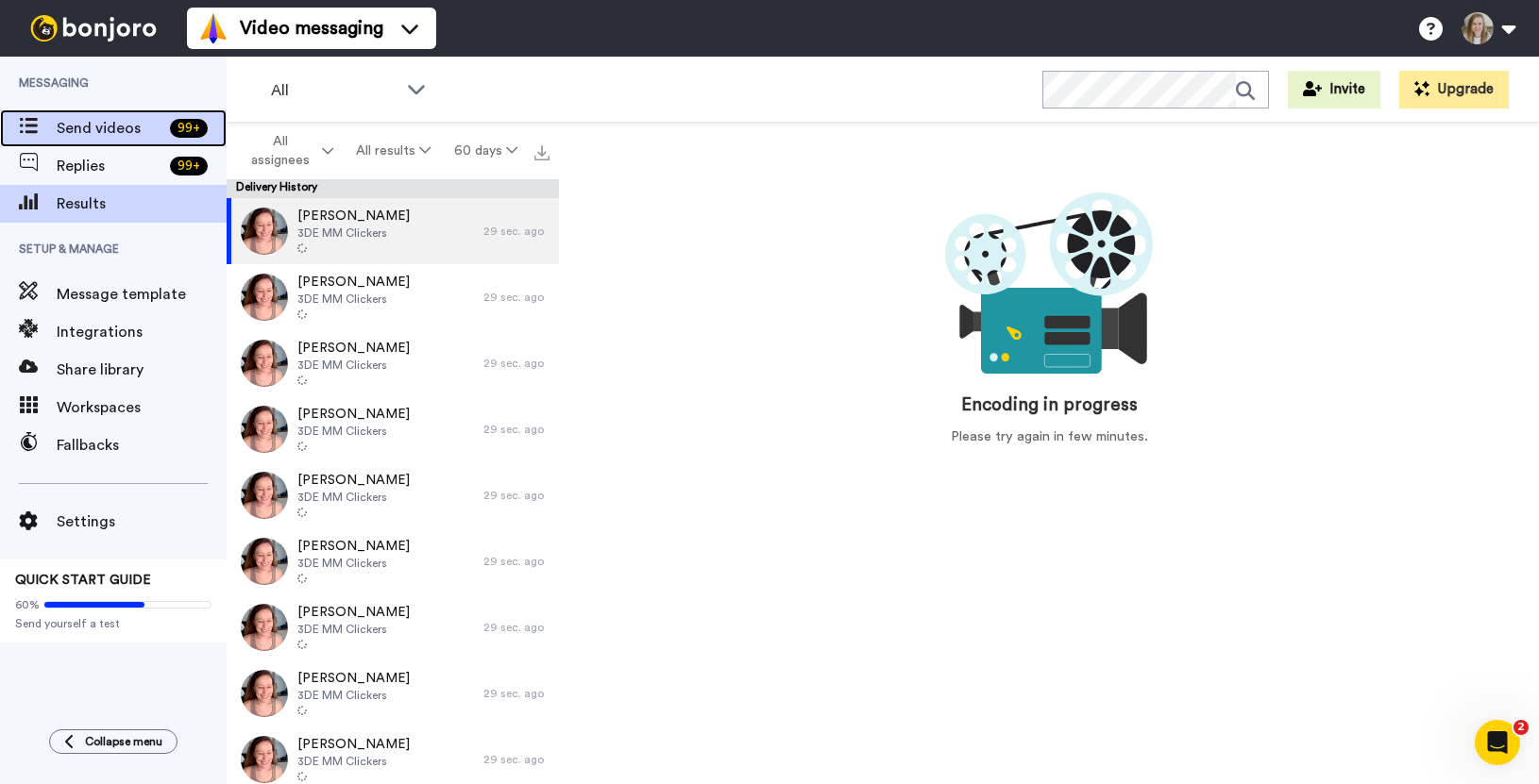
click at [106, 132] on span "Send videos" at bounding box center [110, 128] width 106 height 23
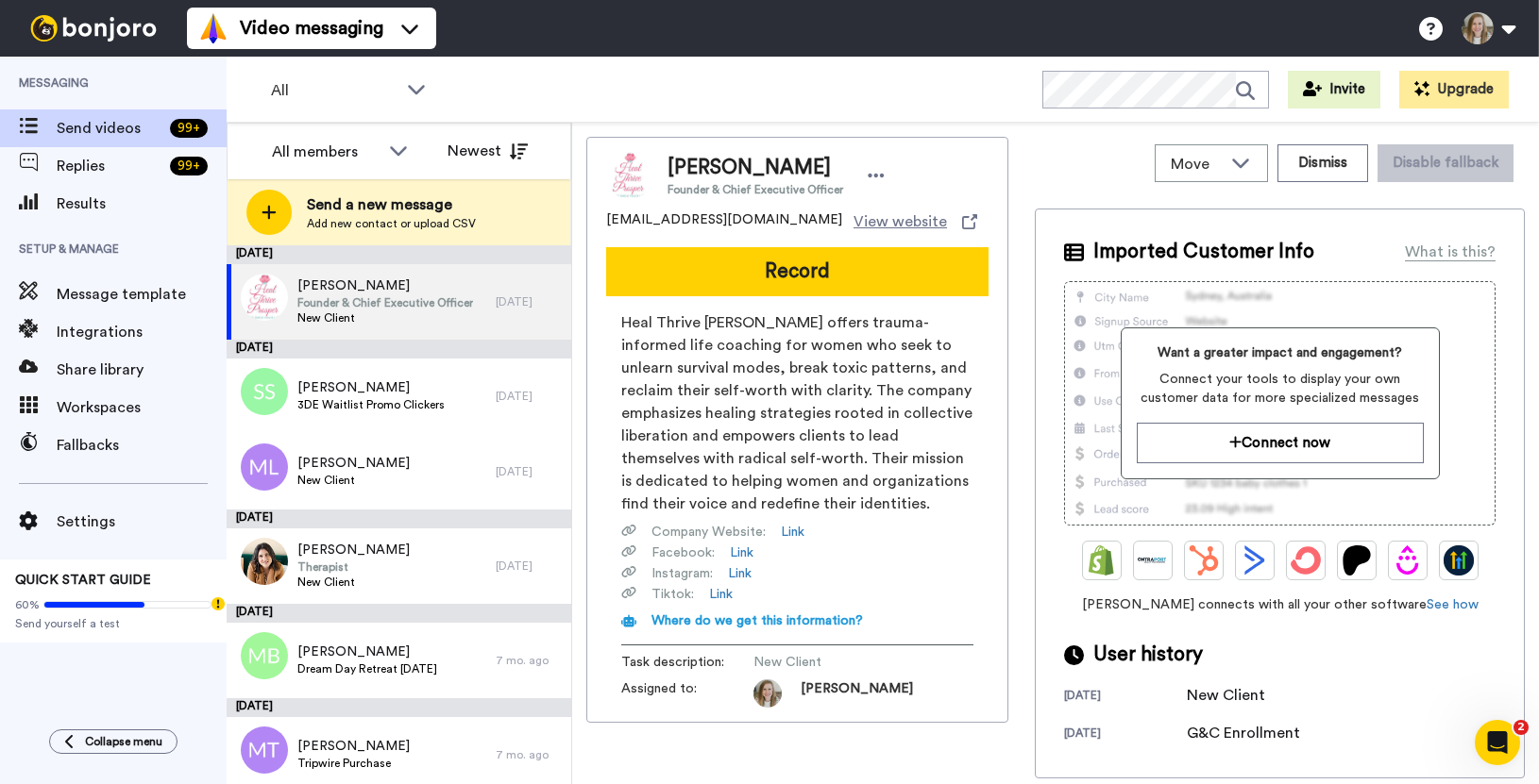
drag, startPoint x: 816, startPoint y: 164, endPoint x: 667, endPoint y: 165, distance: 149.0
click at [668, 165] on span "[PERSON_NAME]" at bounding box center [756, 168] width 176 height 28
copy span "[PERSON_NAME]"
click at [385, 313] on span "New Client" at bounding box center [385, 317] width 176 height 15
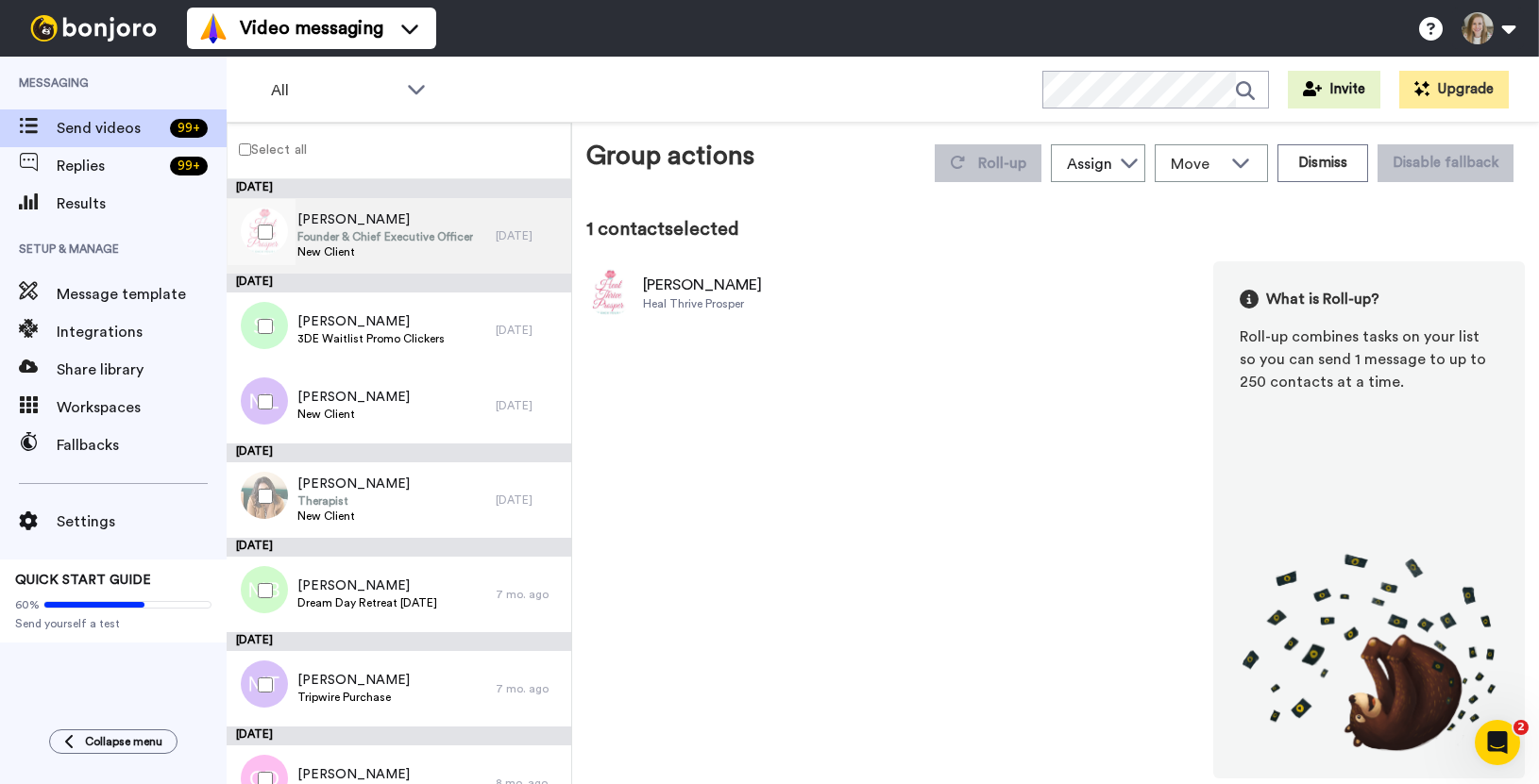
click at [355, 239] on span "Founder & Chief Executive Officer" at bounding box center [385, 236] width 176 height 15
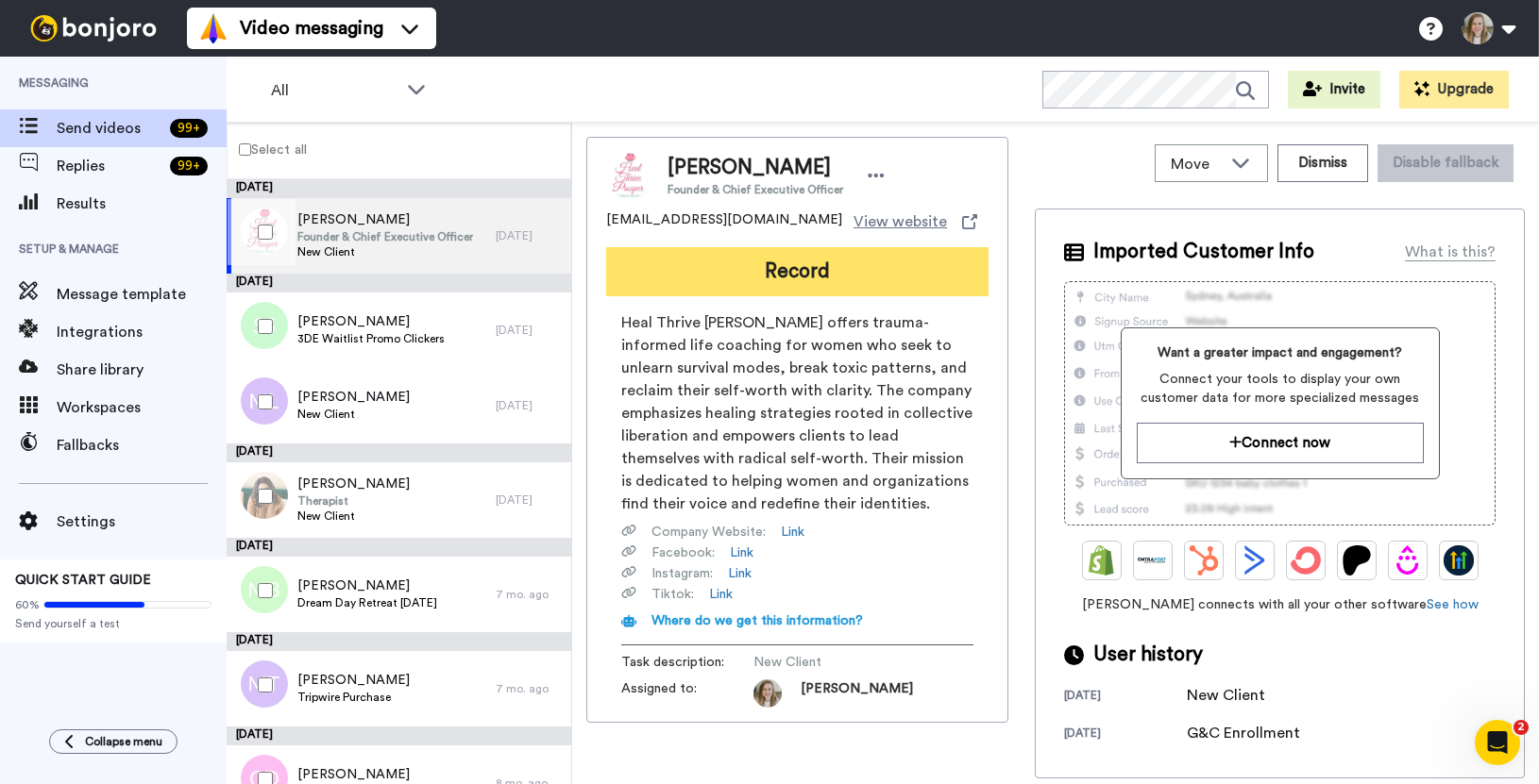
click at [765, 275] on button "Record" at bounding box center [797, 271] width 382 height 49
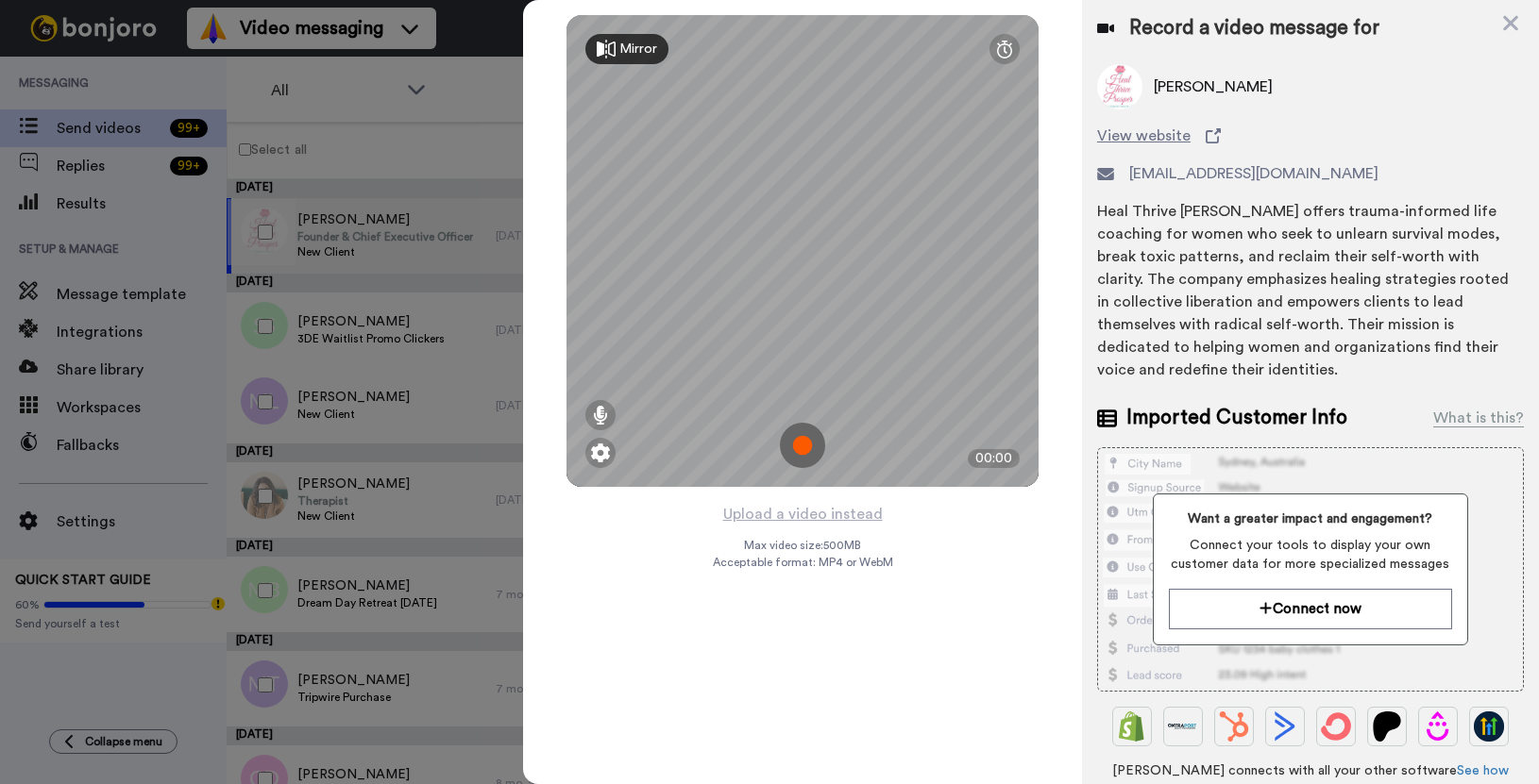
click at [805, 443] on img at bounding box center [802, 445] width 45 height 45
click at [799, 448] on img at bounding box center [802, 445] width 45 height 45
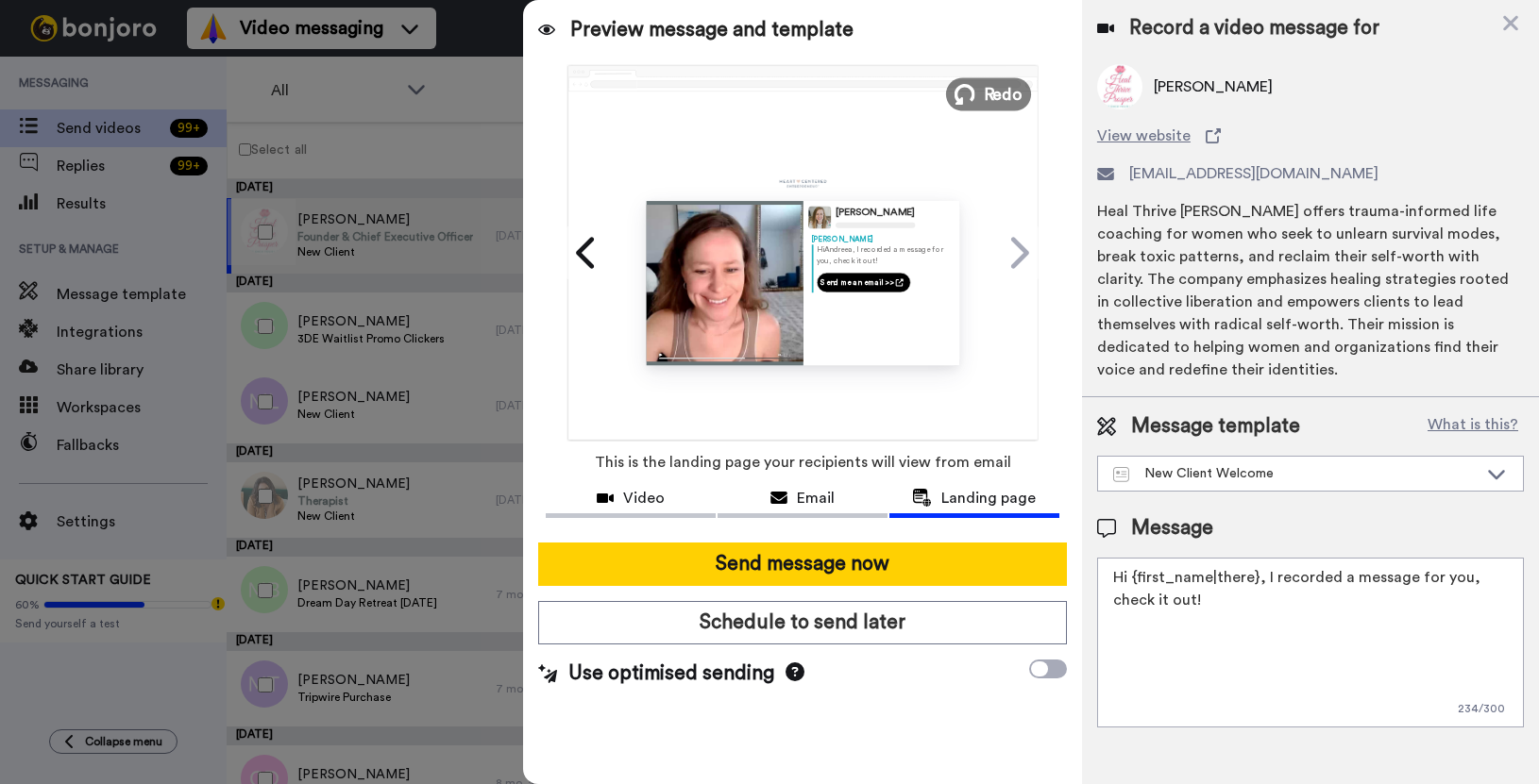
click at [984, 97] on span "Redo" at bounding box center [1004, 93] width 40 height 25
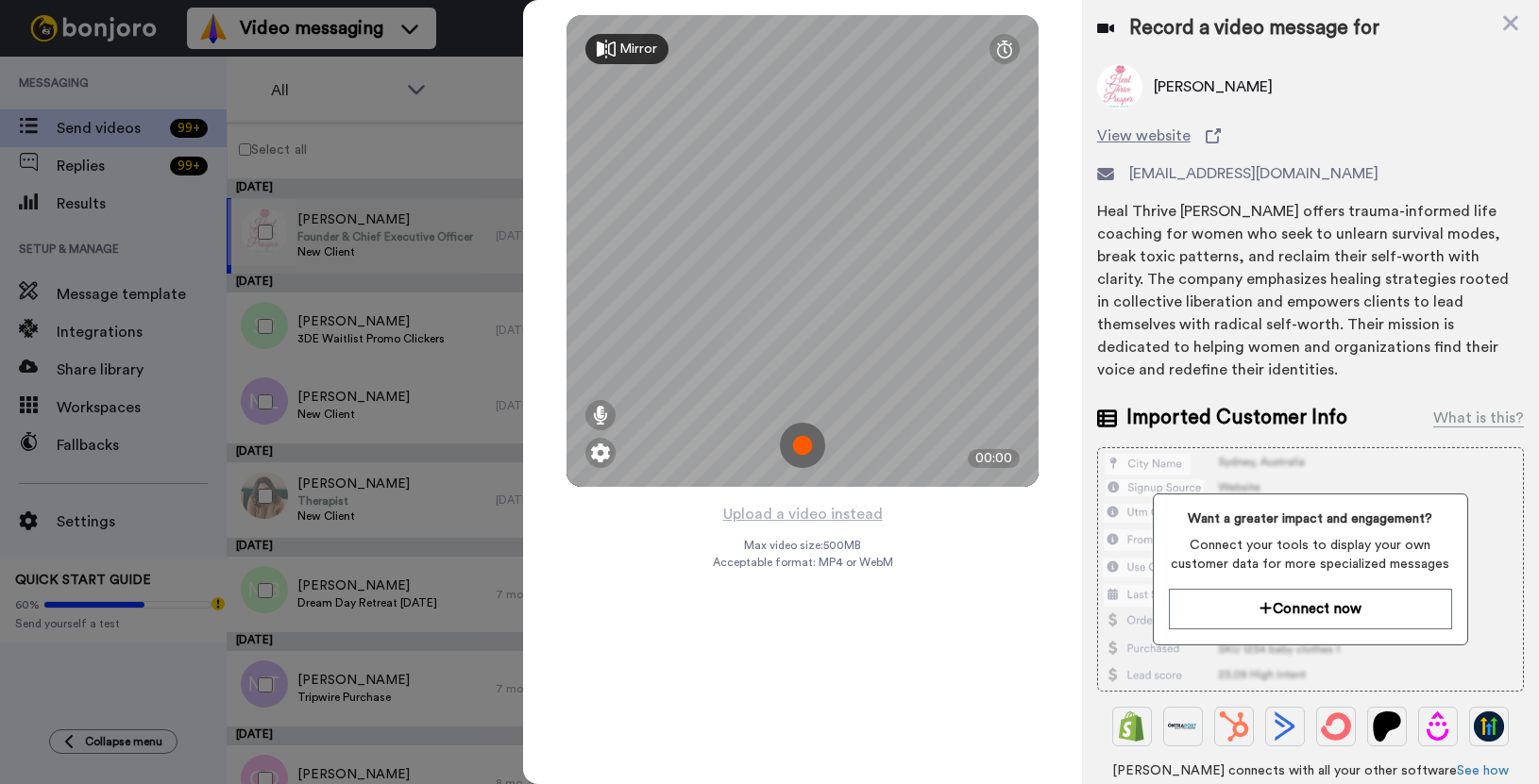
click at [801, 451] on img at bounding box center [802, 445] width 45 height 45
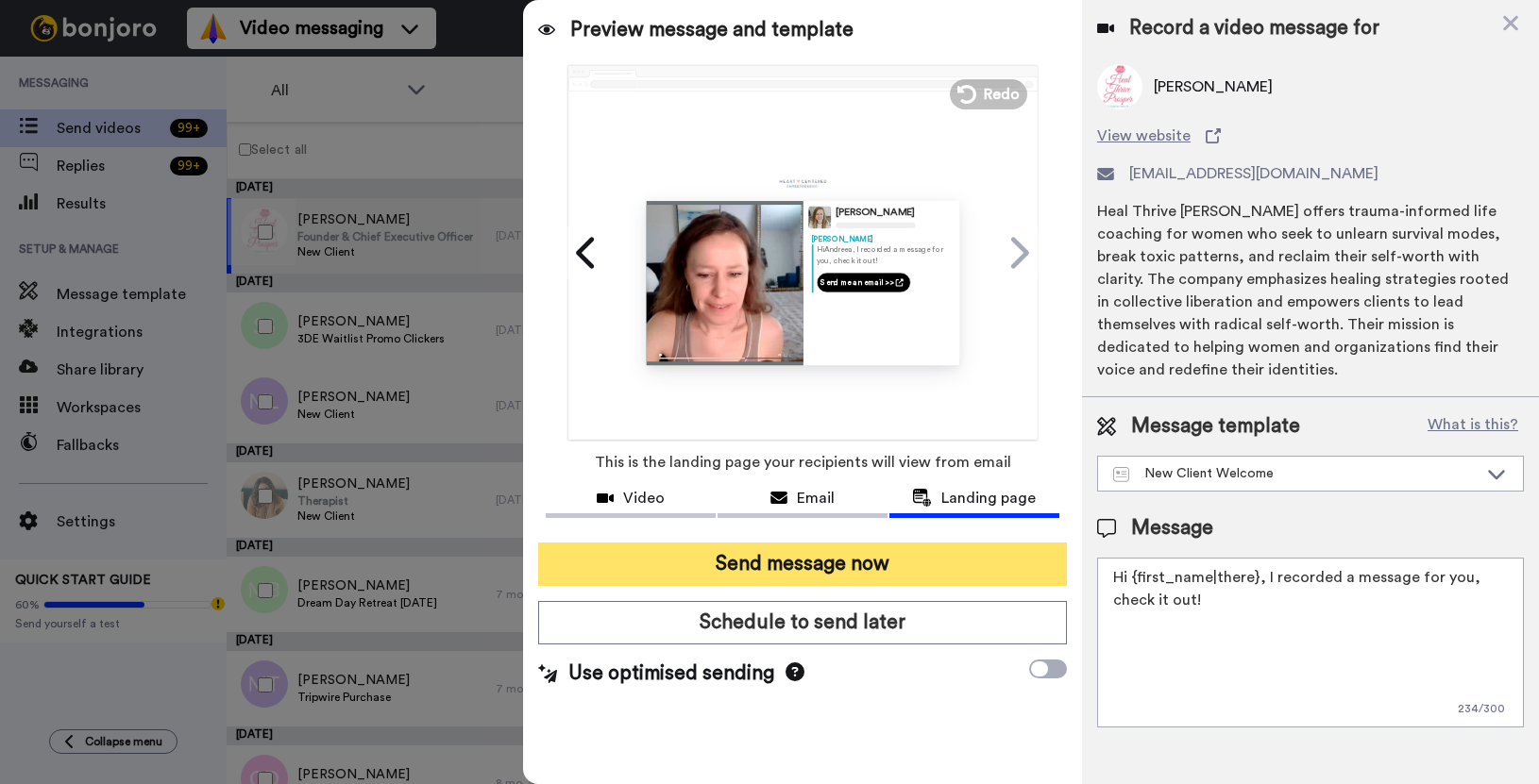
click at [840, 560] on button "Send message now" at bounding box center [802, 565] width 529 height 44
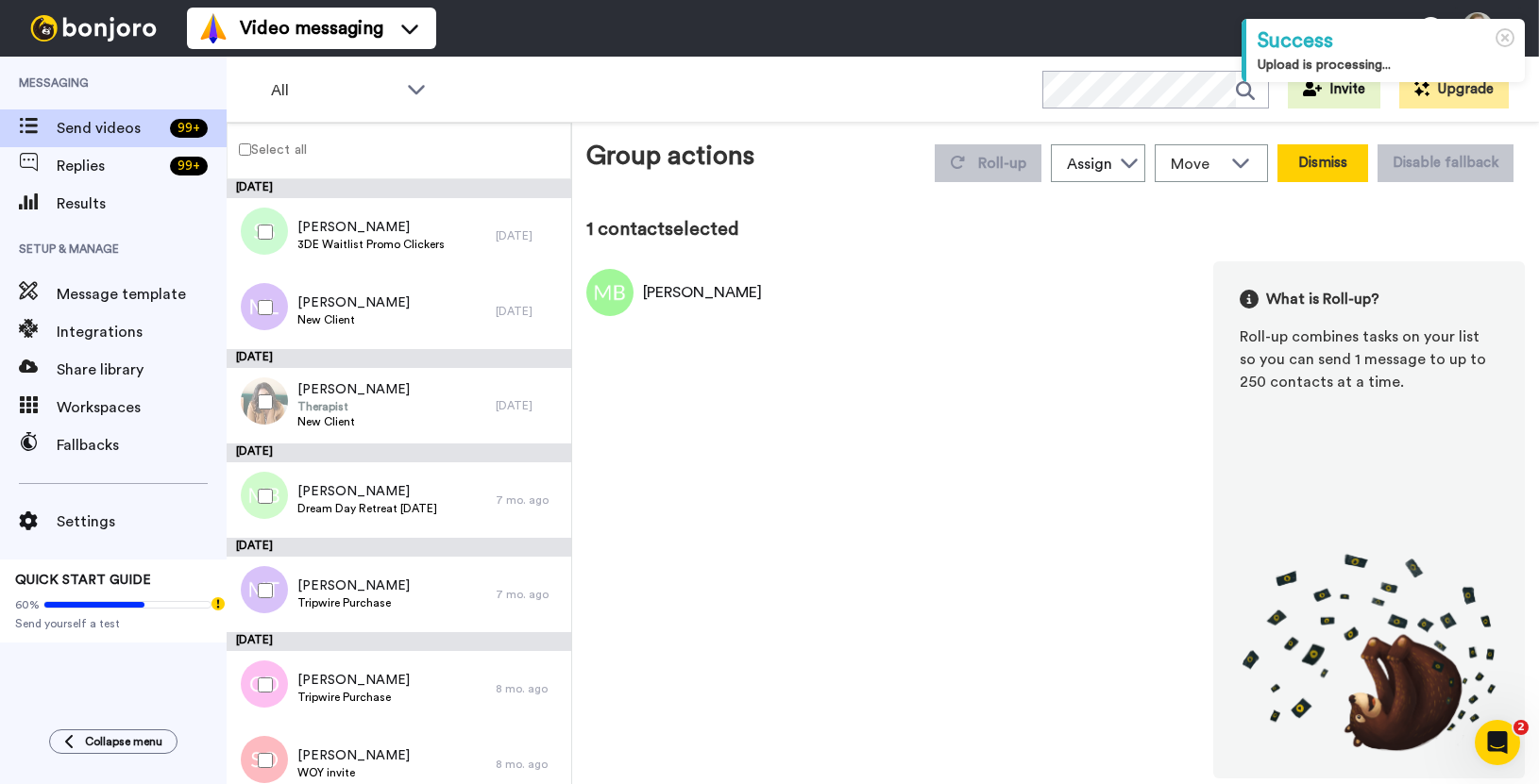
click at [1318, 155] on button "Dismiss" at bounding box center [1322, 164] width 91 height 38
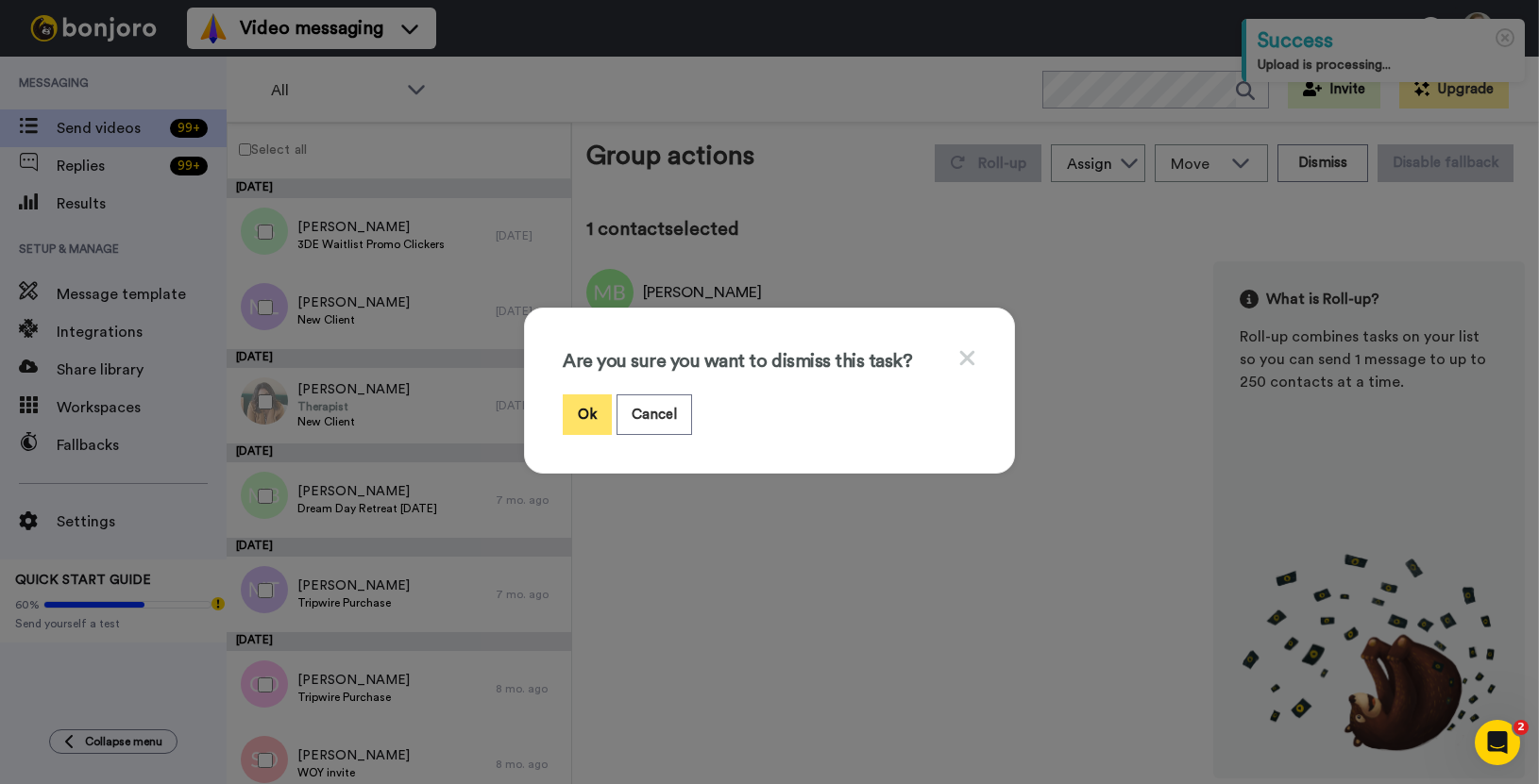
click at [583, 417] on button "Ok" at bounding box center [587, 415] width 49 height 41
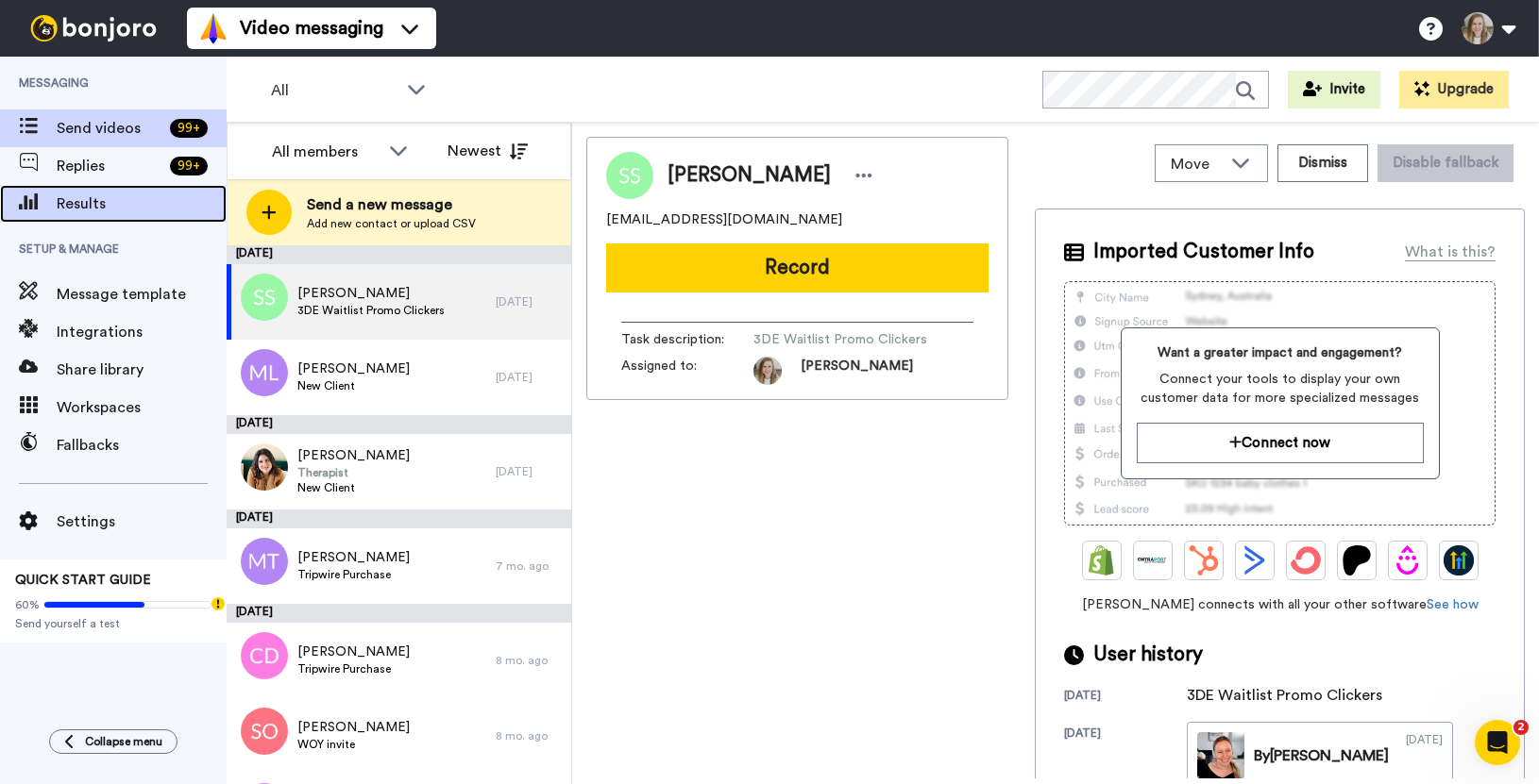
click at [105, 208] on span "Results" at bounding box center [142, 203] width 170 height 23
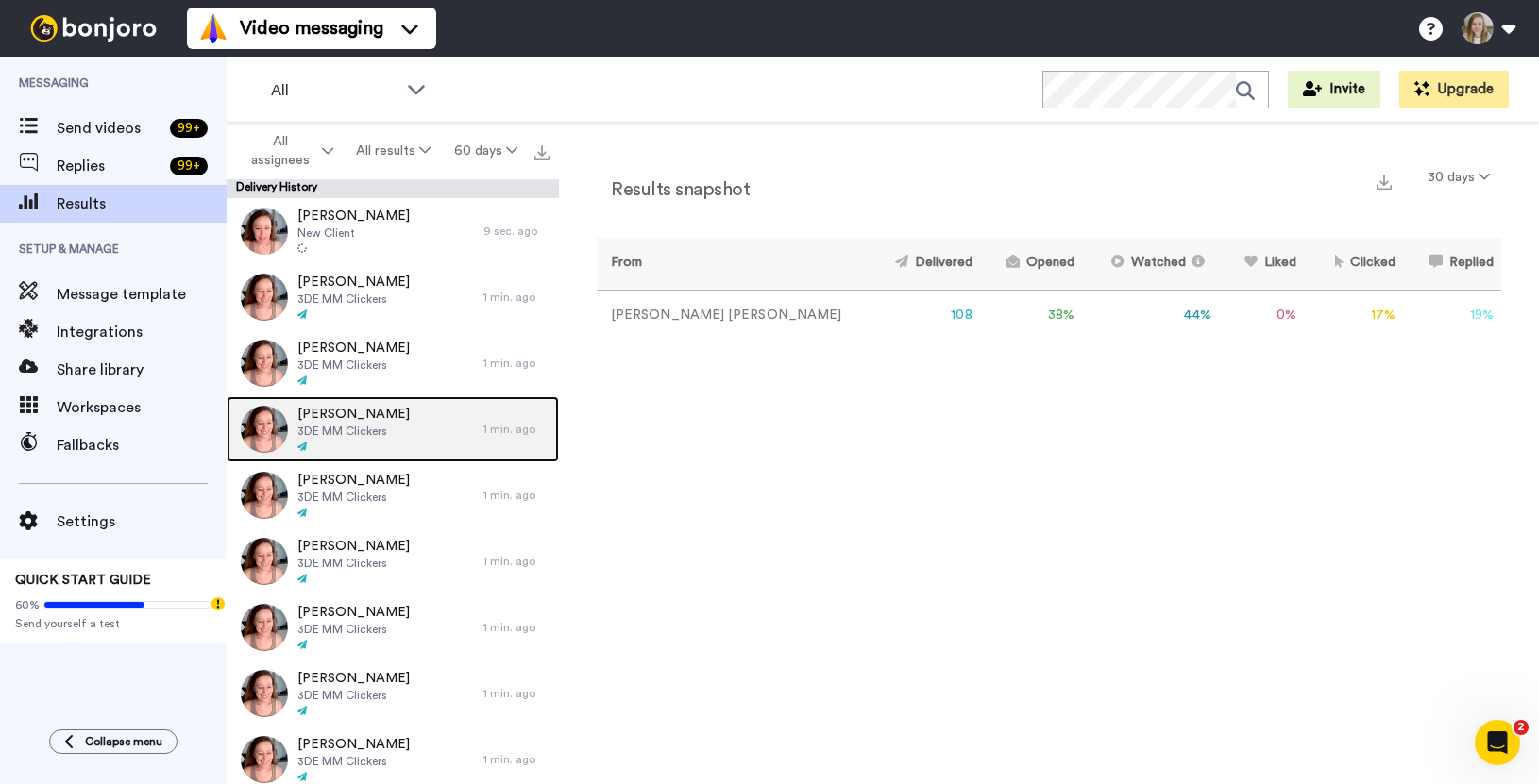
click at [387, 419] on div "[PERSON_NAME] 3DE MM Clickers" at bounding box center [354, 429] width 256 height 66
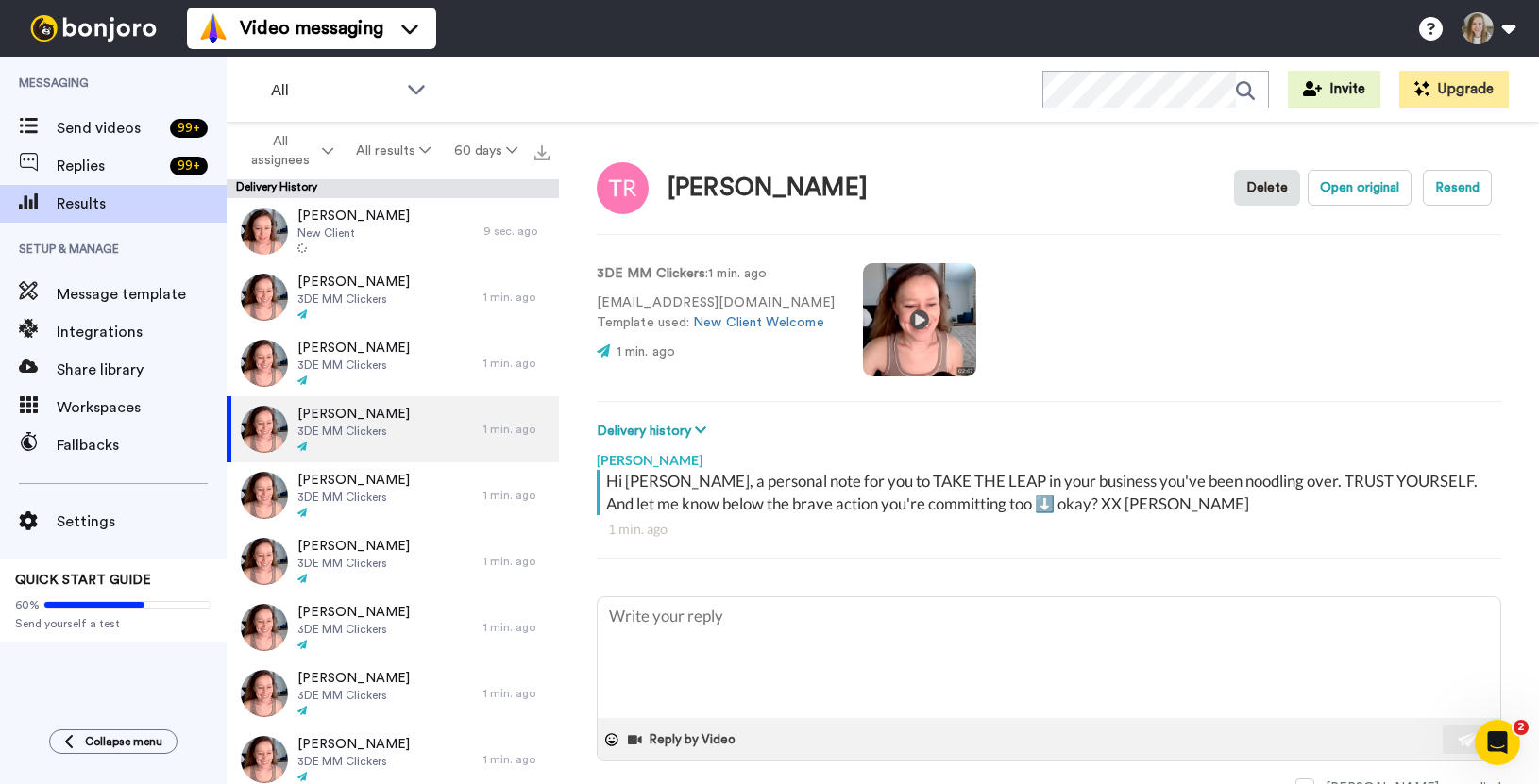
click at [936, 293] on video at bounding box center [920, 320] width 114 height 114
click at [906, 359] on video at bounding box center [920, 320] width 114 height 114
click at [906, 365] on video at bounding box center [920, 320] width 114 height 114
click at [115, 145] on div "Send videos 99 +" at bounding box center [113, 129] width 227 height 38
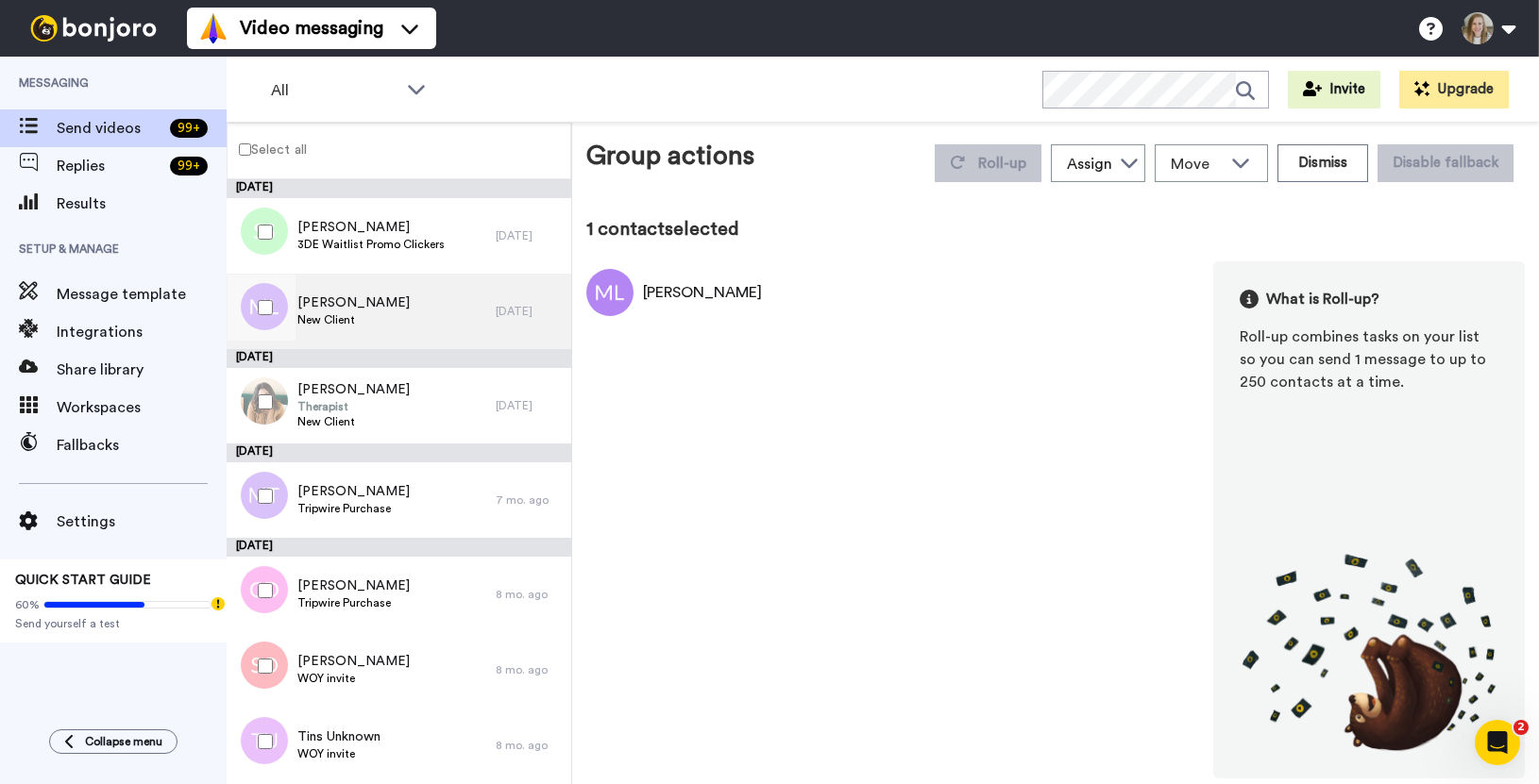
click at [408, 311] on div "[PERSON_NAME] New Client" at bounding box center [361, 311] width 269 height 76
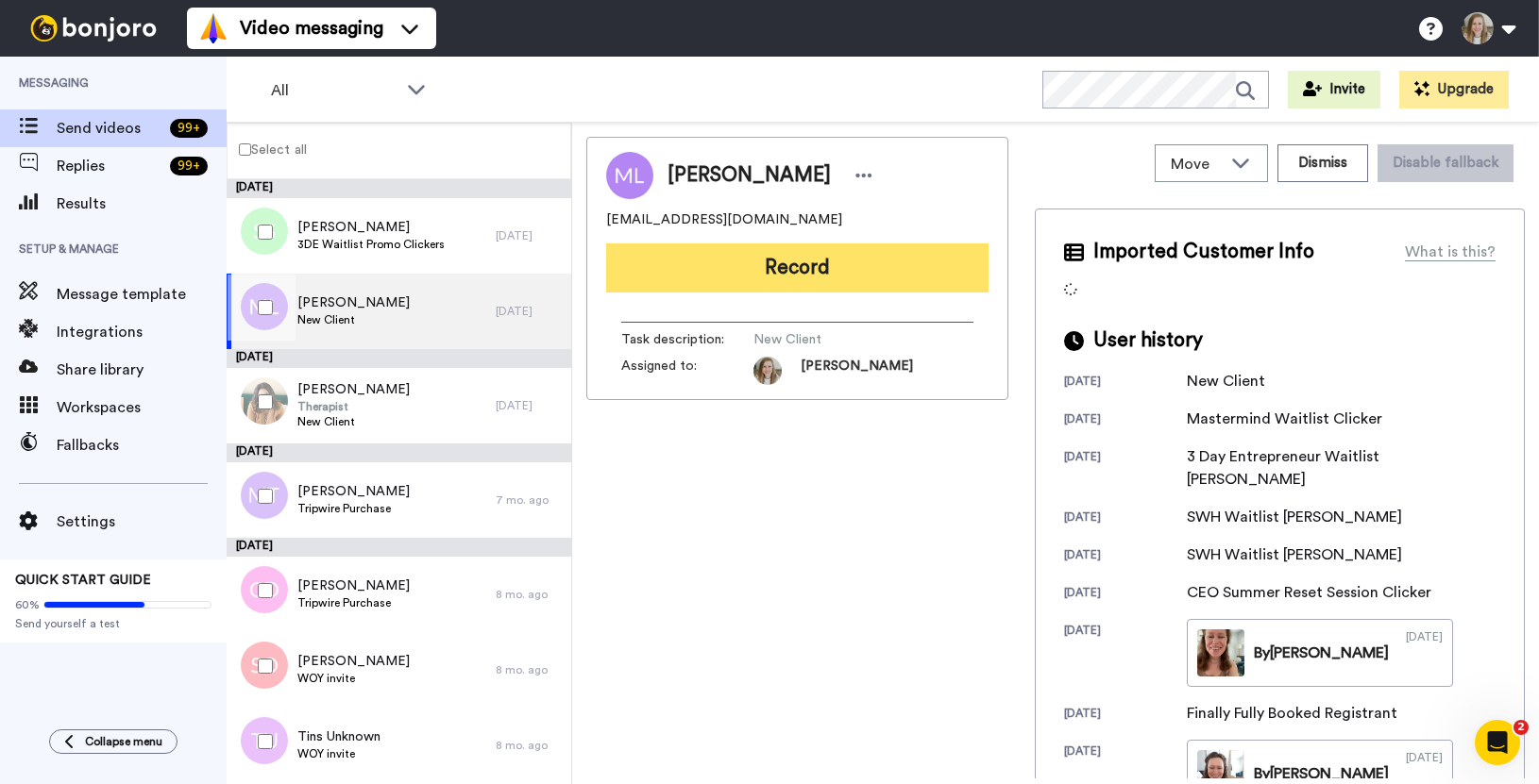
click at [752, 270] on button "Record" at bounding box center [797, 267] width 382 height 49
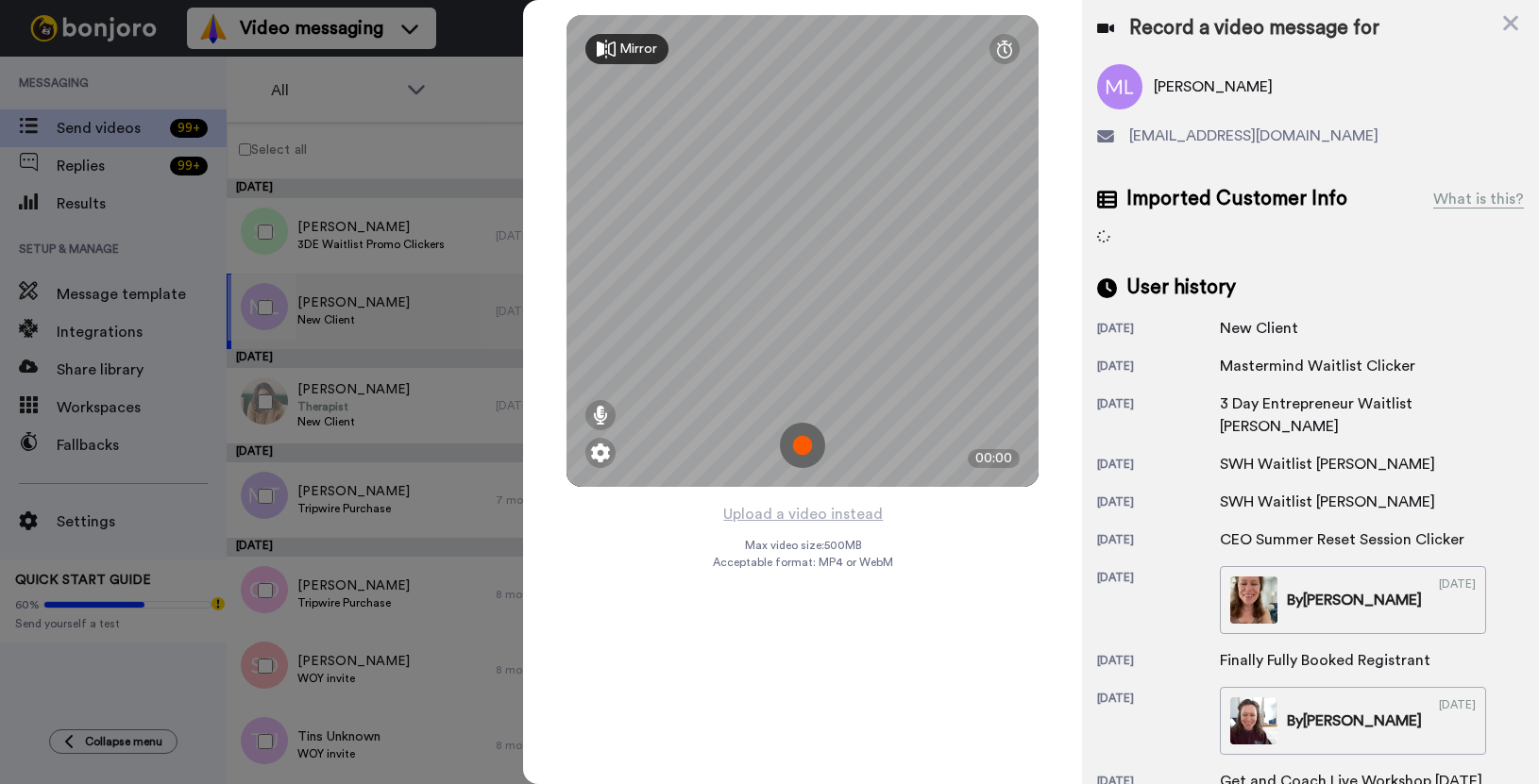
click at [806, 439] on img at bounding box center [802, 445] width 45 height 45
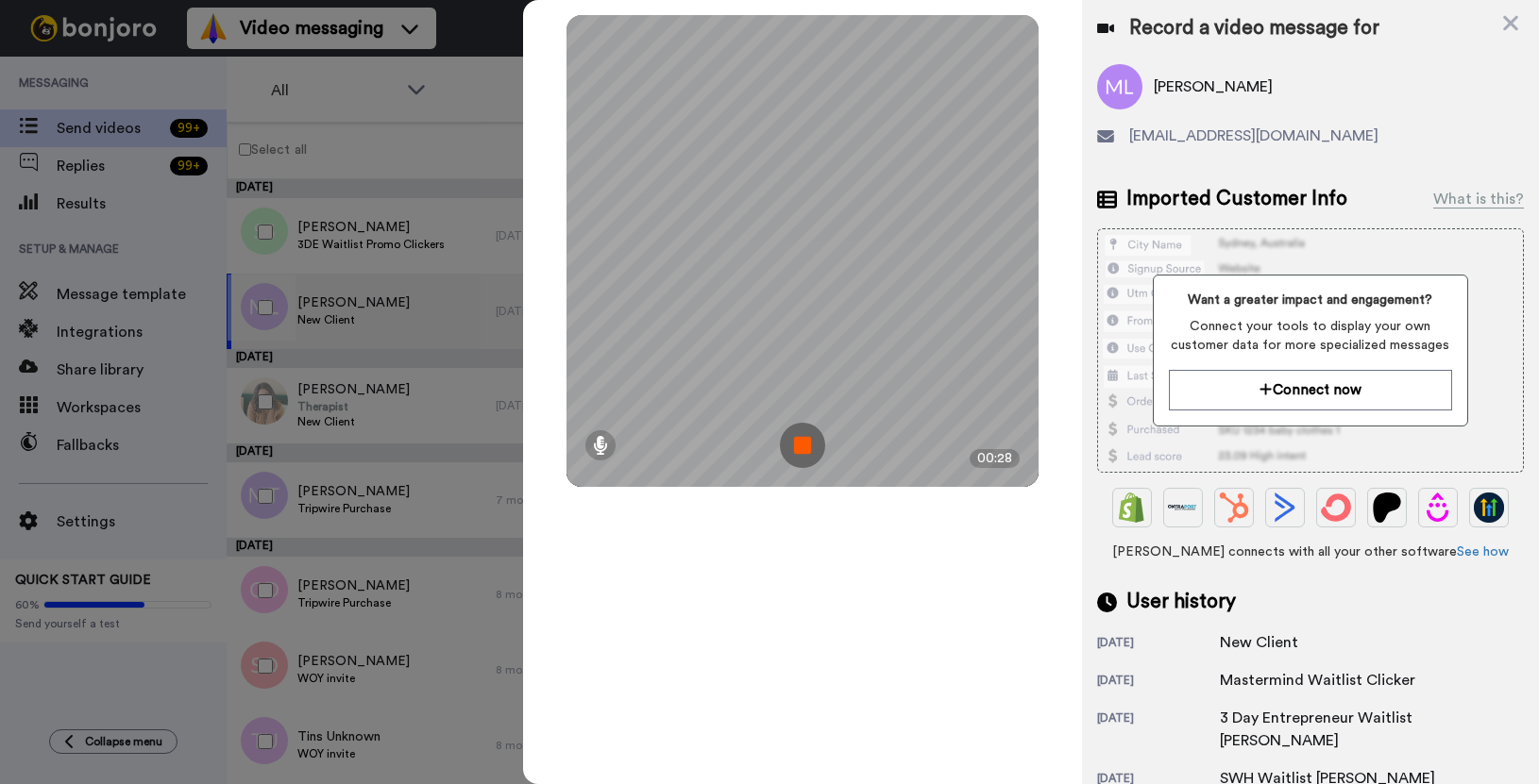
click at [802, 448] on img at bounding box center [802, 445] width 45 height 45
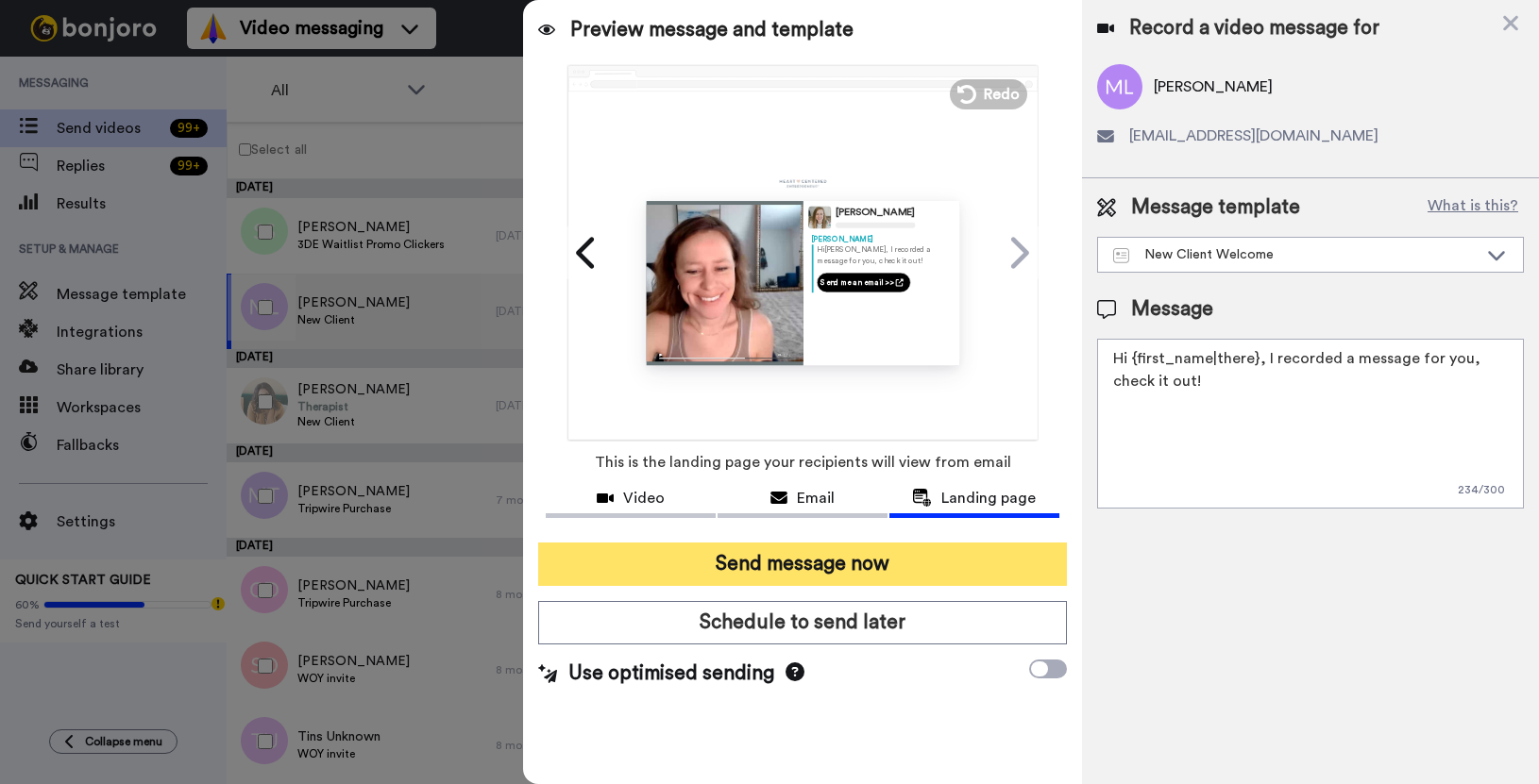
click at [901, 578] on button "Send message now" at bounding box center [802, 565] width 529 height 44
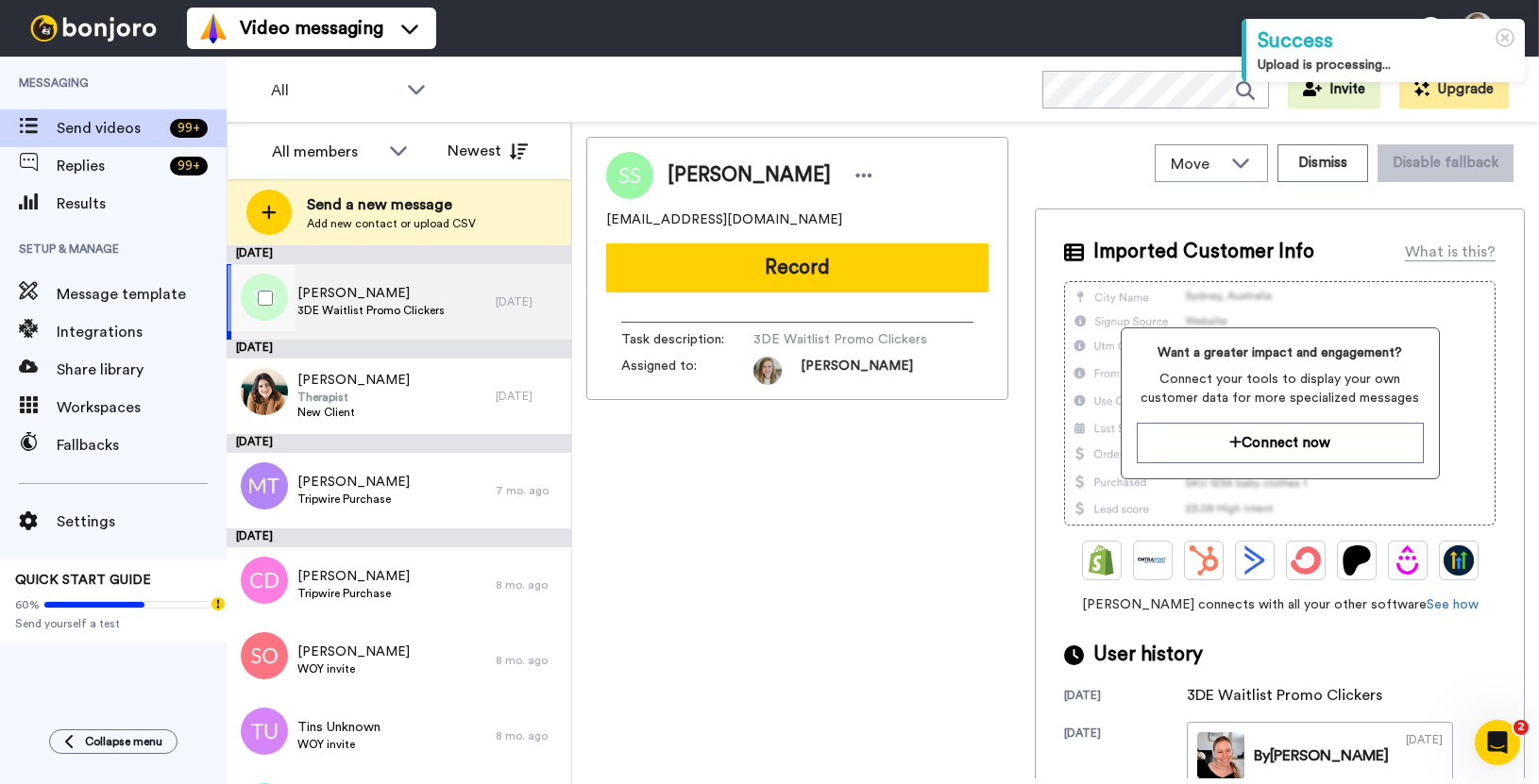
click at [441, 284] on div "Stacey Sciacchitano 3DE Waitlist Promo Clickers" at bounding box center [361, 302] width 269 height 76
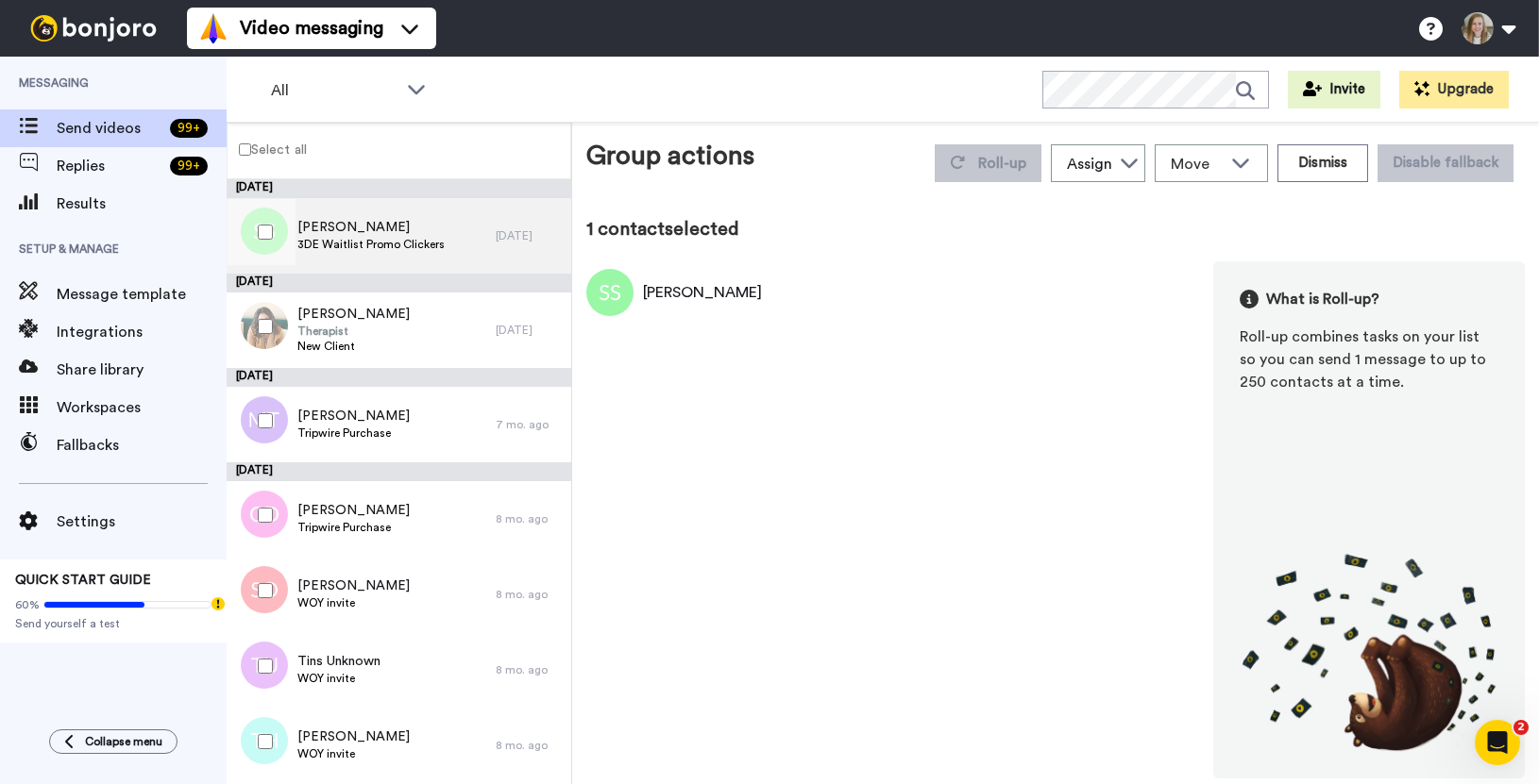
click at [398, 237] on span "3DE Waitlist Promo Clickers" at bounding box center [371, 244] width 148 height 15
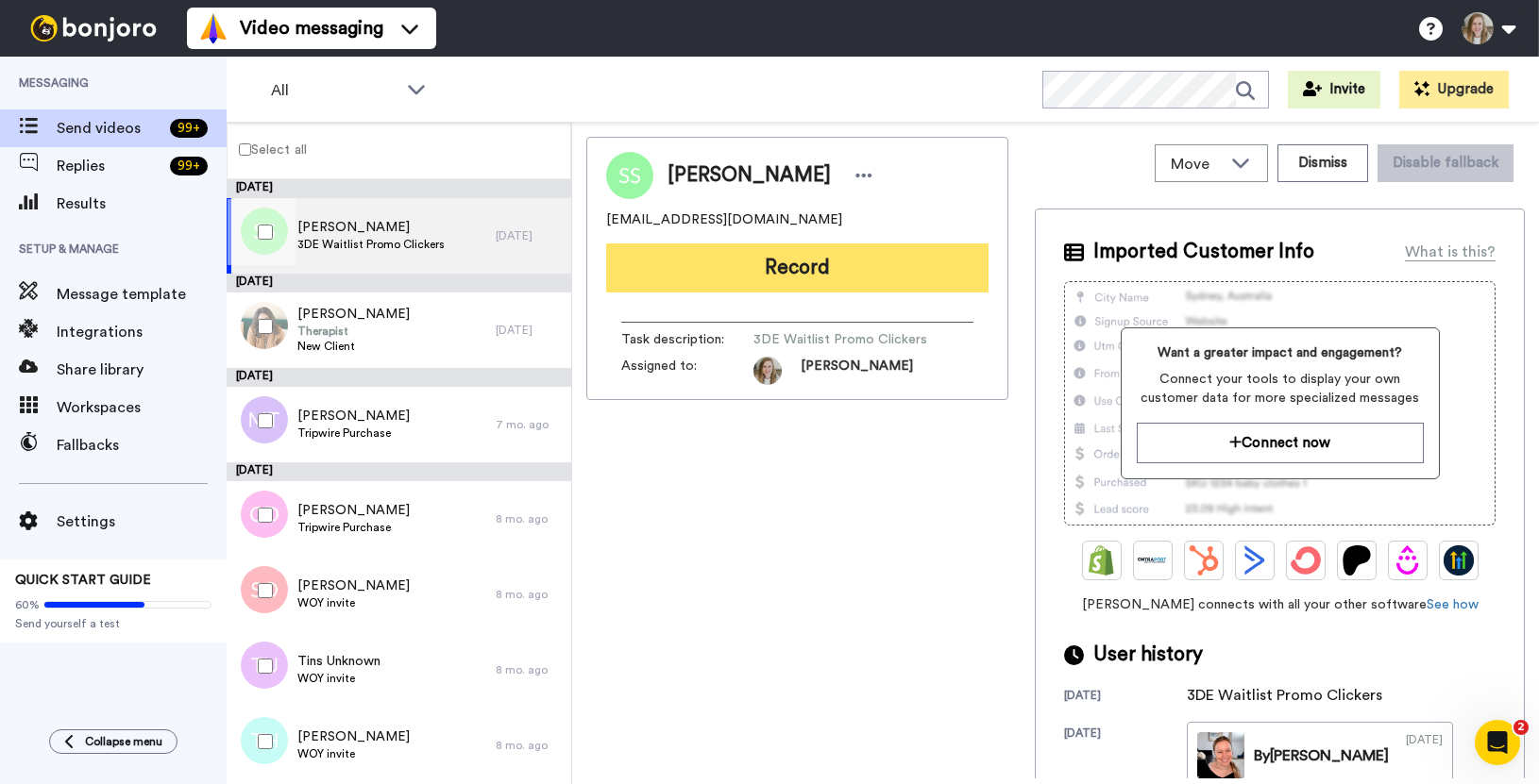
click at [730, 255] on button "Record" at bounding box center [797, 267] width 382 height 49
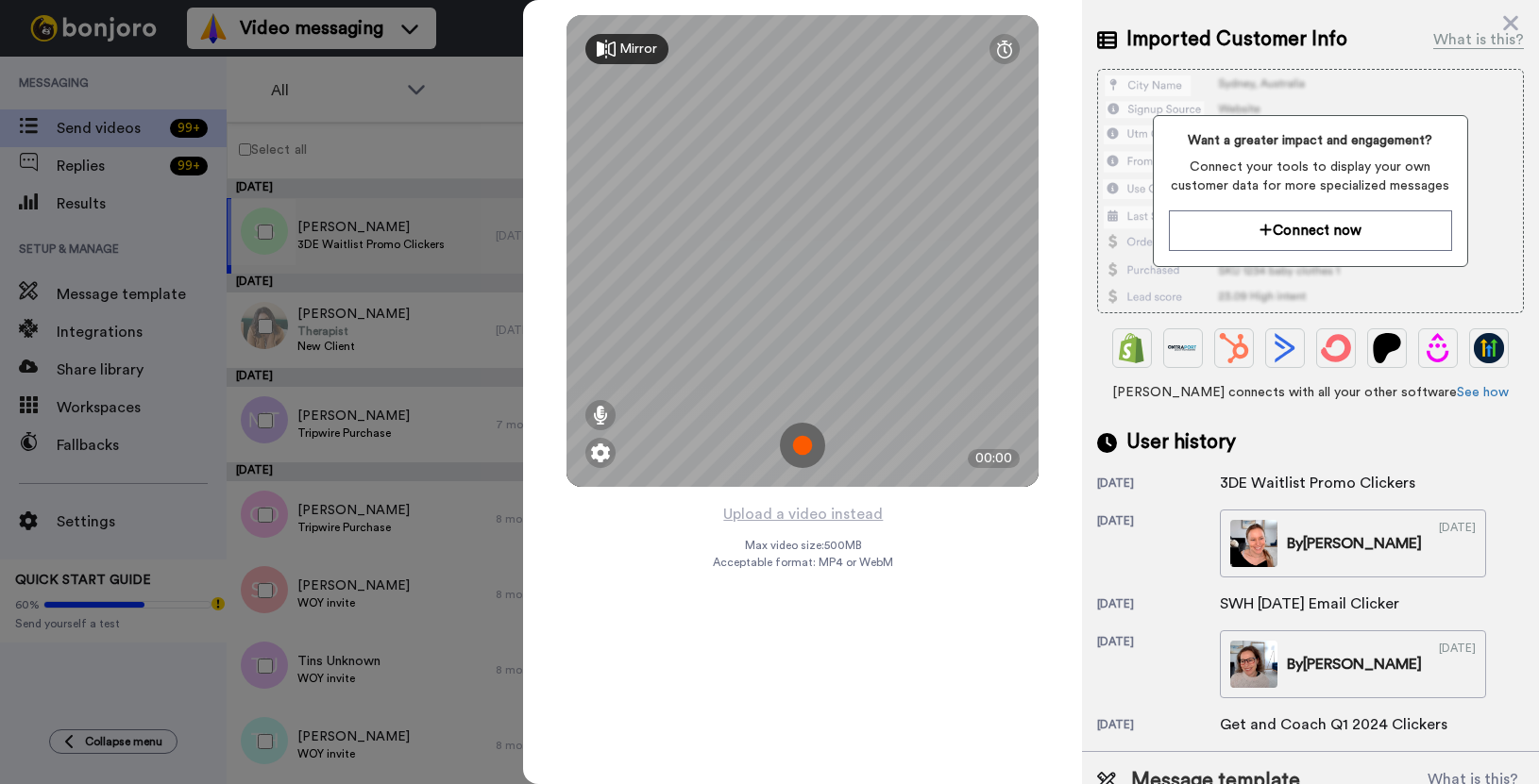
scroll to position [118, 0]
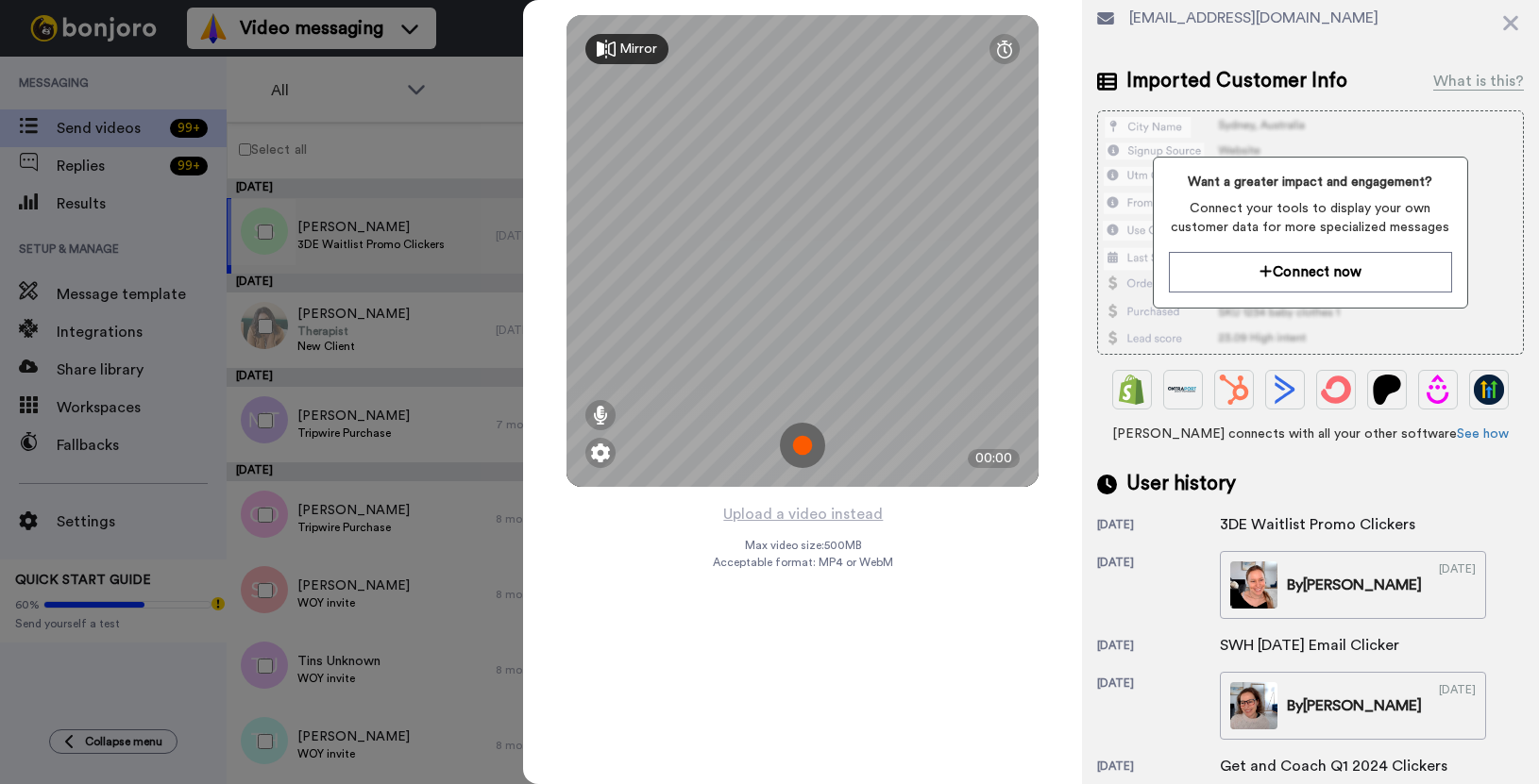
click at [800, 445] on img at bounding box center [802, 445] width 45 height 45
click at [803, 446] on img at bounding box center [802, 445] width 45 height 45
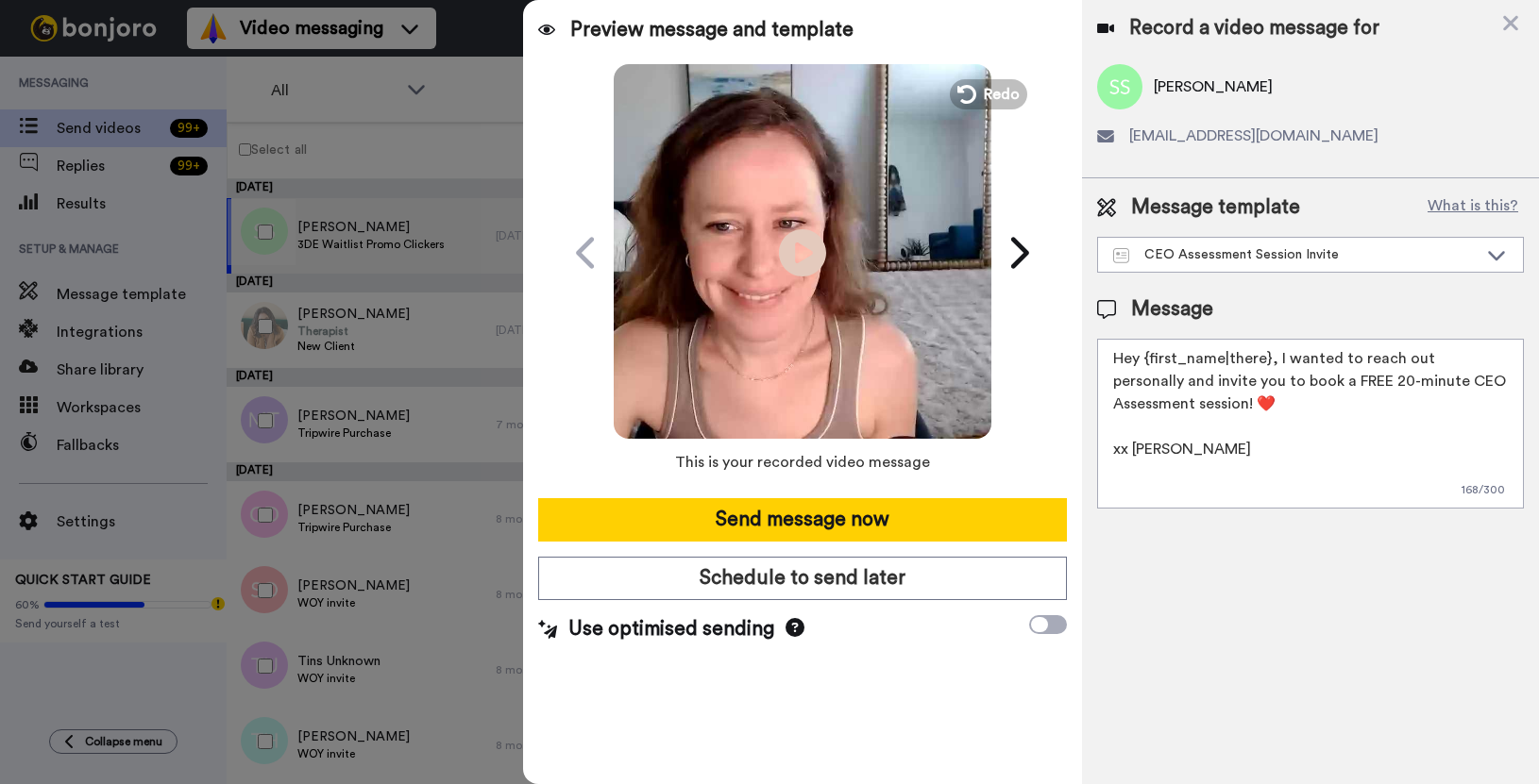
scroll to position [0, 0]
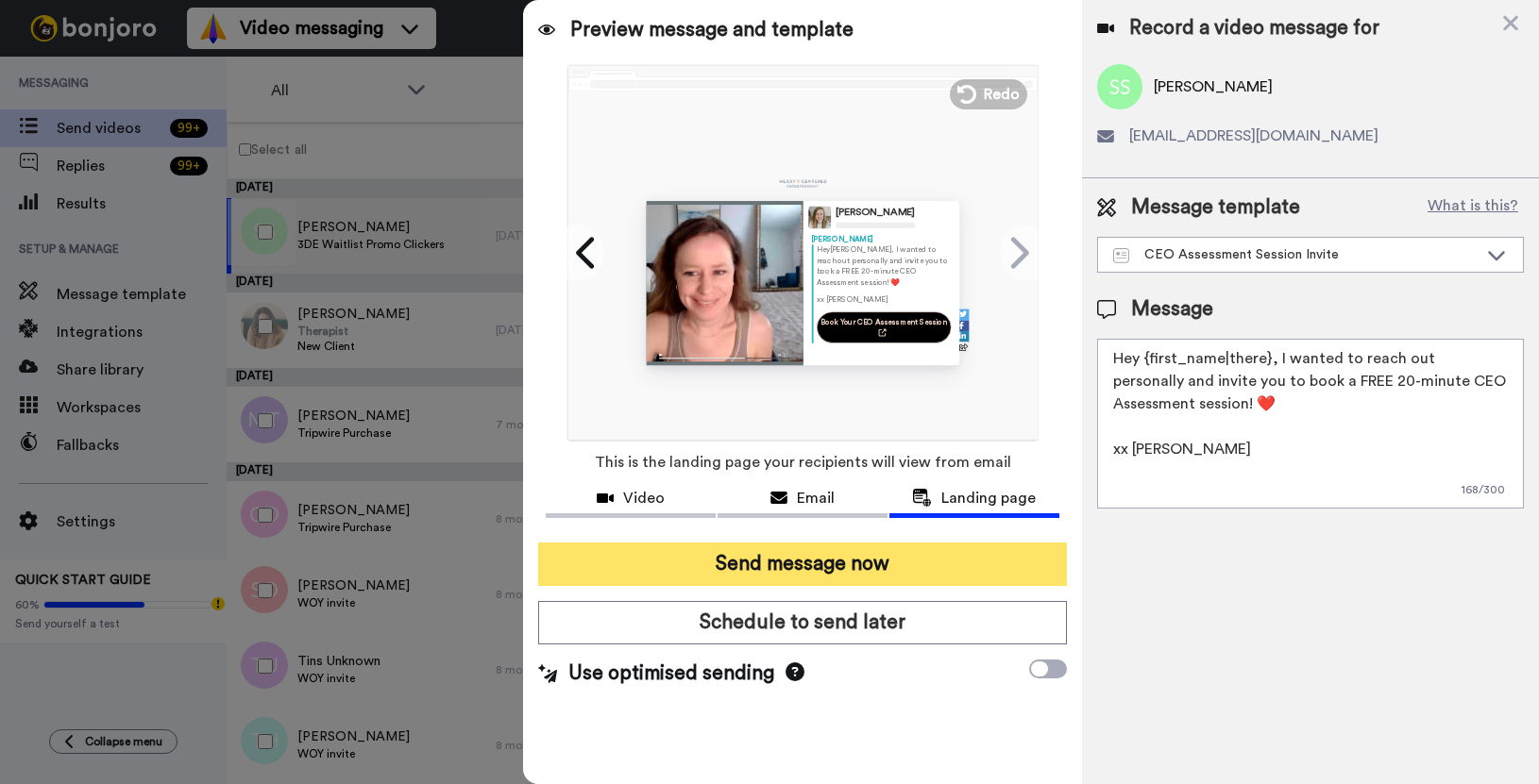
click at [882, 550] on button "Send message now" at bounding box center [802, 565] width 529 height 44
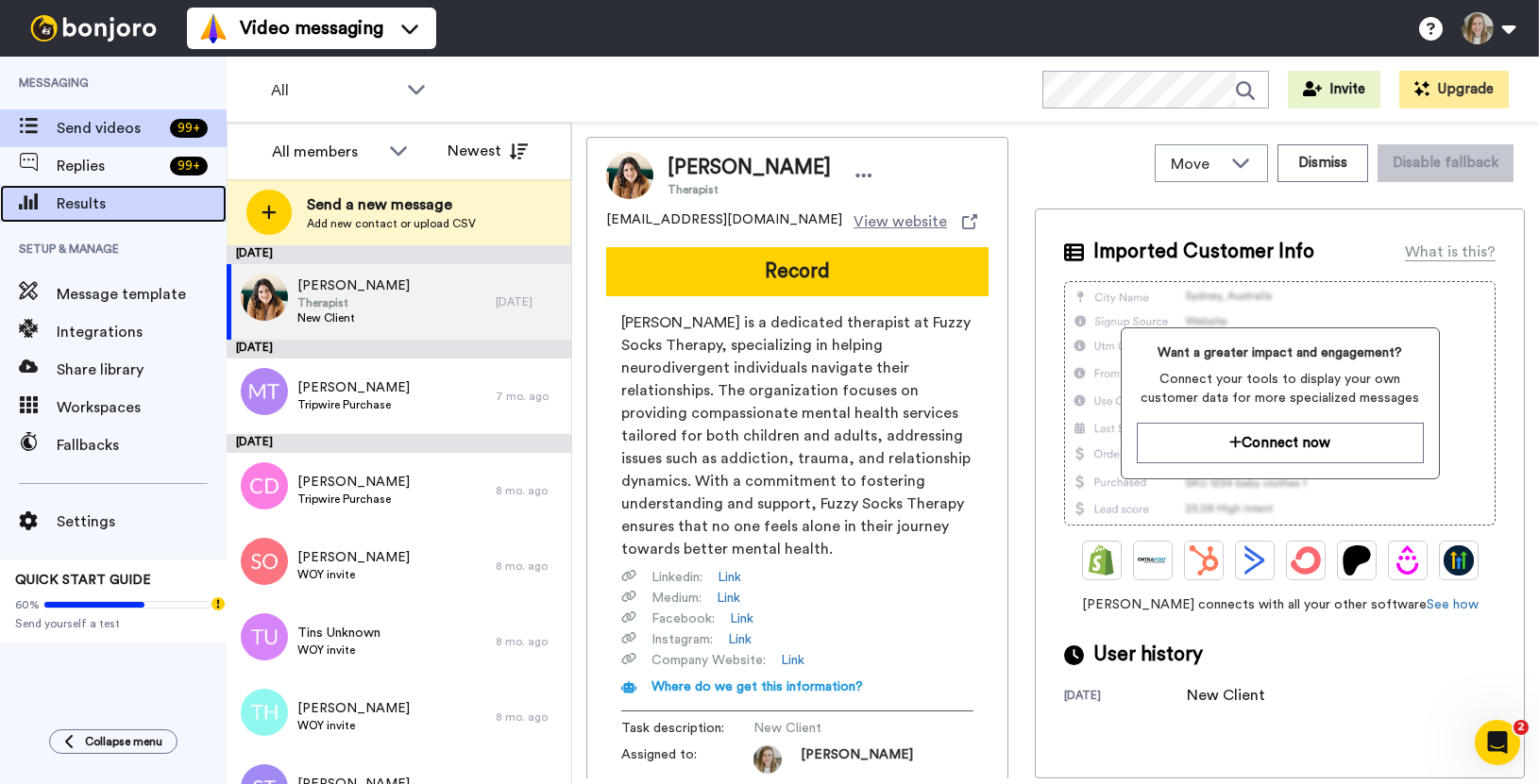
click at [99, 213] on span "Results" at bounding box center [142, 203] width 170 height 23
